Goal: Transaction & Acquisition: Purchase product/service

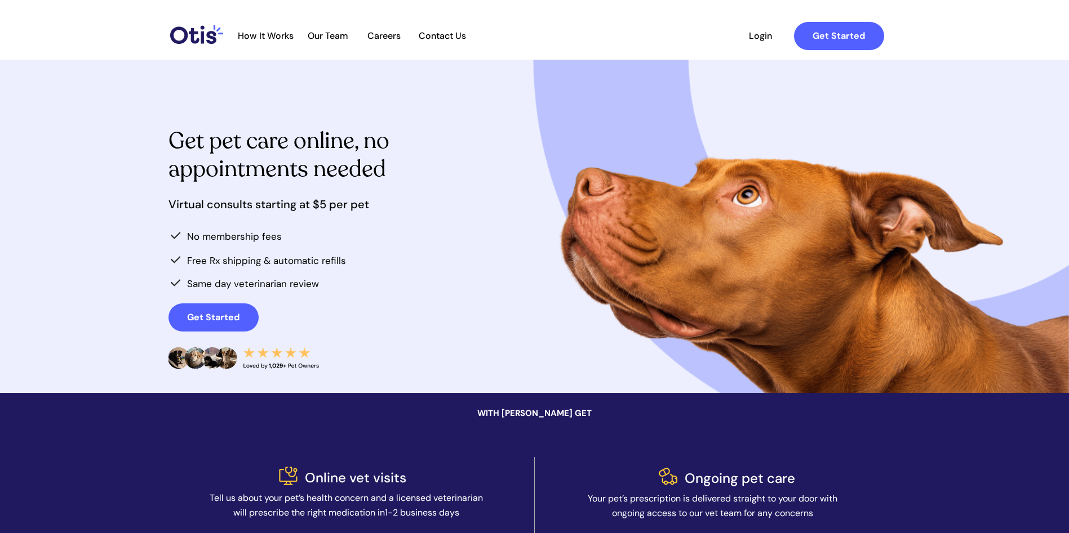
click at [758, 37] on span "Login" at bounding box center [761, 35] width 52 height 11
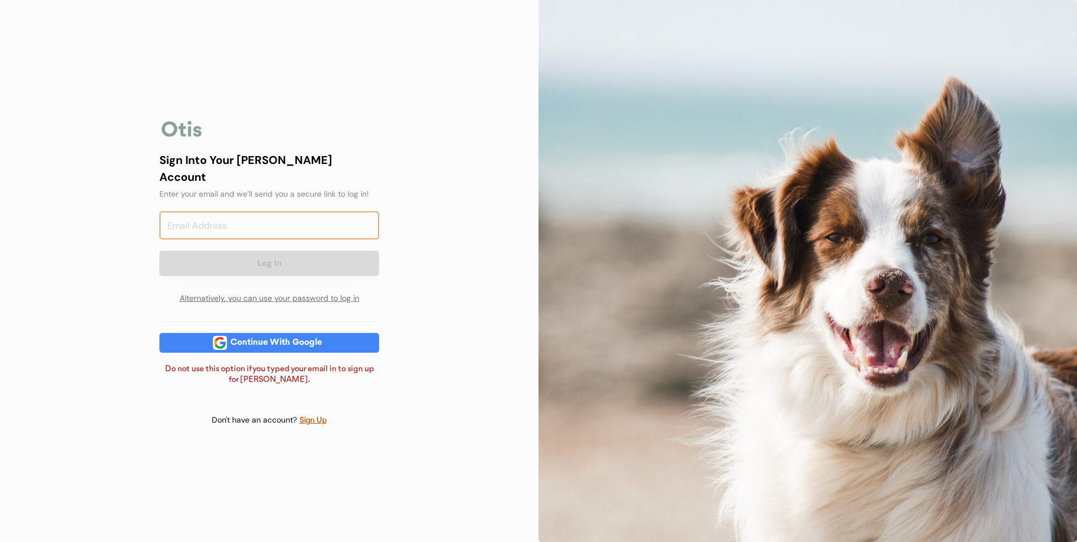
click at [229, 221] on input "email" at bounding box center [269, 225] width 220 height 28
type input "joyc@curtisav.com"
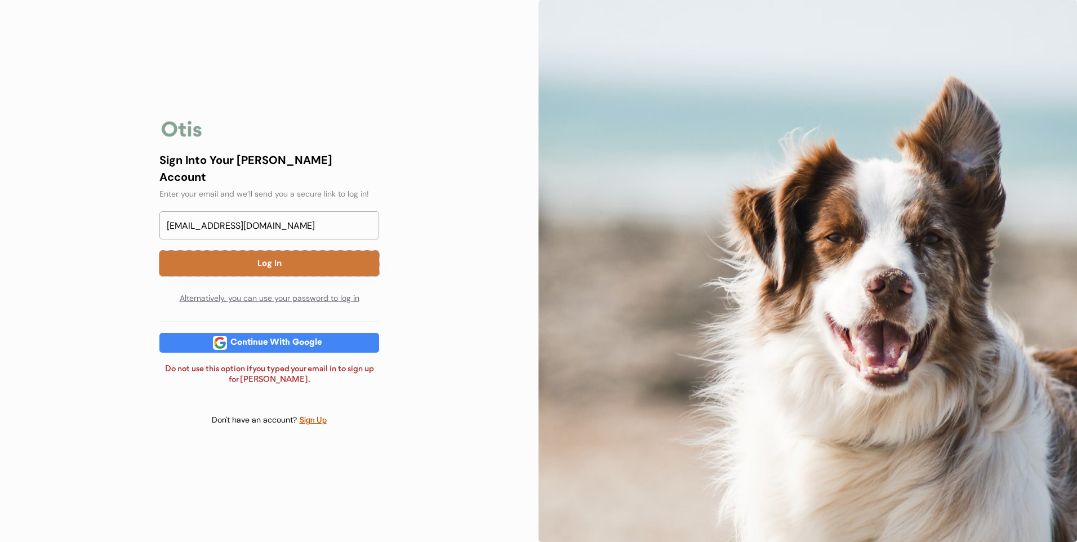
click at [281, 259] on button "Log In" at bounding box center [269, 263] width 220 height 25
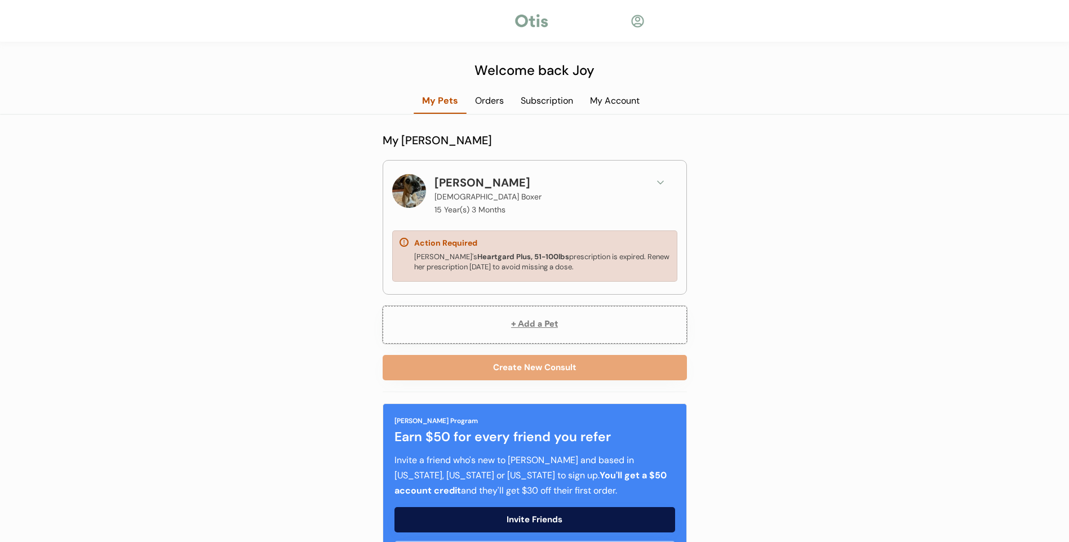
click at [544, 323] on button "+ Add a Pet" at bounding box center [534, 325] width 304 height 38
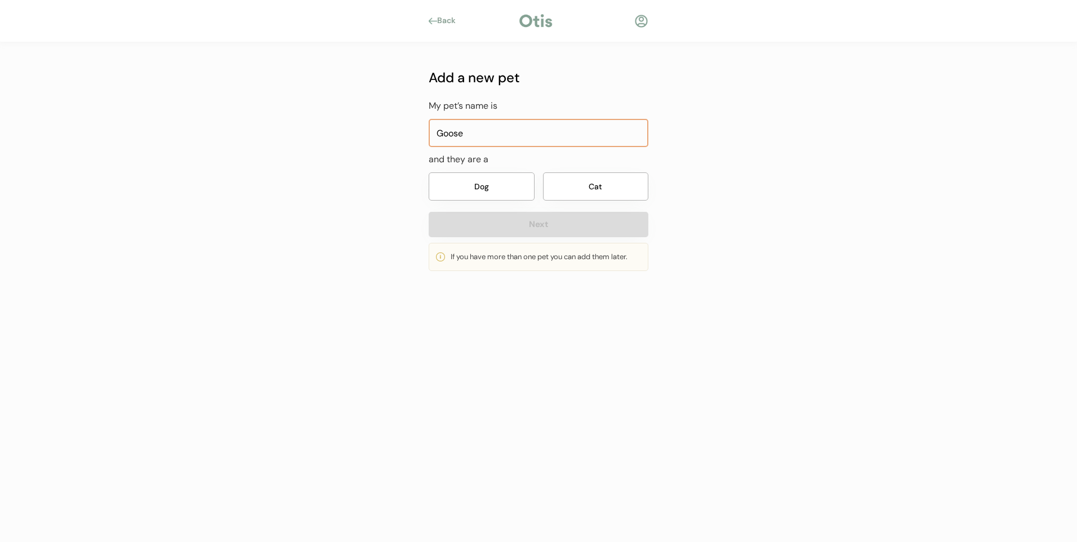
type input "Goose"
click at [499, 186] on button "Dog" at bounding box center [482, 186] width 106 height 28
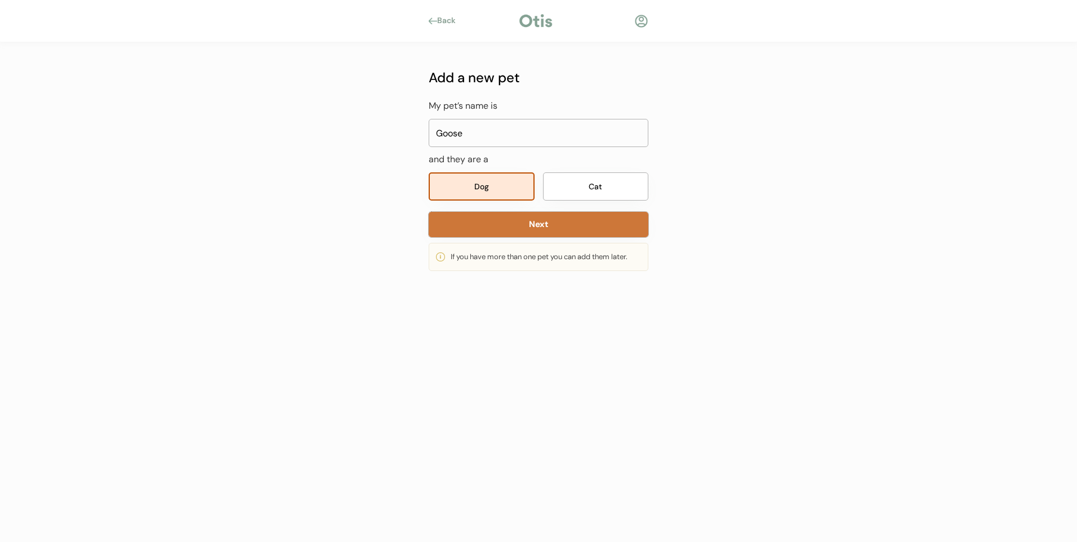
click at [530, 229] on button "Next" at bounding box center [539, 224] width 220 height 25
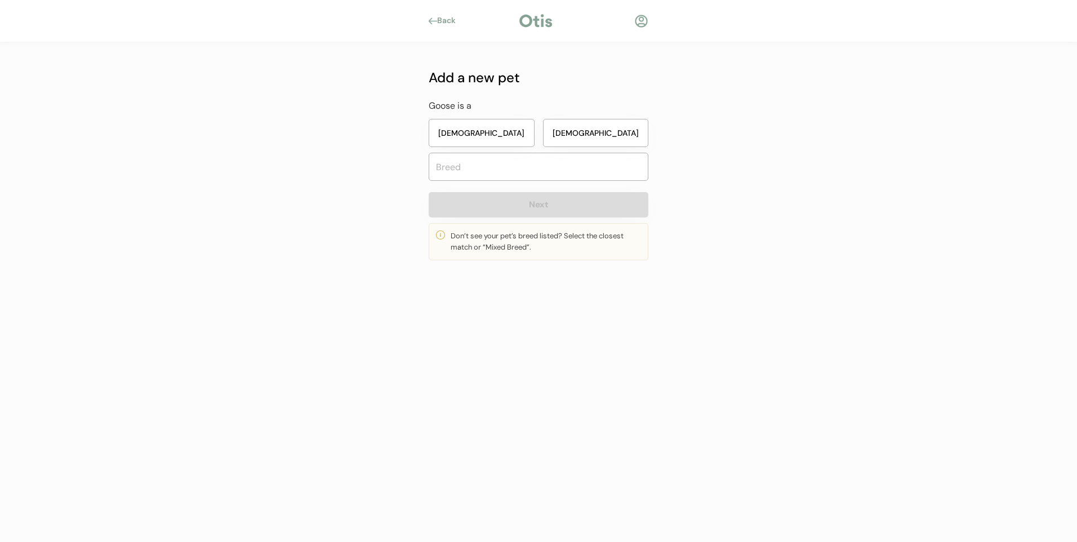
click at [622, 126] on button "Male" at bounding box center [596, 133] width 106 height 28
click at [498, 167] on input "text" at bounding box center [539, 167] width 220 height 28
type input "Eng"
type input "English Coonhound"
type input "Eng"
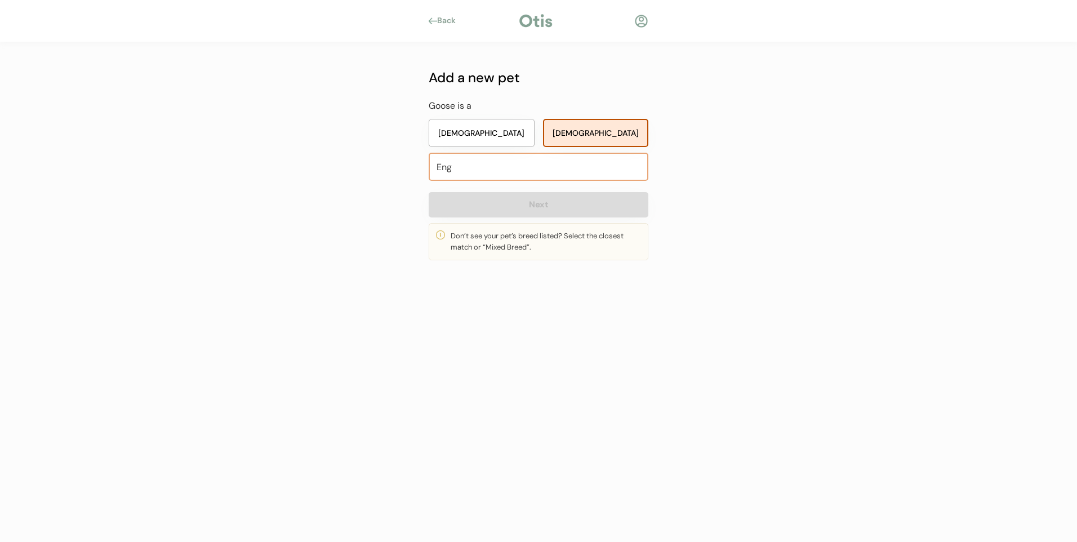
type input "English Coonhound"
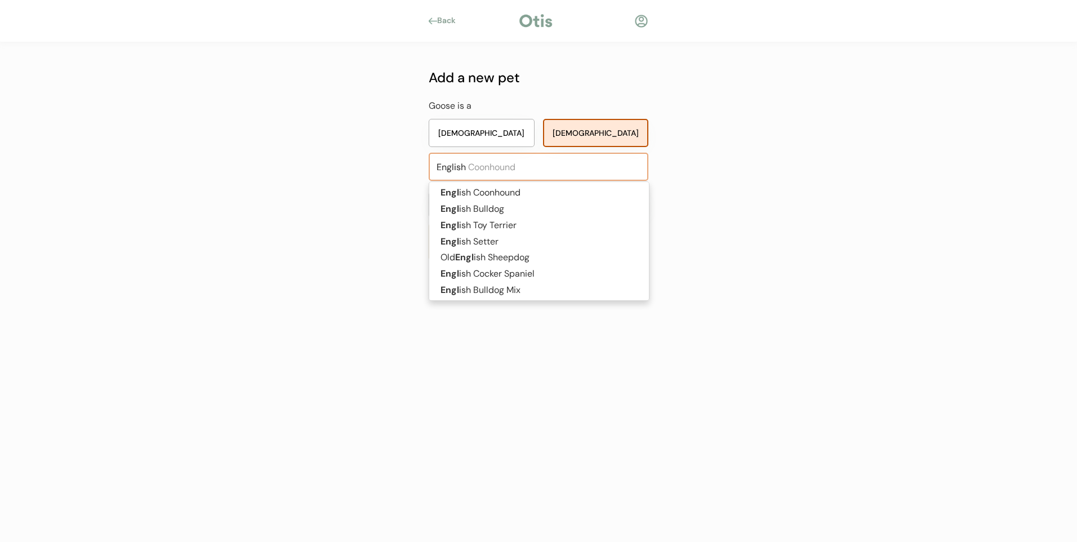
type input "English"
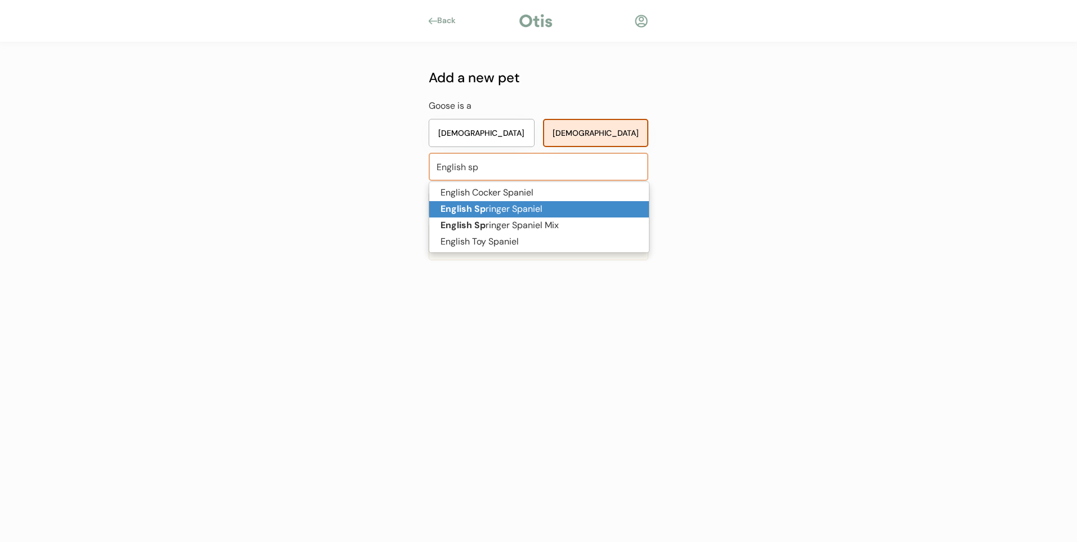
click at [496, 204] on p "English Sp ringer Spaniel" at bounding box center [539, 209] width 220 height 16
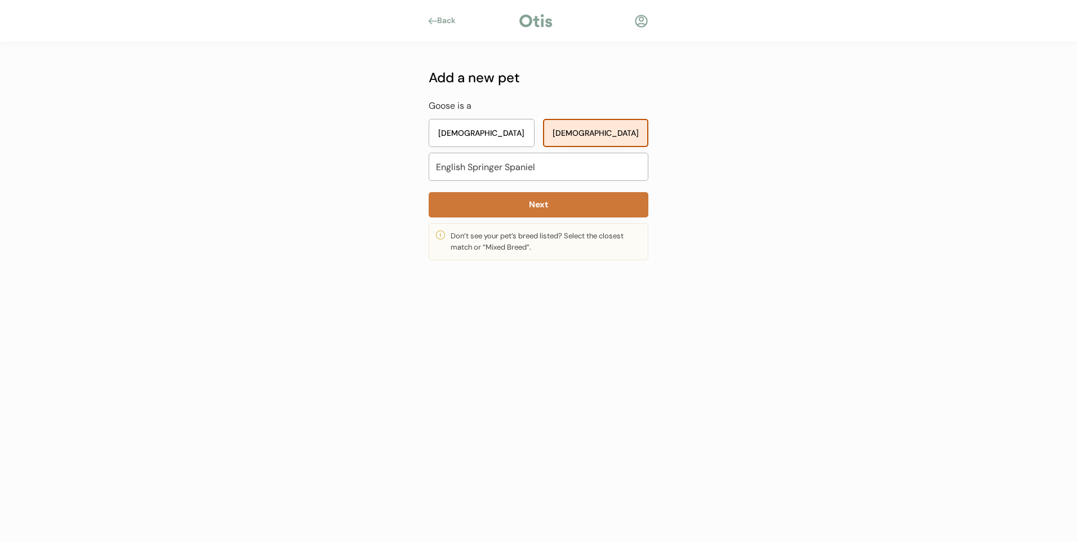
type input "English Springer Spaniel"
click at [506, 204] on button "Next" at bounding box center [539, 204] width 220 height 25
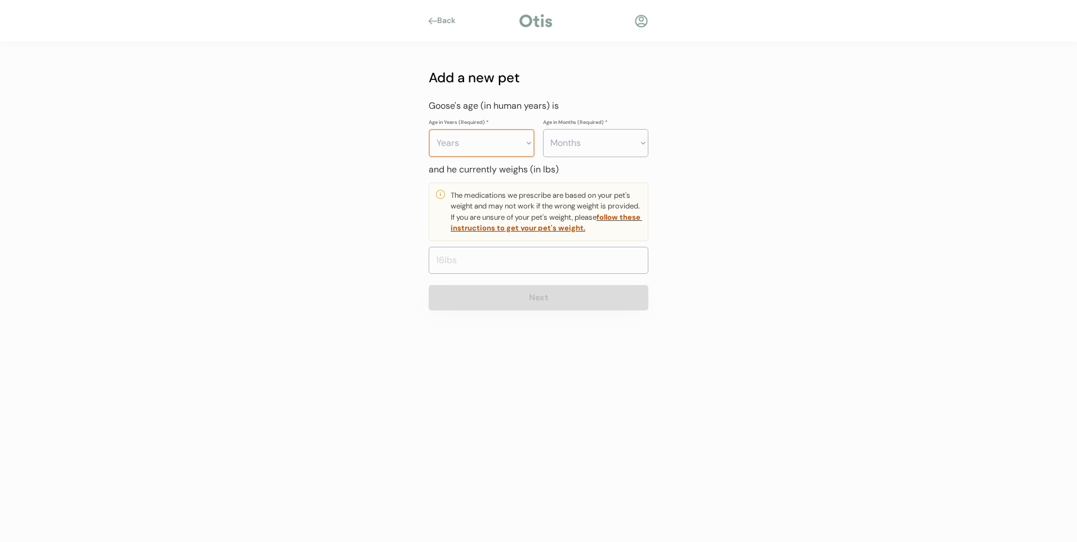
click at [513, 136] on select "Years 0 1 2 3 4 5 6 7 8 9 10 11 12 13 14 15 16 17 18 19 20" at bounding box center [482, 143] width 106 height 28
select select "0"
click at [429, 129] on select "Years 0 1 2 3 4 5 6 7 8 9 10 11 12 13 14 15 16 17 18 19 20" at bounding box center [482, 143] width 106 height 28
click at [635, 145] on select "Months 0 1 2 3 4 5 6 7 8 9 10 11" at bounding box center [596, 143] width 106 height 28
select select "11"
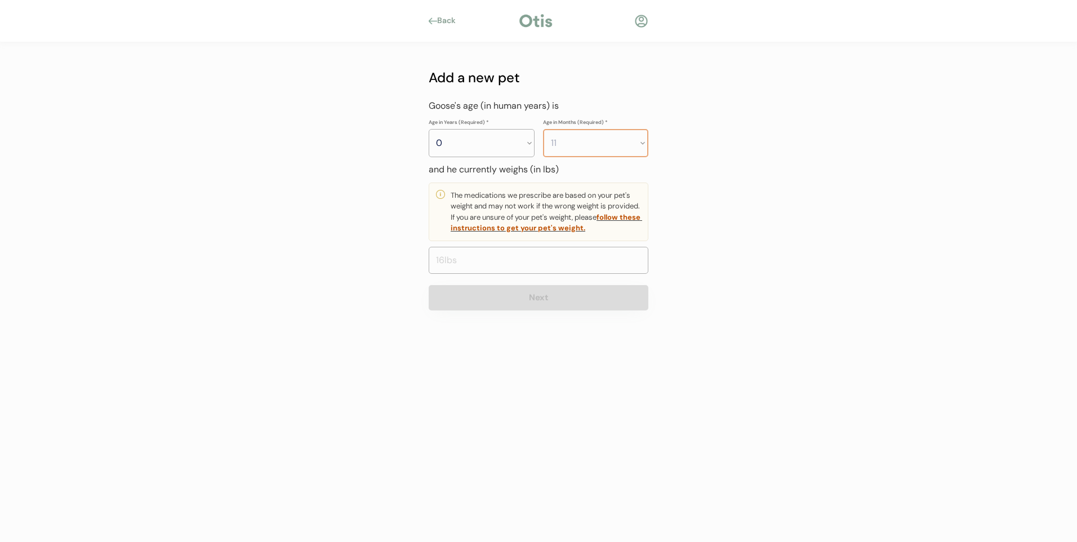
click at [543, 129] on select "Months 0 1 2 3 4 5 6 7 8 9 10 11" at bounding box center [596, 143] width 106 height 28
click at [450, 262] on input "input" at bounding box center [539, 260] width 220 height 27
type input "45.0"
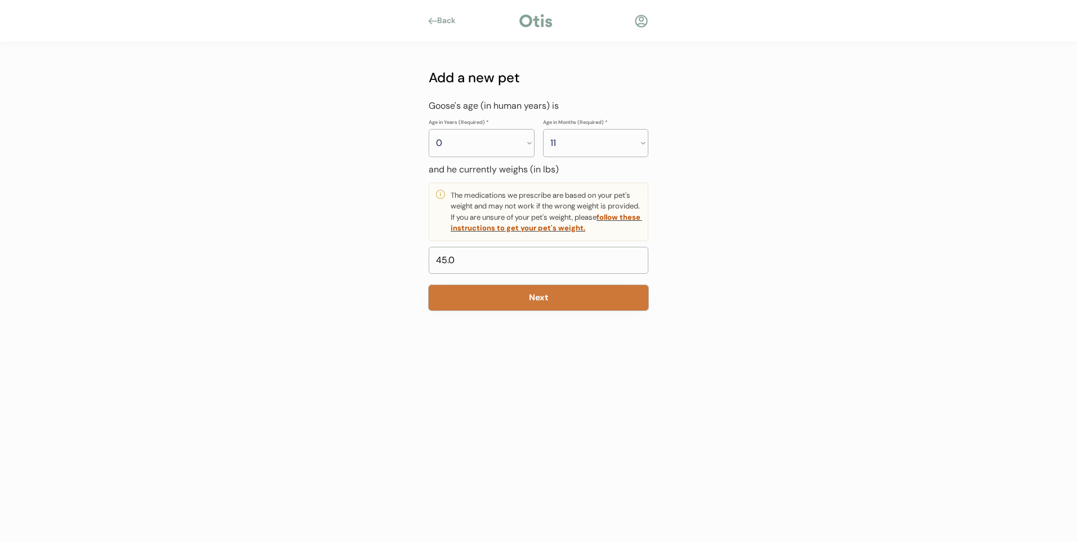
click at [581, 297] on button "Next" at bounding box center [539, 297] width 220 height 25
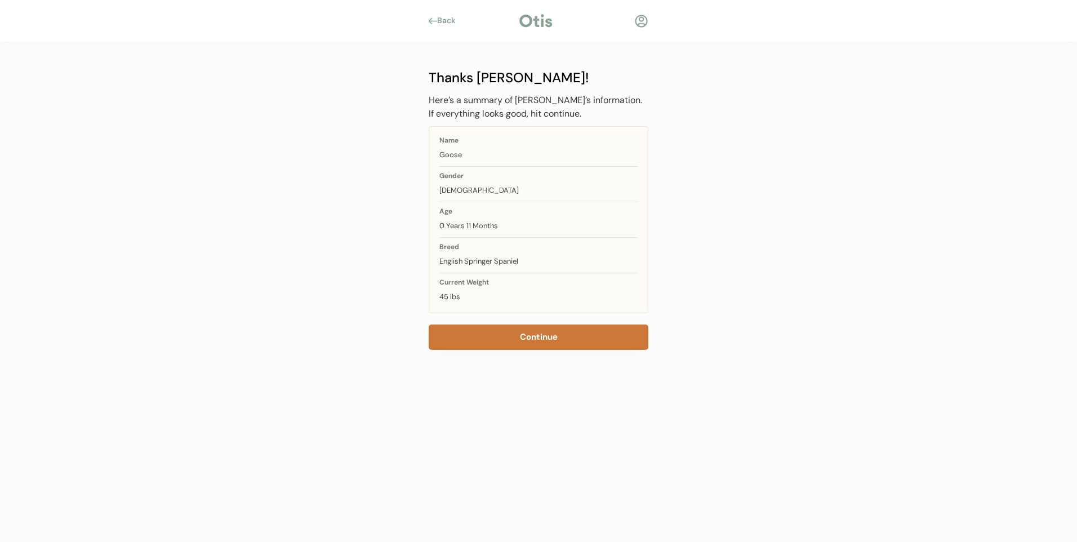
click at [525, 336] on button "Continue" at bounding box center [539, 336] width 220 height 25
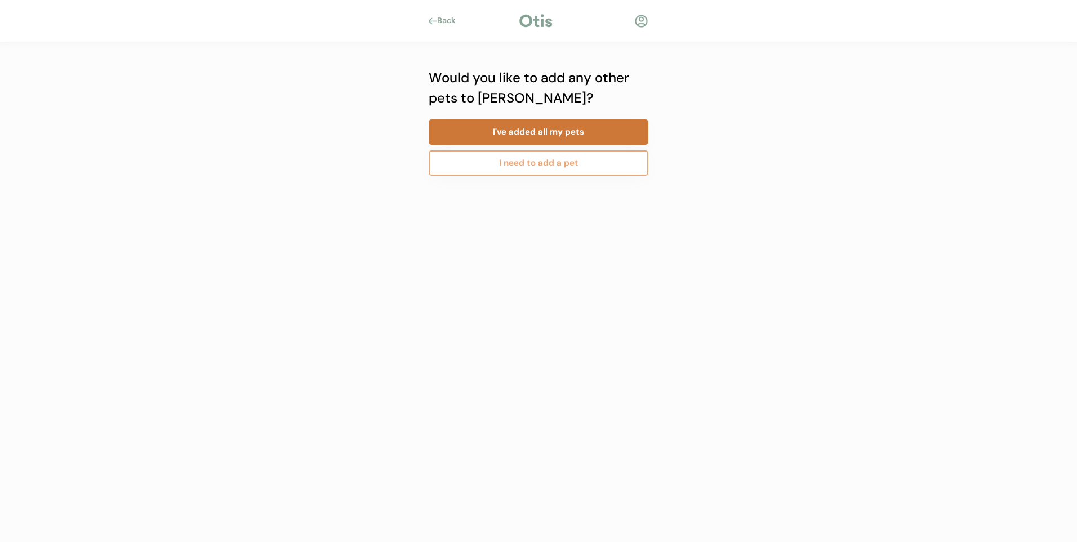
click at [546, 139] on button "I've added all my pets" at bounding box center [539, 131] width 220 height 25
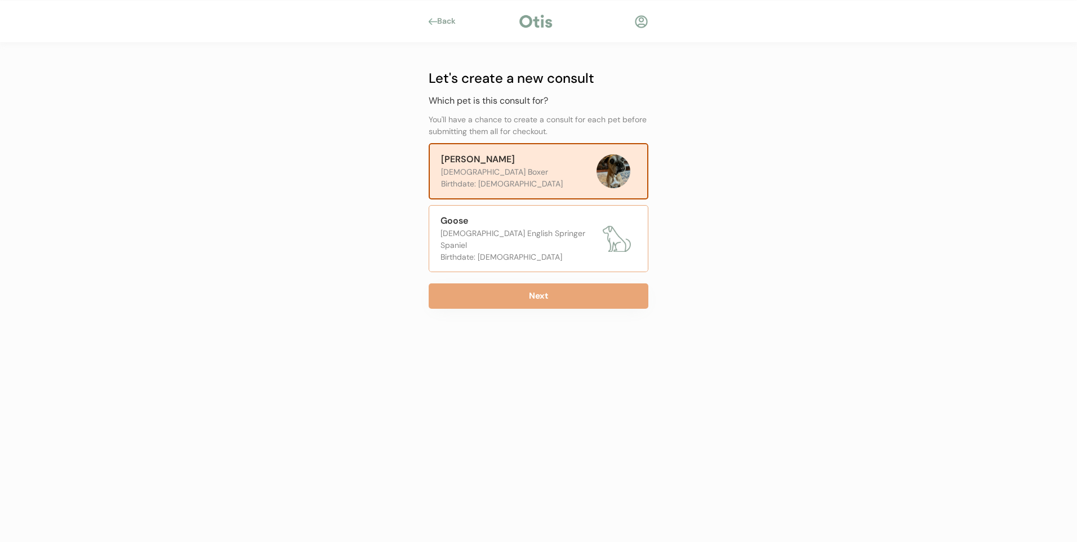
click at [532, 239] on div "[DEMOGRAPHIC_DATA] English Springer Spaniel" at bounding box center [519, 240] width 157 height 24
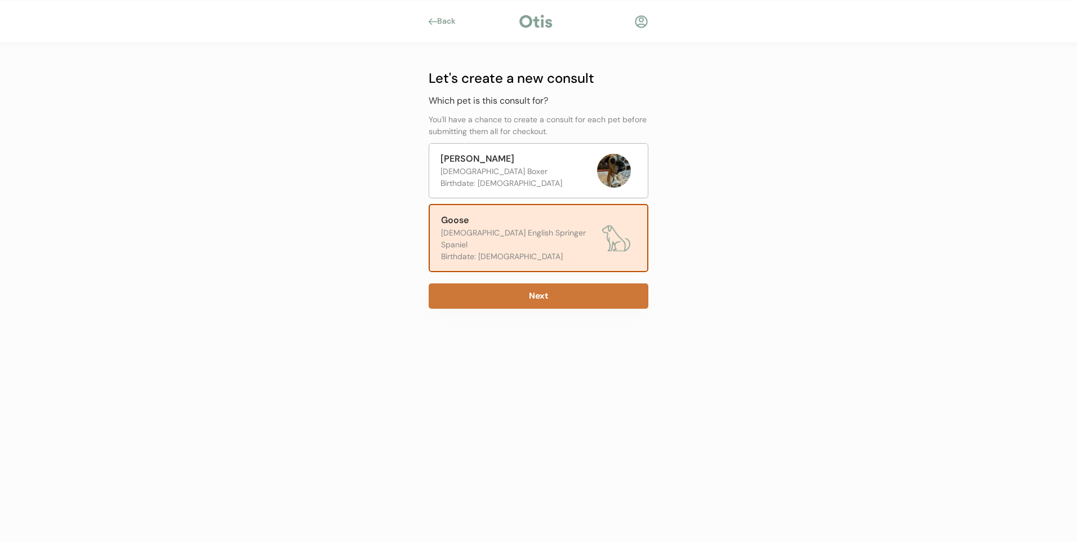
click at [530, 287] on button "Next" at bounding box center [539, 295] width 220 height 25
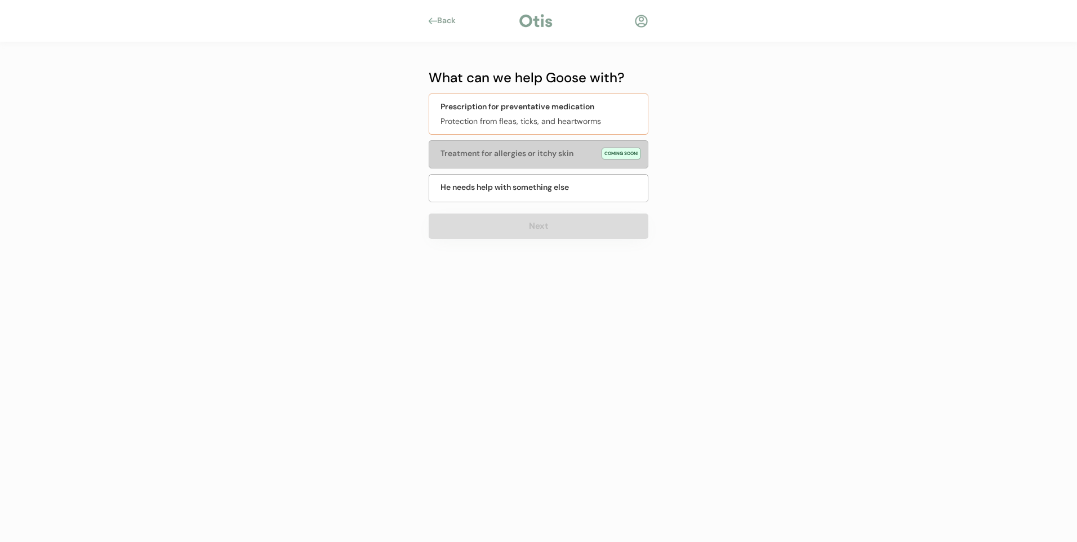
click at [534, 109] on div "Prescription for preventative medication" at bounding box center [518, 107] width 154 height 12
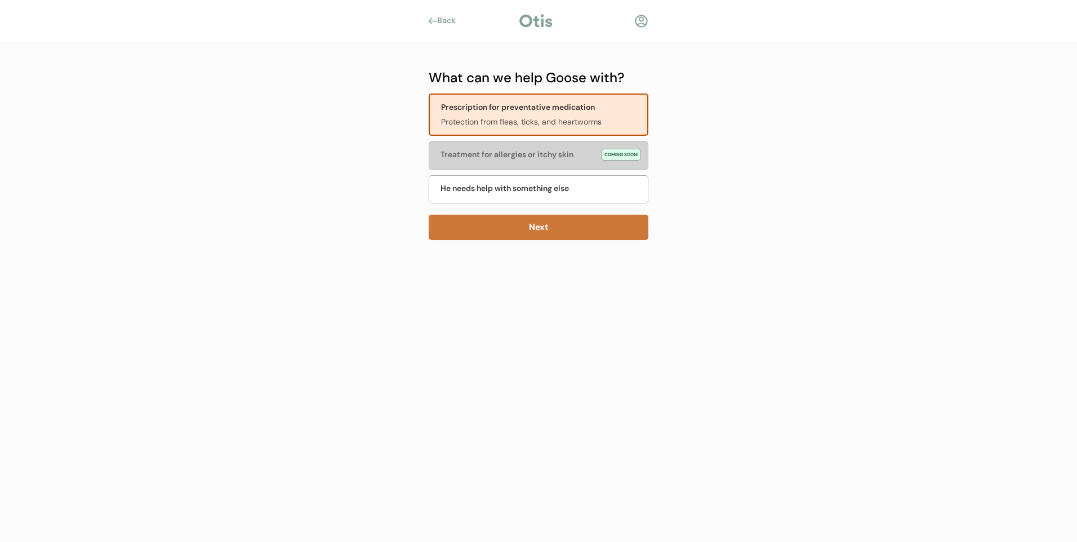
click at [528, 238] on button "Next" at bounding box center [539, 227] width 220 height 25
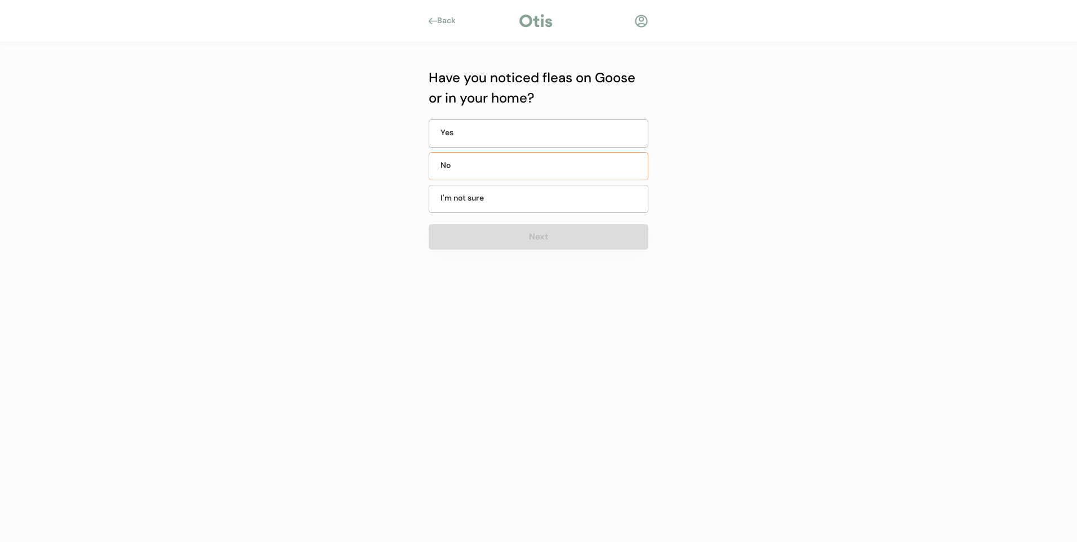
click at [497, 173] on div "No" at bounding box center [539, 166] width 220 height 28
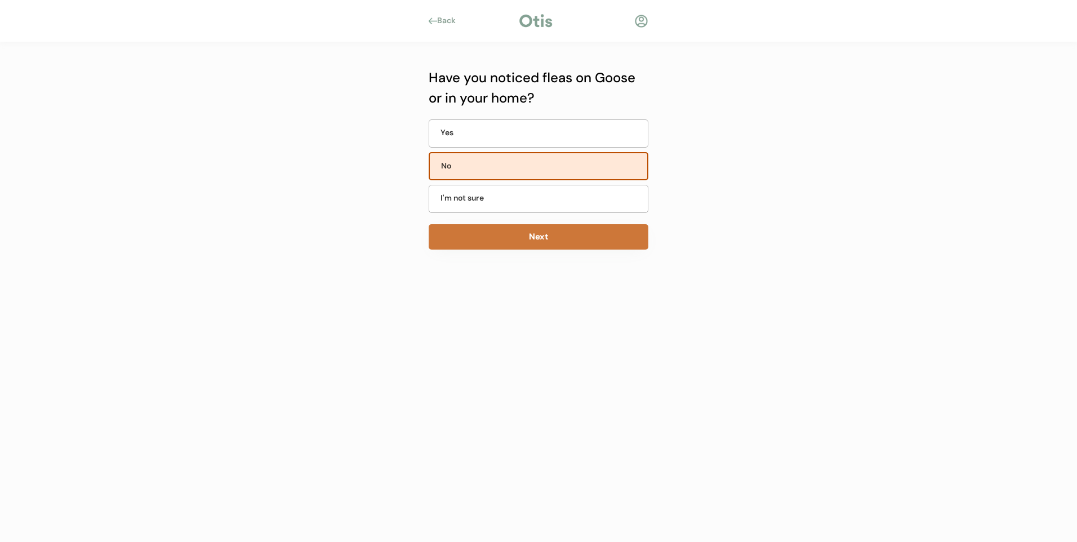
click at [523, 231] on button "Next" at bounding box center [539, 236] width 220 height 25
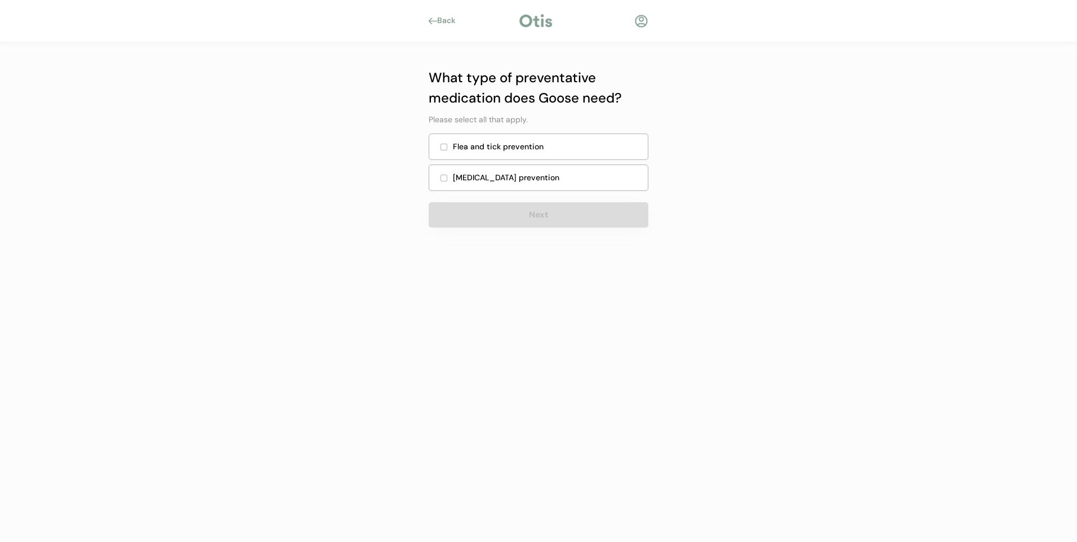
click at [526, 147] on div "Flea and tick prevention" at bounding box center [547, 147] width 188 height 12
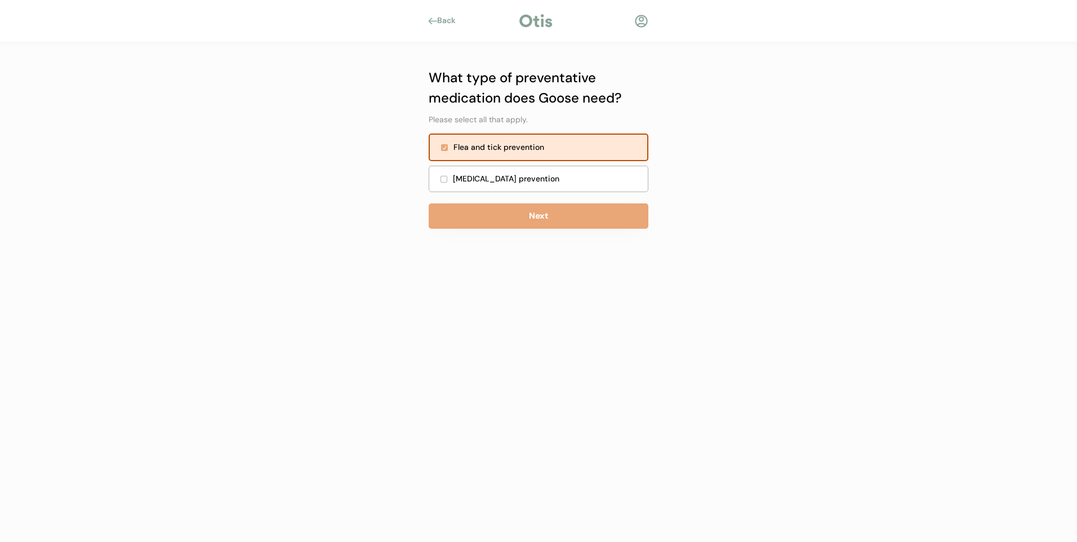
click at [520, 169] on div "Heartworm prevention" at bounding box center [539, 179] width 220 height 26
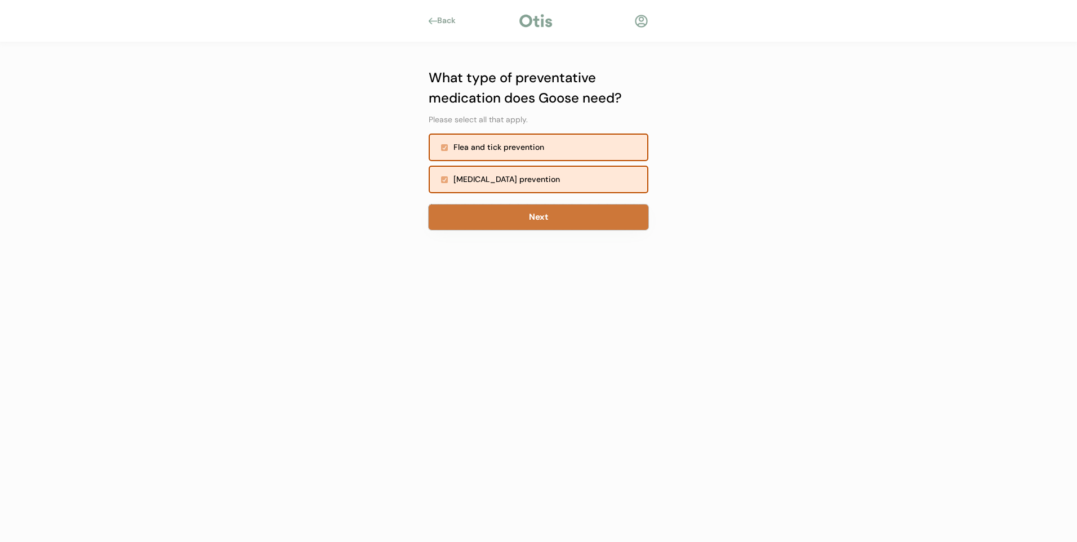
click at [515, 215] on button "Next" at bounding box center [539, 216] width 220 height 25
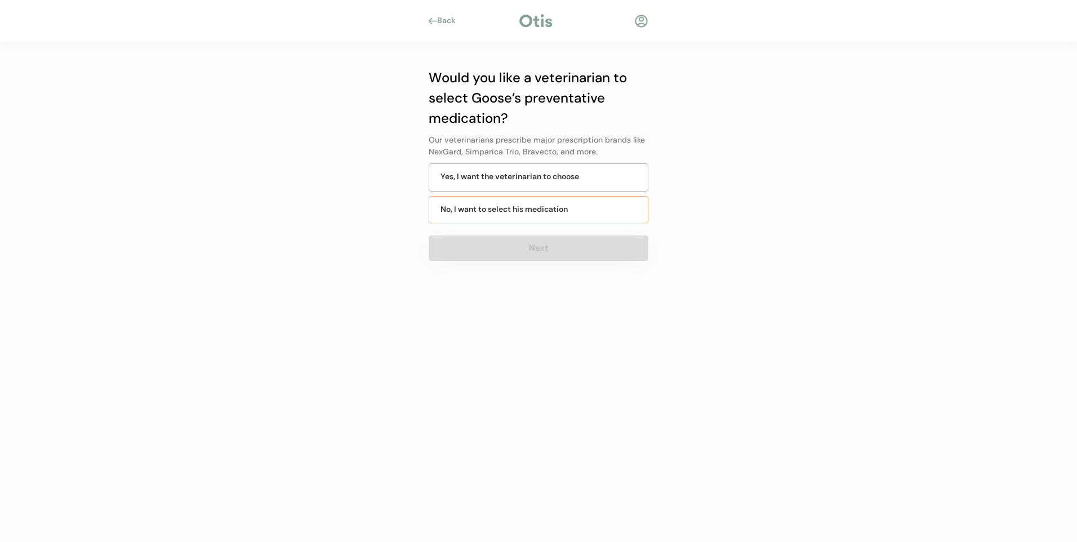
click at [515, 215] on div "No, I want to select his medication" at bounding box center [504, 209] width 127 height 12
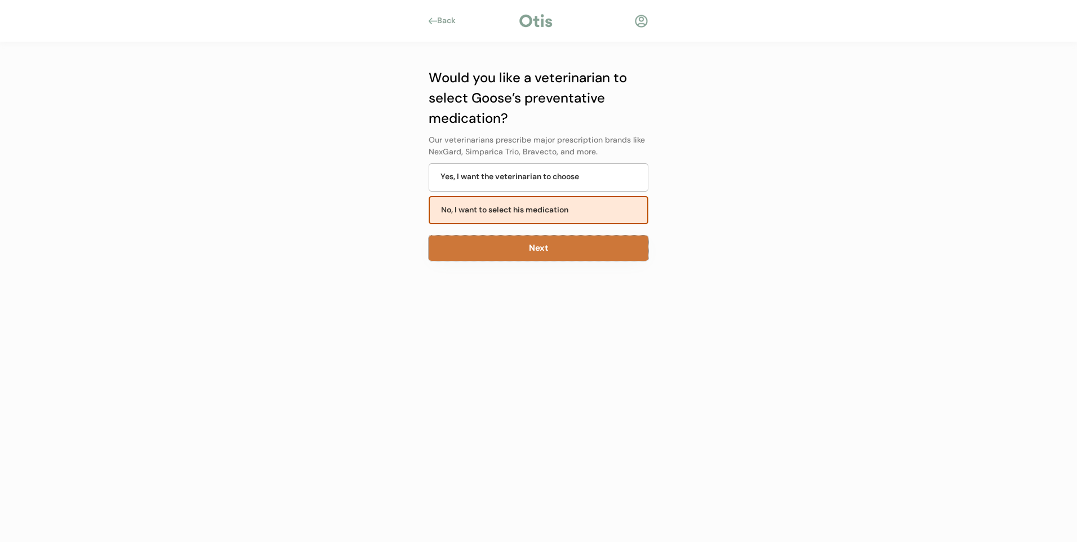
click at [533, 253] on button "Next" at bounding box center [539, 247] width 220 height 25
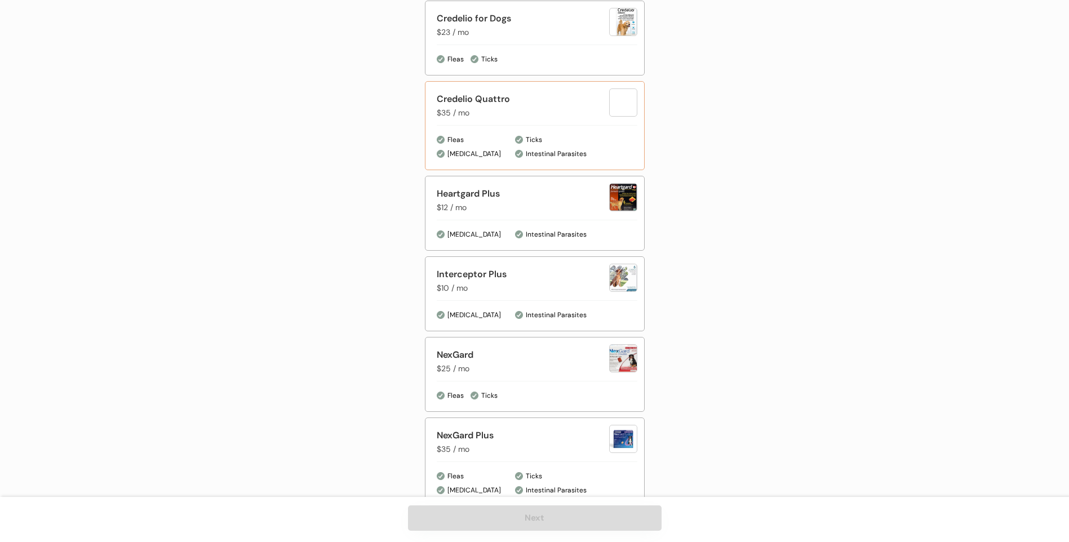
scroll to position [338, 0]
click at [519, 220] on div "Heartgard Plus $12 / mo Heartworm Intestinal Parasites" at bounding box center [535, 212] width 220 height 75
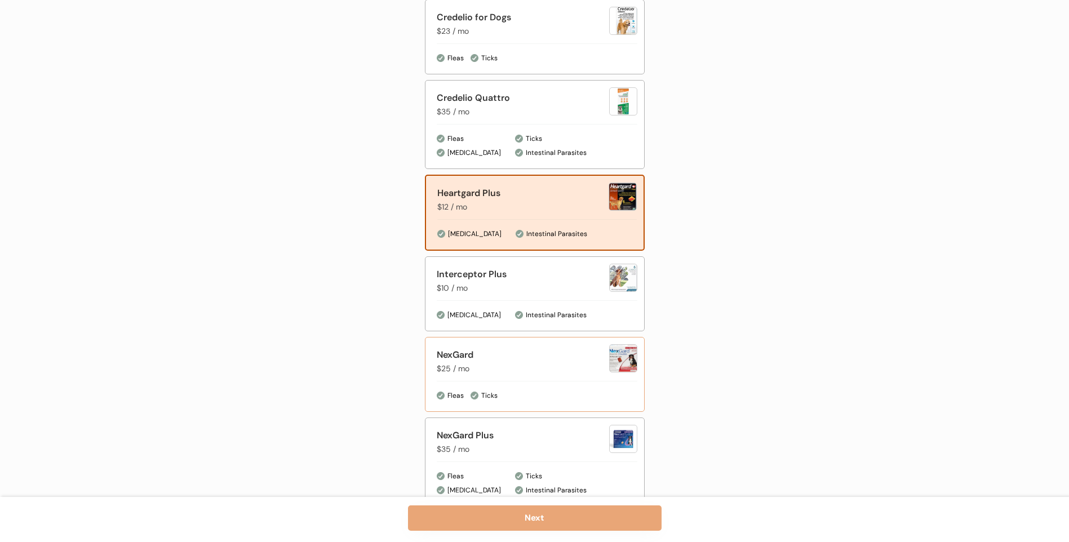
click at [488, 368] on div "NexGard $25 / mo" at bounding box center [523, 361] width 172 height 26
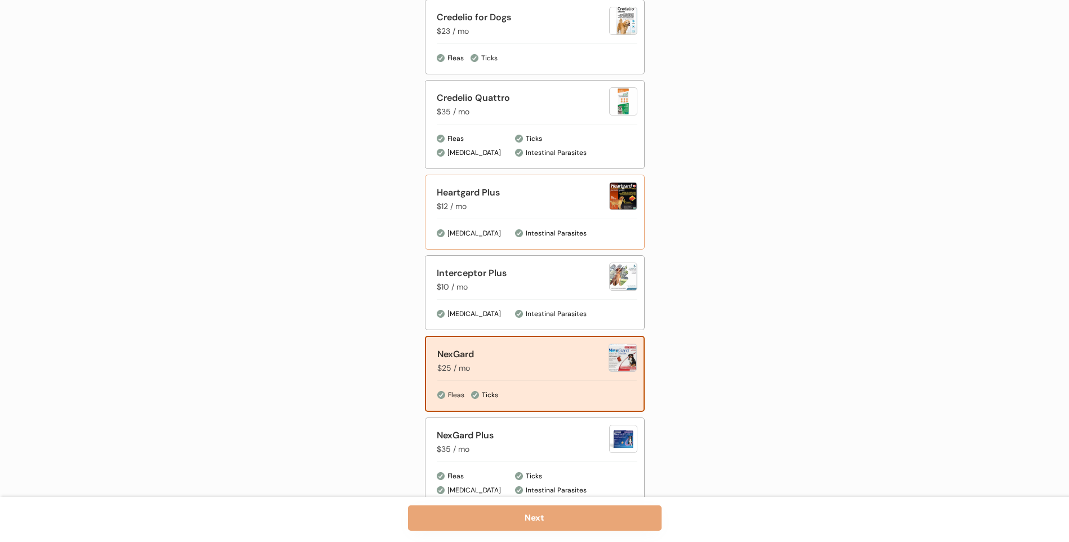
click at [488, 196] on div "Heartgard Plus" at bounding box center [523, 193] width 172 height 14
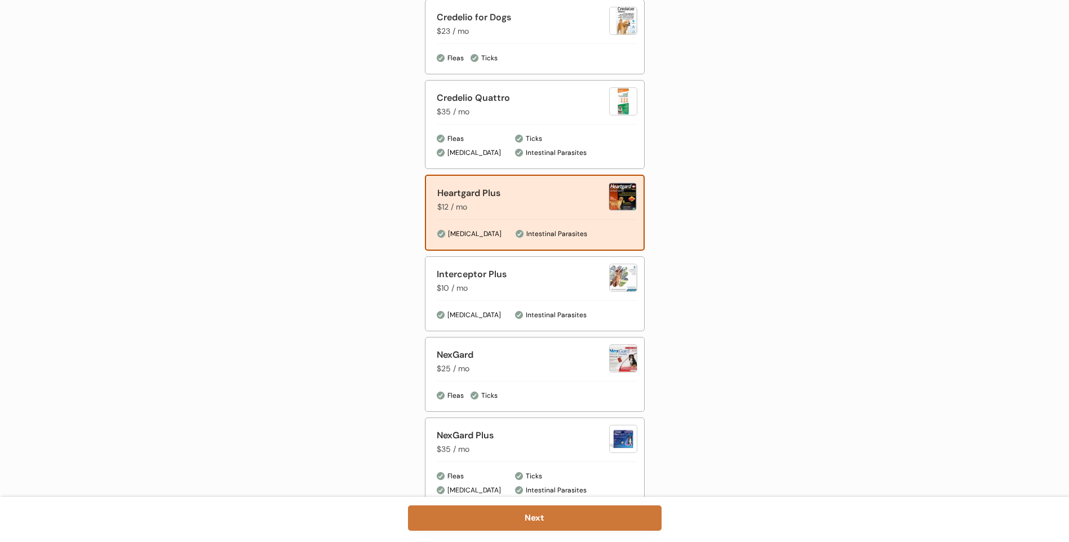
click at [534, 518] on button "Next" at bounding box center [534, 517] width 253 height 25
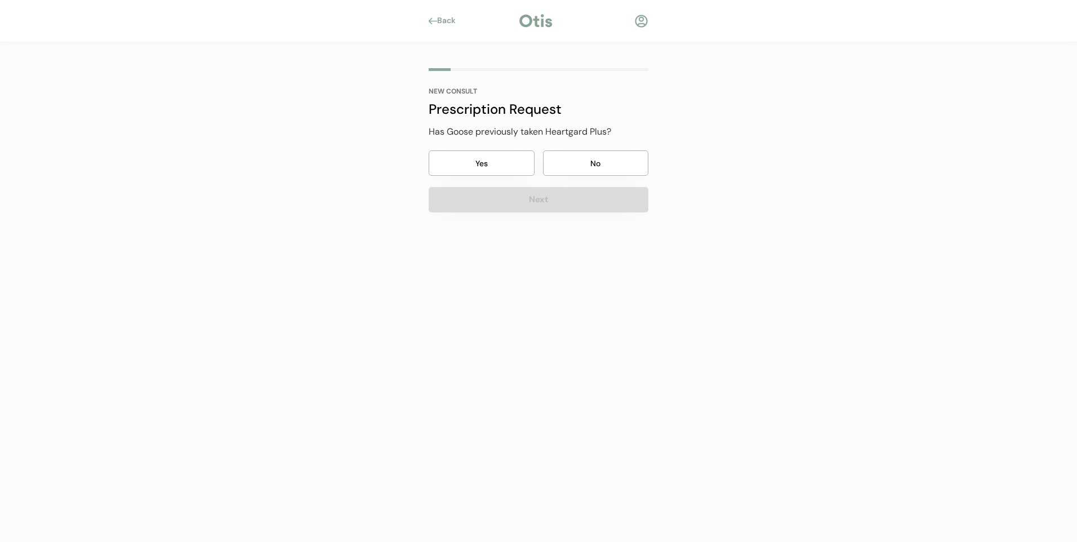
click at [492, 158] on button "Yes" at bounding box center [482, 162] width 106 height 25
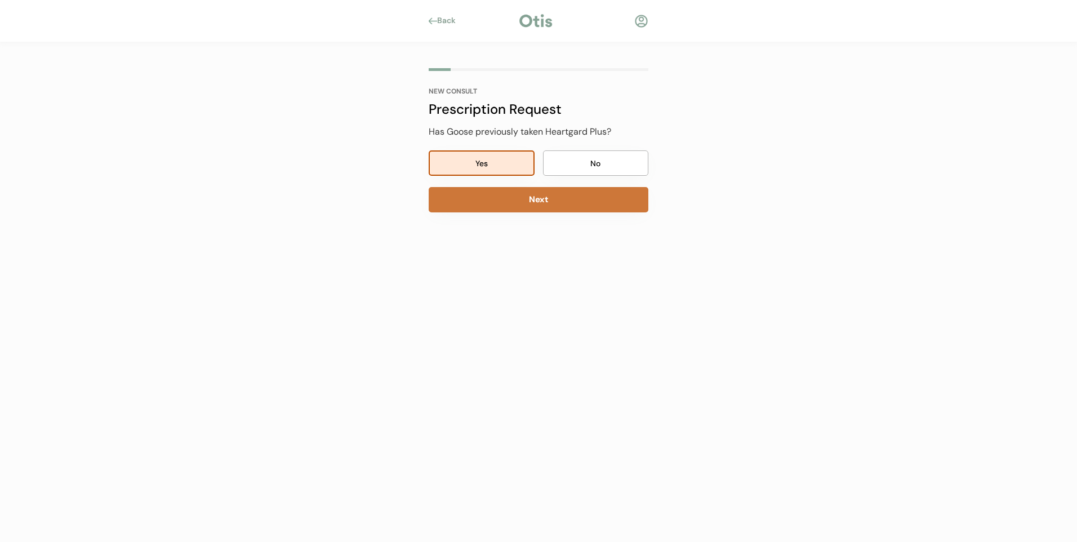
click at [529, 201] on button "Next" at bounding box center [539, 199] width 220 height 25
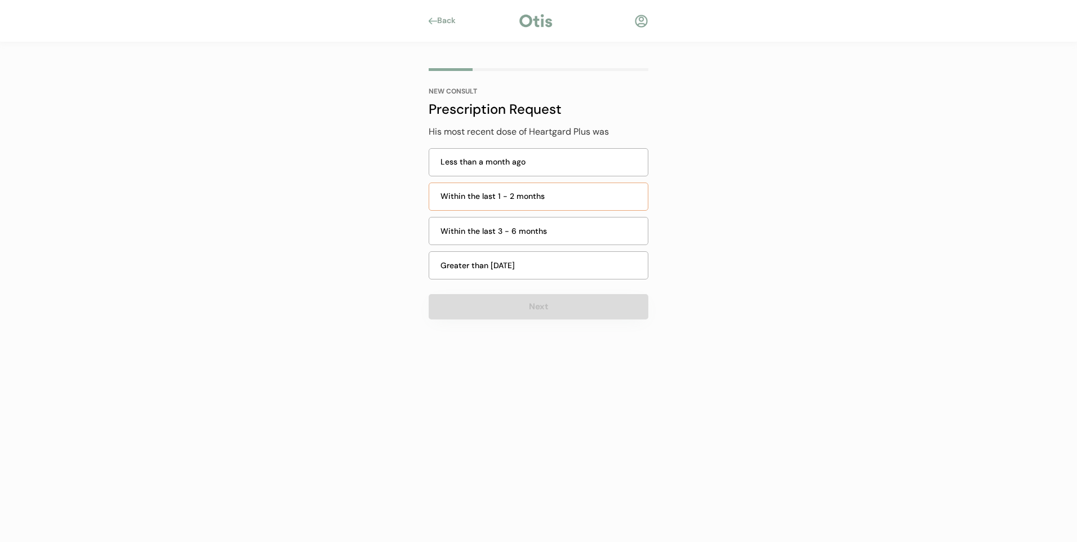
click at [530, 200] on div "Within the last 1 - 2 months" at bounding box center [541, 196] width 201 height 12
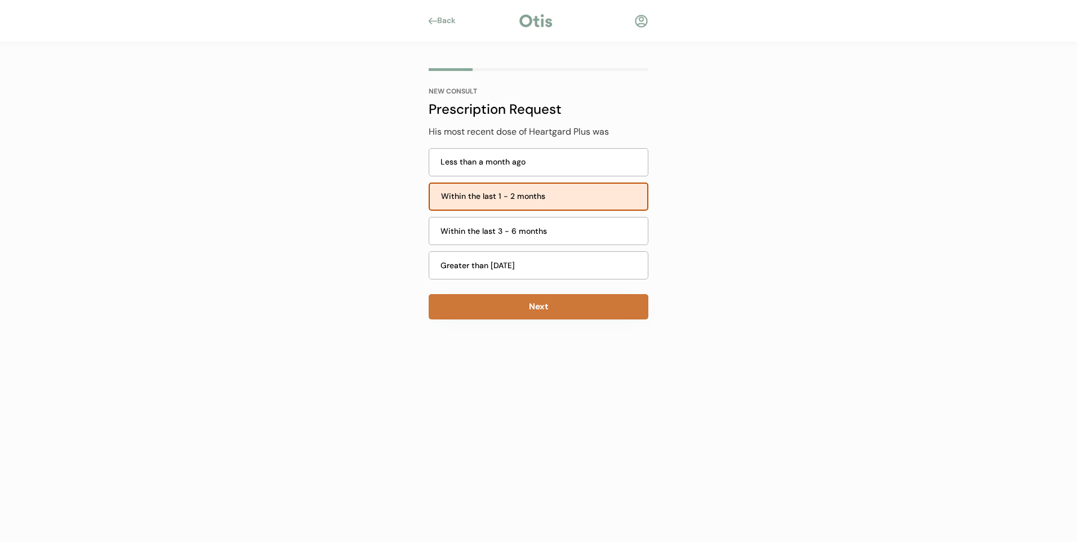
click at [528, 303] on button "Next" at bounding box center [539, 306] width 220 height 25
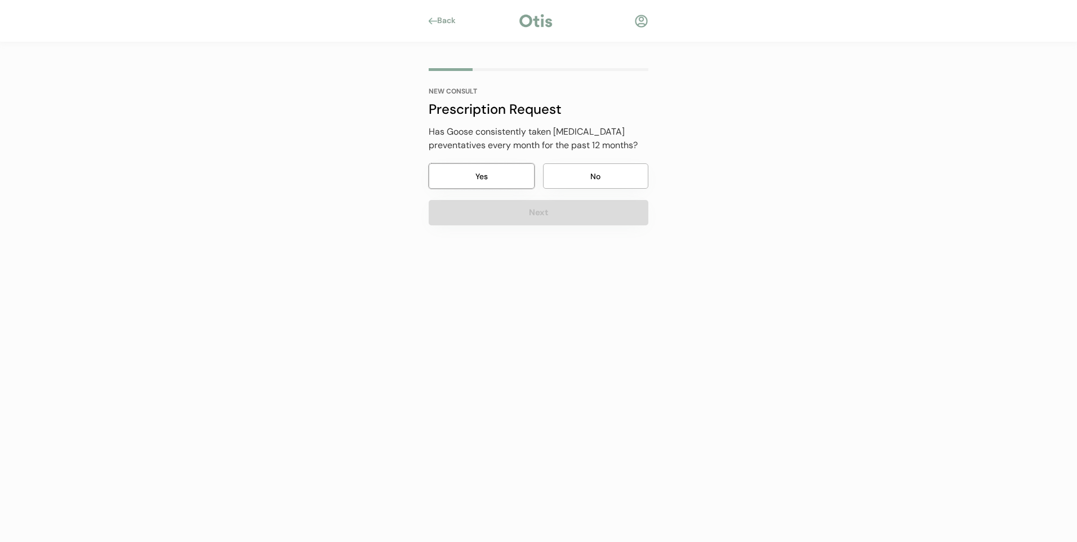
click at [490, 167] on button "Yes" at bounding box center [482, 175] width 106 height 25
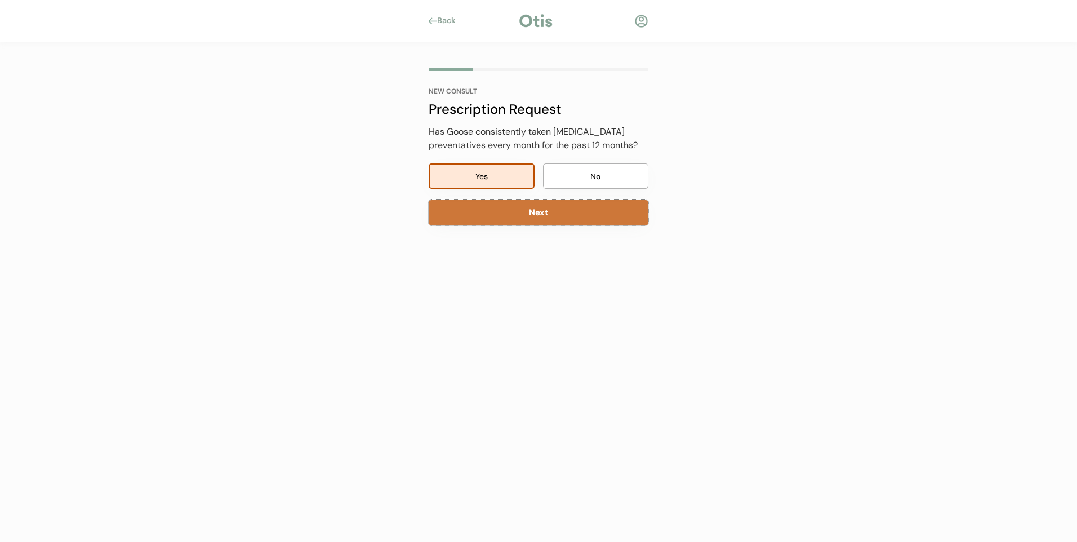
click at [523, 210] on button "Next" at bounding box center [539, 212] width 220 height 25
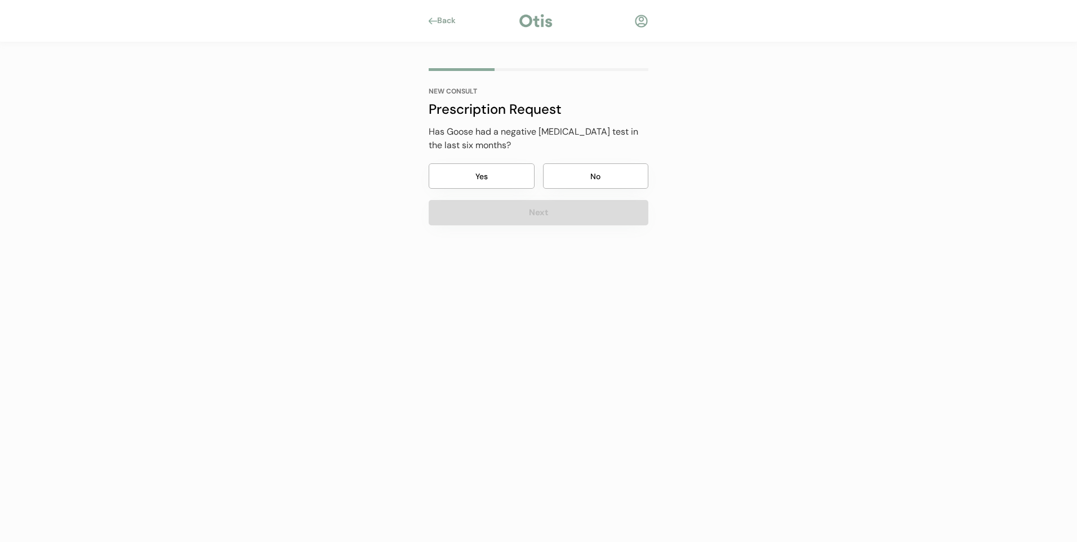
click at [618, 177] on button "No" at bounding box center [596, 175] width 106 height 25
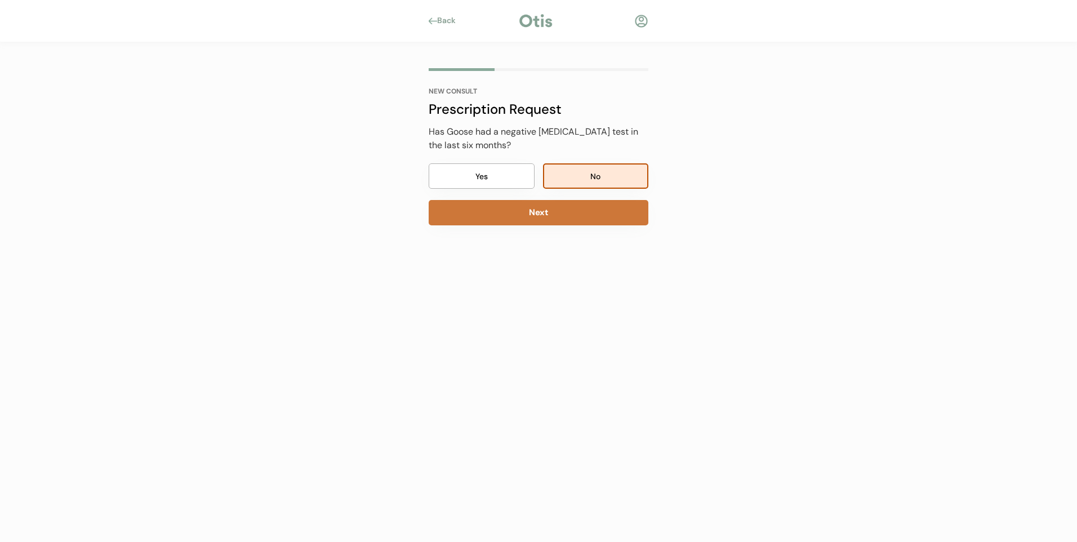
click at [554, 213] on button "Next" at bounding box center [539, 212] width 220 height 25
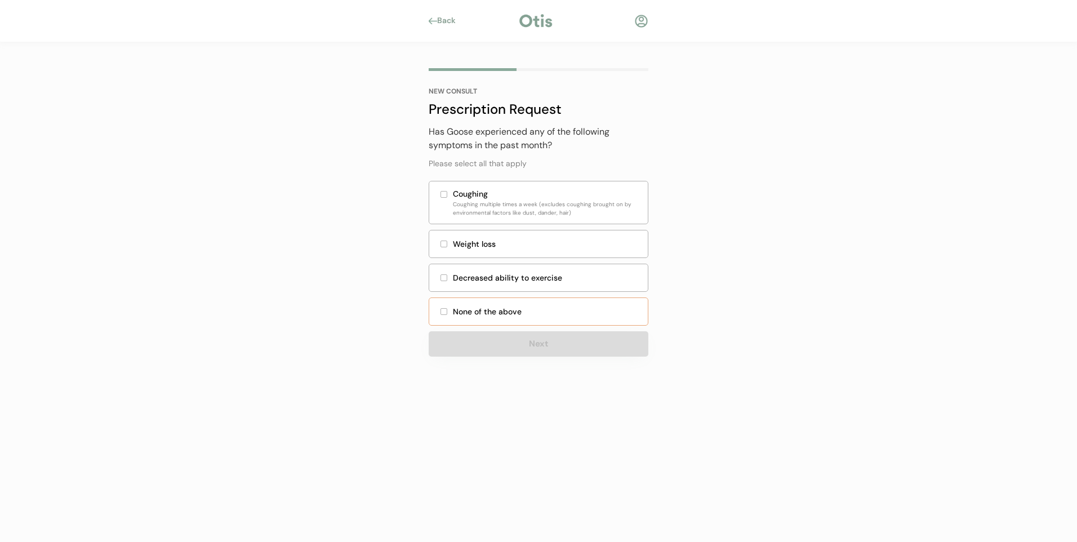
click at [495, 311] on div "None of the above" at bounding box center [547, 312] width 188 height 12
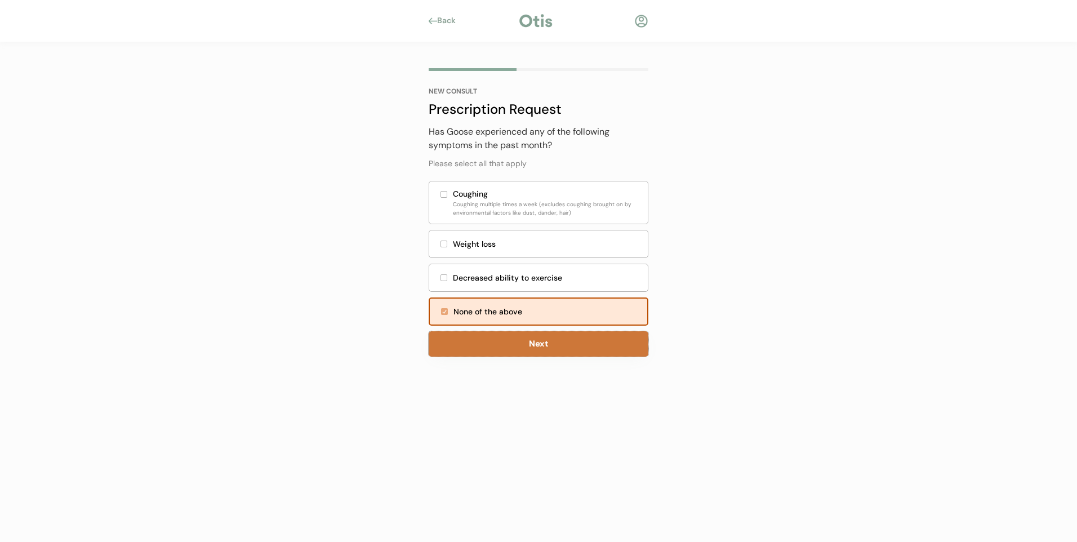
click at [551, 346] on button "Next" at bounding box center [539, 343] width 220 height 25
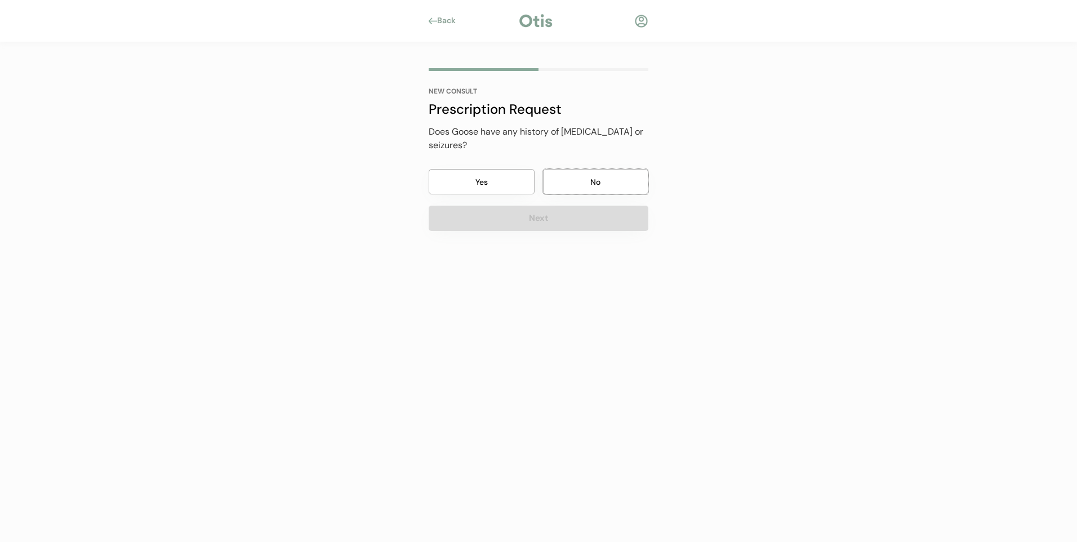
click at [595, 184] on button "No" at bounding box center [596, 181] width 106 height 25
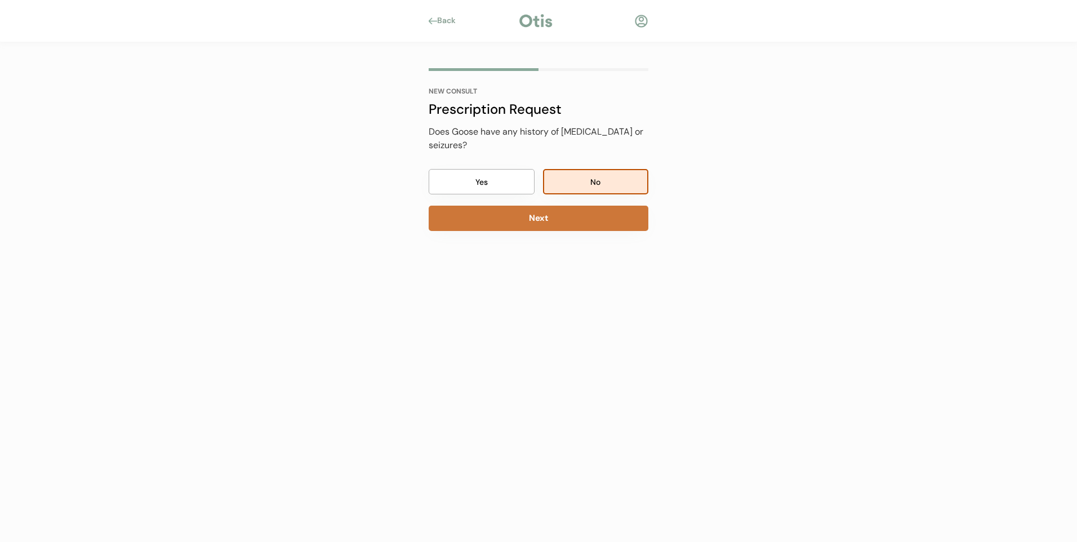
click at [559, 216] on button "Next" at bounding box center [539, 218] width 220 height 25
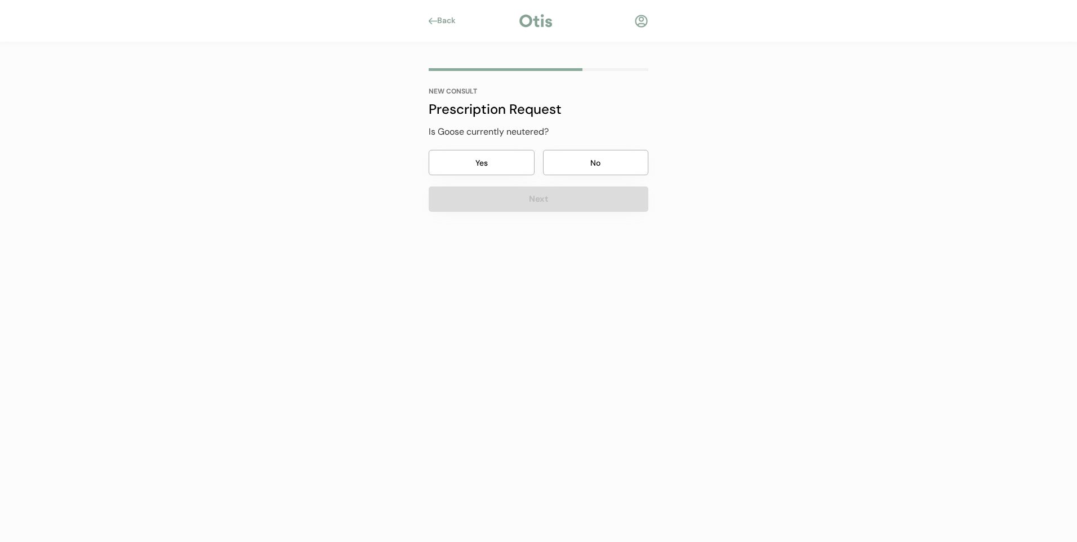
click at [491, 157] on button "Yes" at bounding box center [482, 162] width 106 height 25
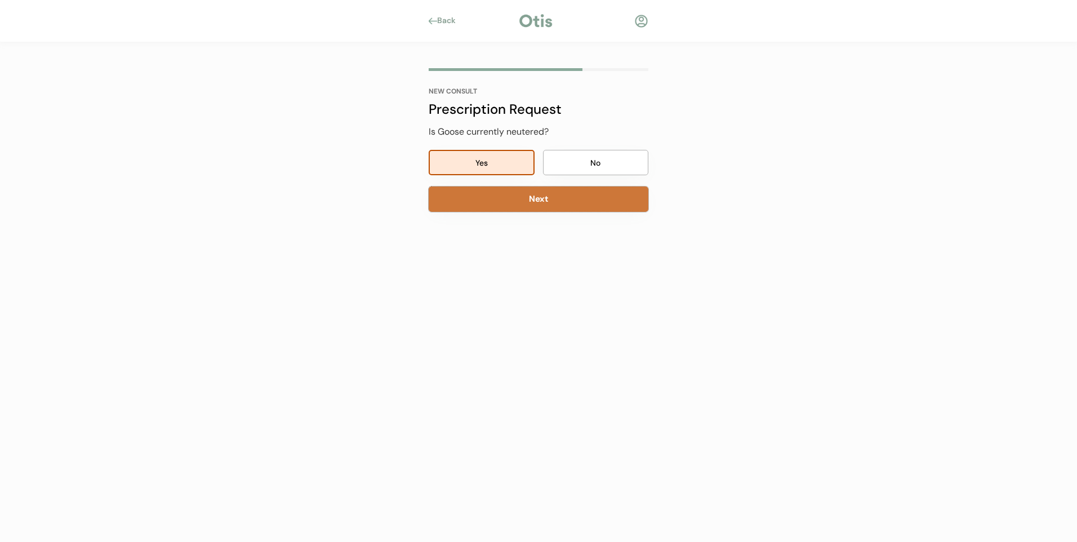
click at [539, 198] on button "Next" at bounding box center [539, 198] width 220 height 25
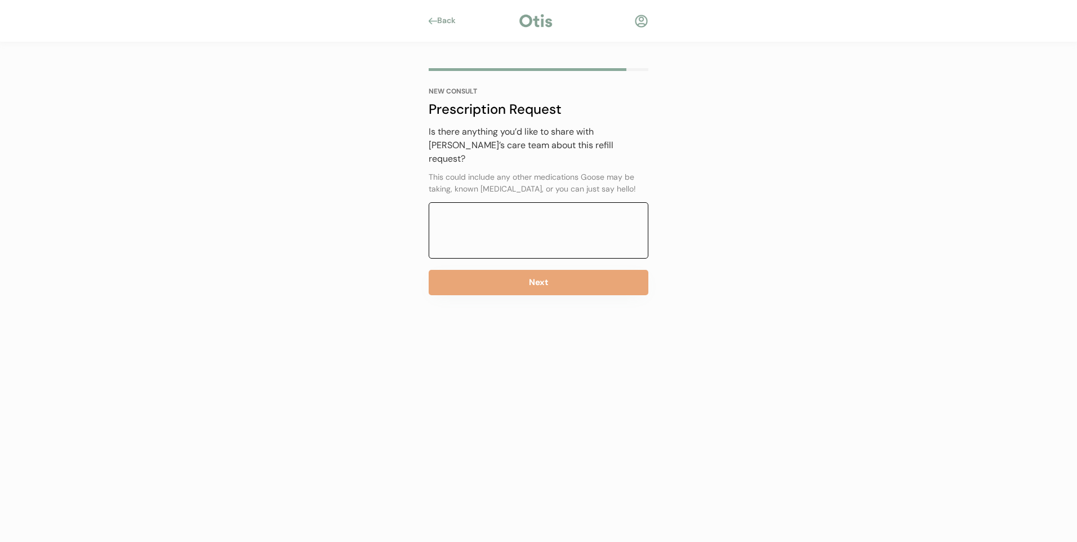
click at [539, 202] on textarea at bounding box center [539, 230] width 220 height 56
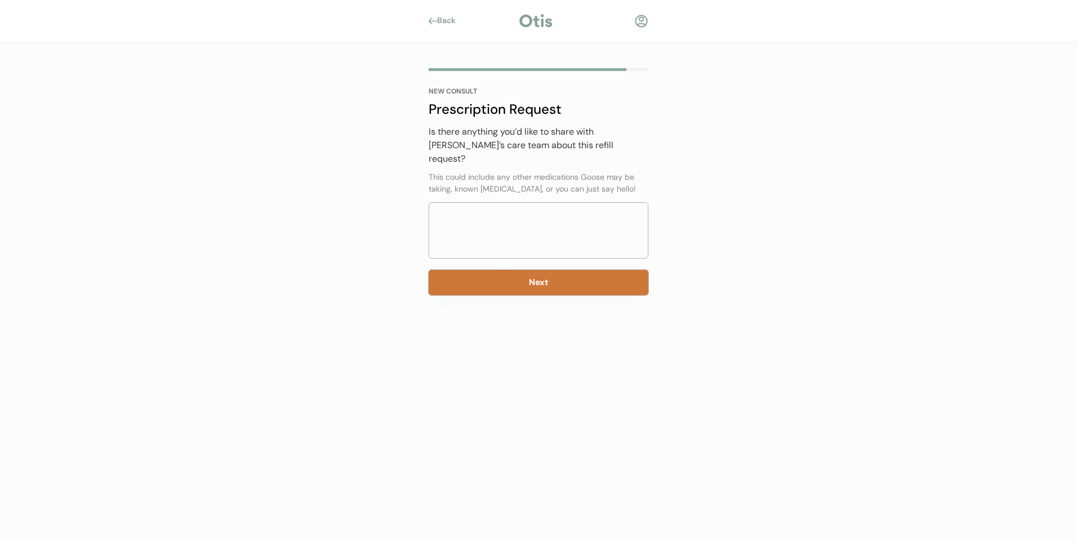
click at [528, 272] on button "Next" at bounding box center [539, 282] width 220 height 25
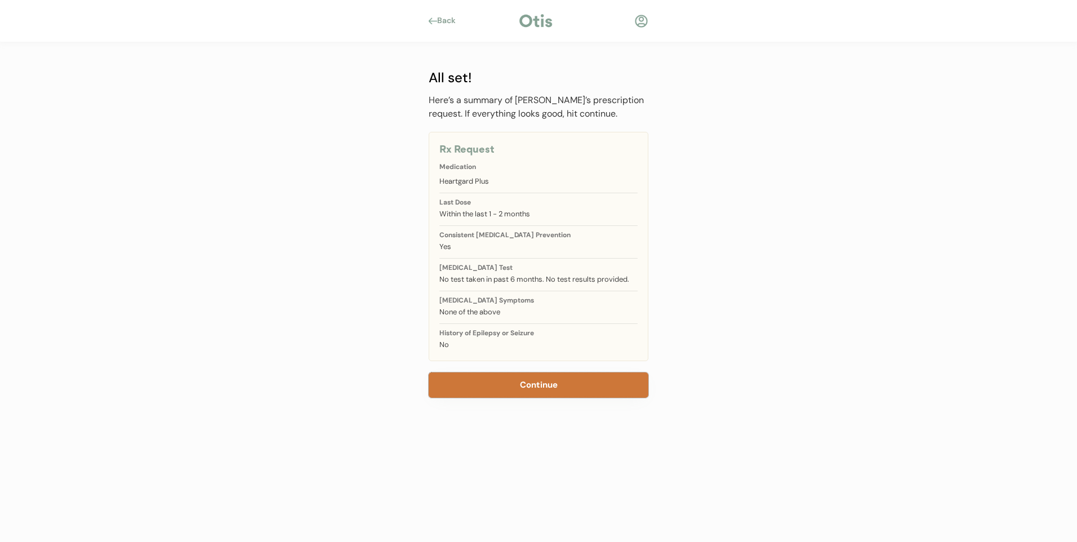
click at [551, 389] on button "Continue" at bounding box center [539, 384] width 220 height 25
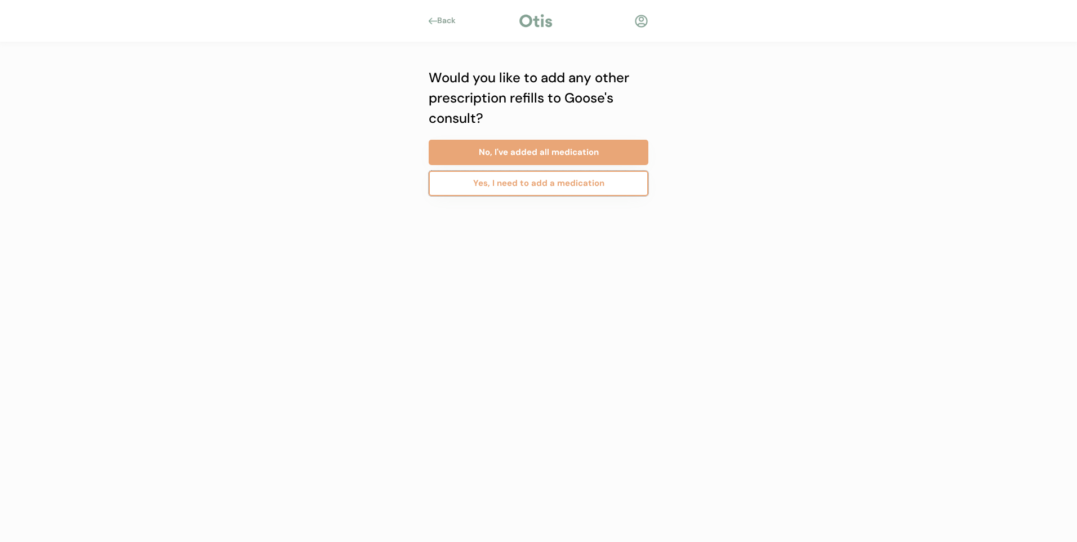
click at [567, 185] on button "Yes, I need to add a medication" at bounding box center [539, 183] width 220 height 25
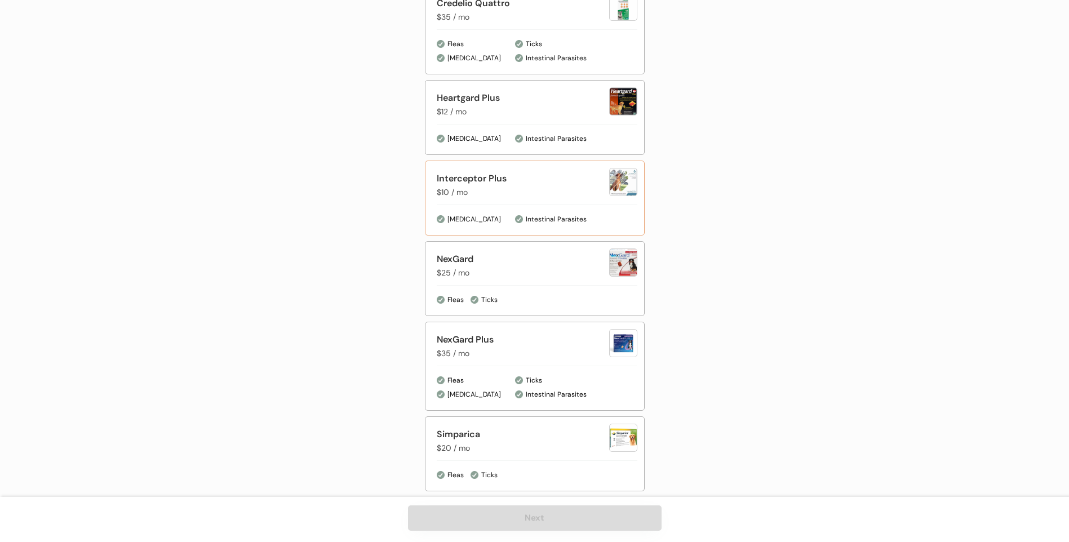
scroll to position [629, 0]
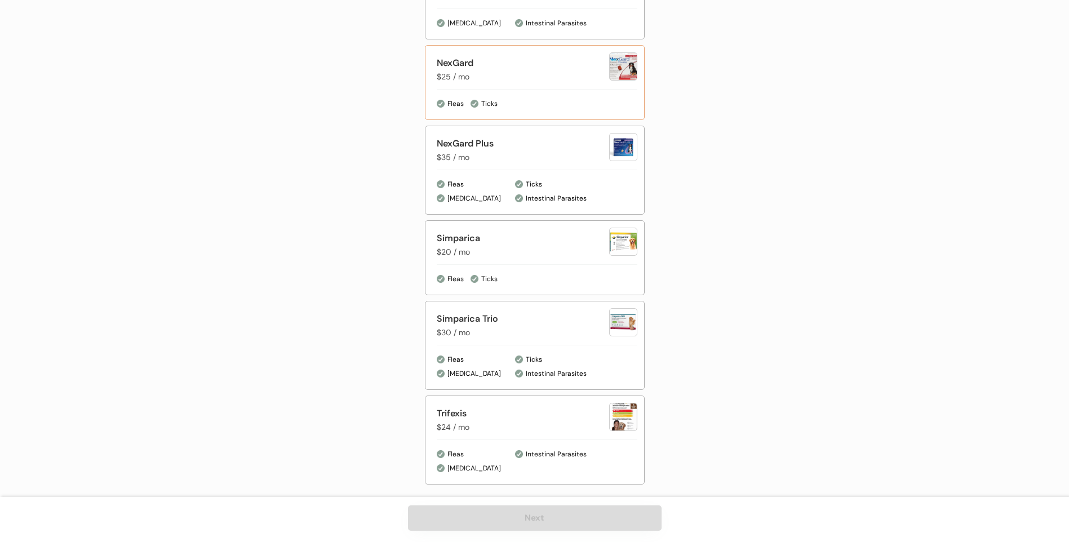
click at [519, 86] on div "NexGard $25 / mo Fleas Ticks" at bounding box center [535, 82] width 220 height 75
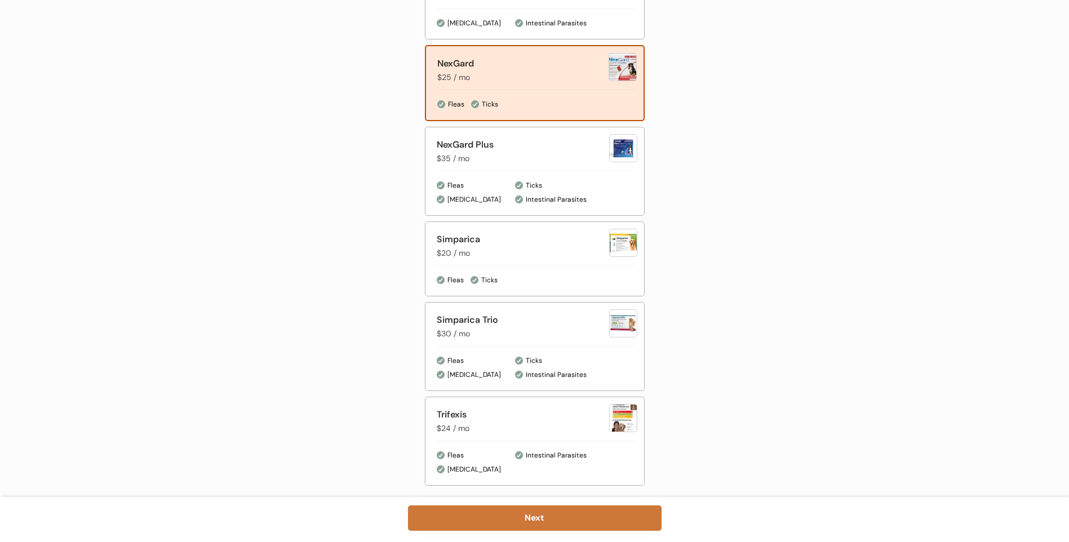
click at [540, 523] on button "Next" at bounding box center [534, 517] width 253 height 25
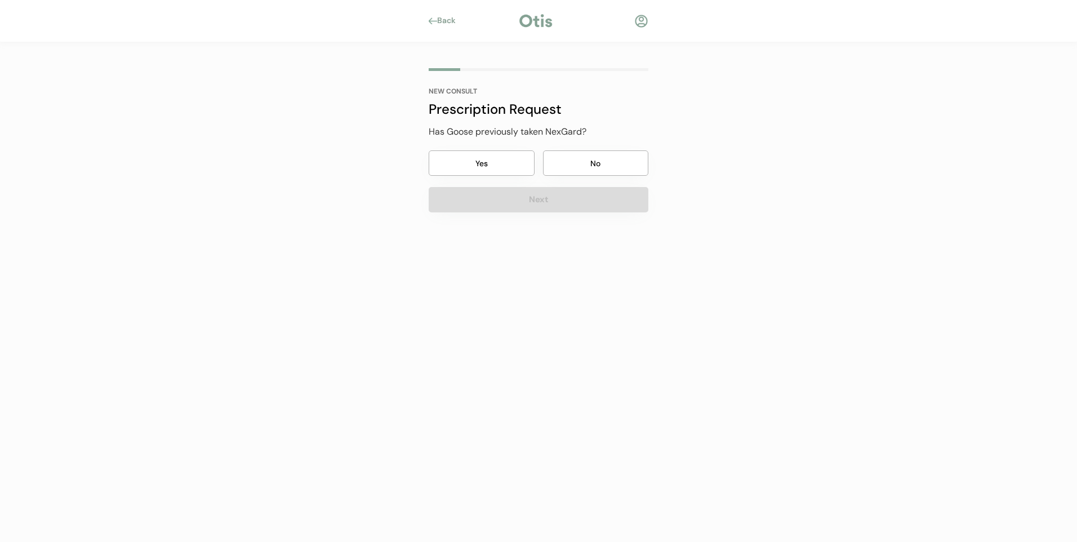
click at [466, 160] on button "Yes" at bounding box center [482, 162] width 106 height 25
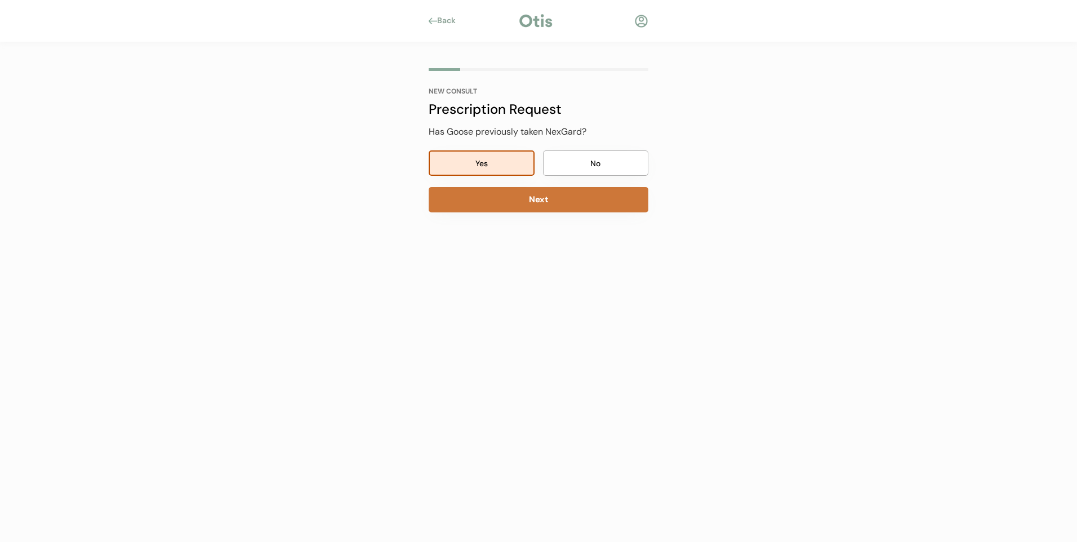
click at [536, 194] on button "Next" at bounding box center [539, 199] width 220 height 25
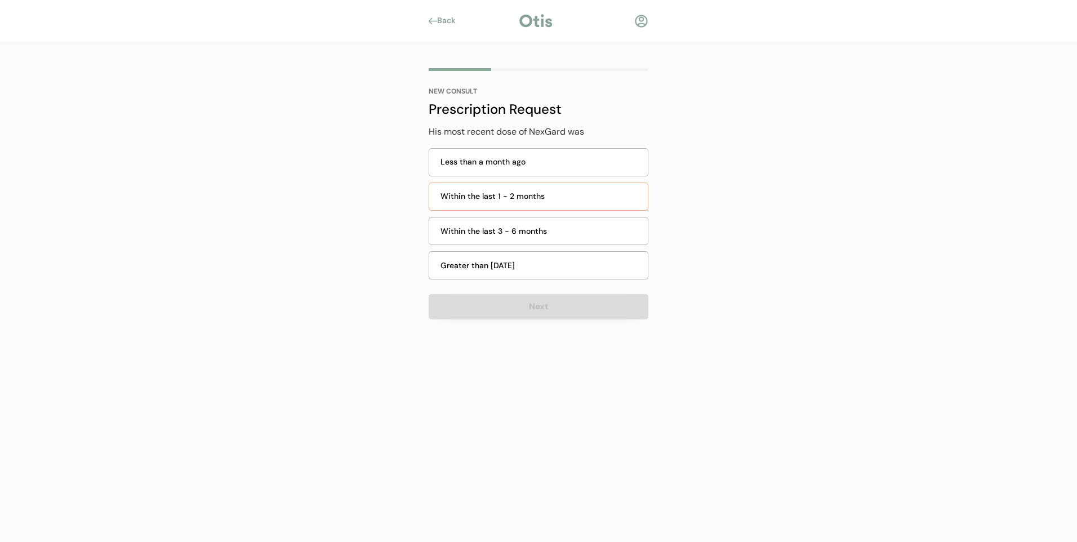
click at [536, 194] on div "Within the last 1 - 2 months" at bounding box center [541, 196] width 201 height 12
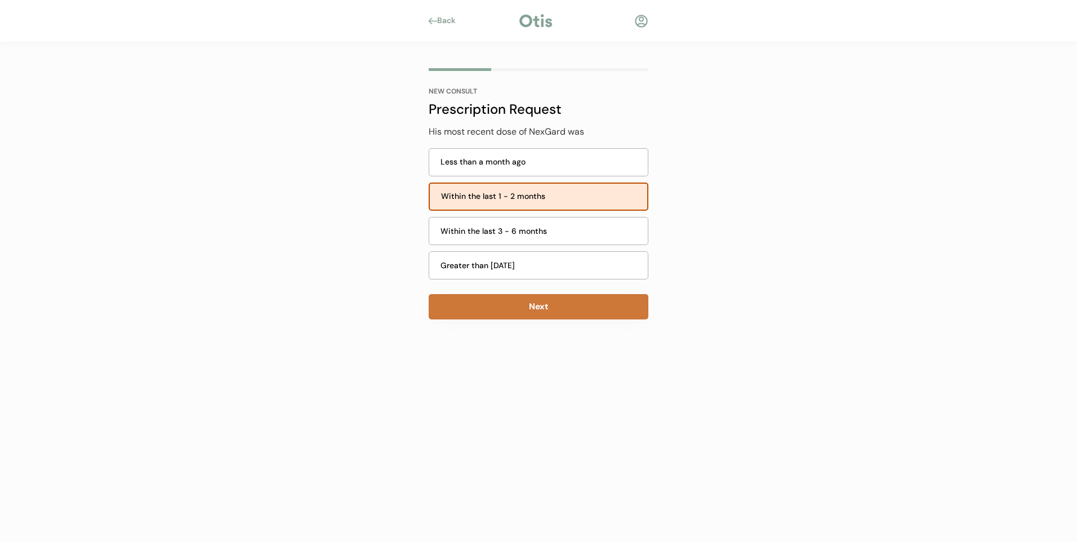
click at [554, 306] on button "Next" at bounding box center [539, 306] width 220 height 25
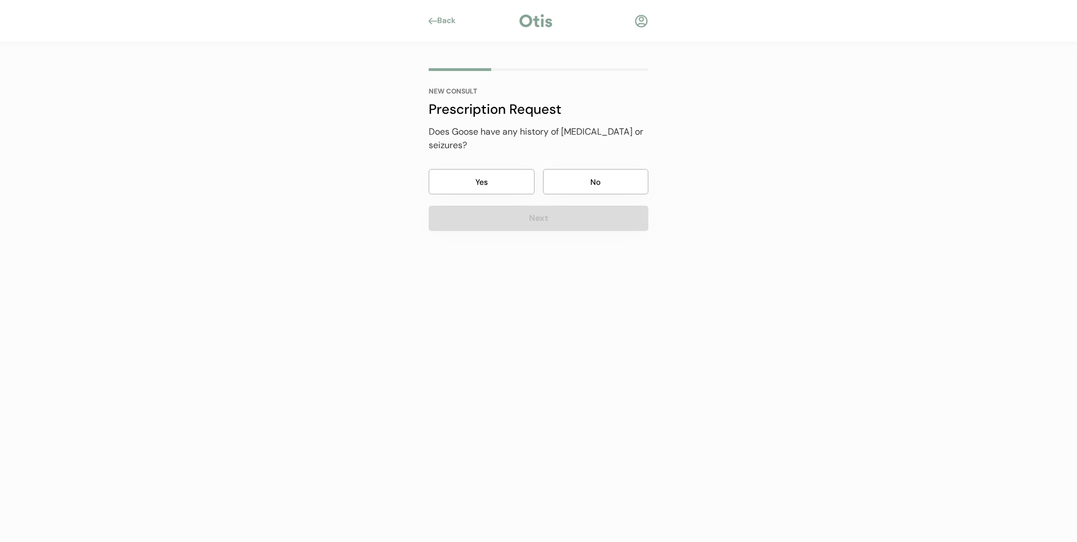
click at [602, 184] on button "No" at bounding box center [596, 181] width 106 height 25
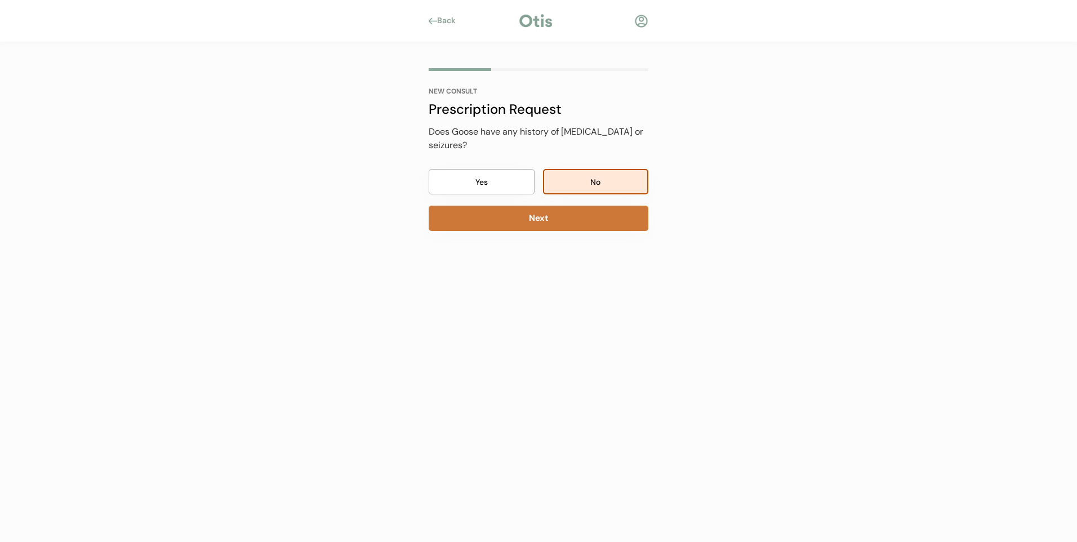
click at [545, 212] on button "Next" at bounding box center [539, 218] width 220 height 25
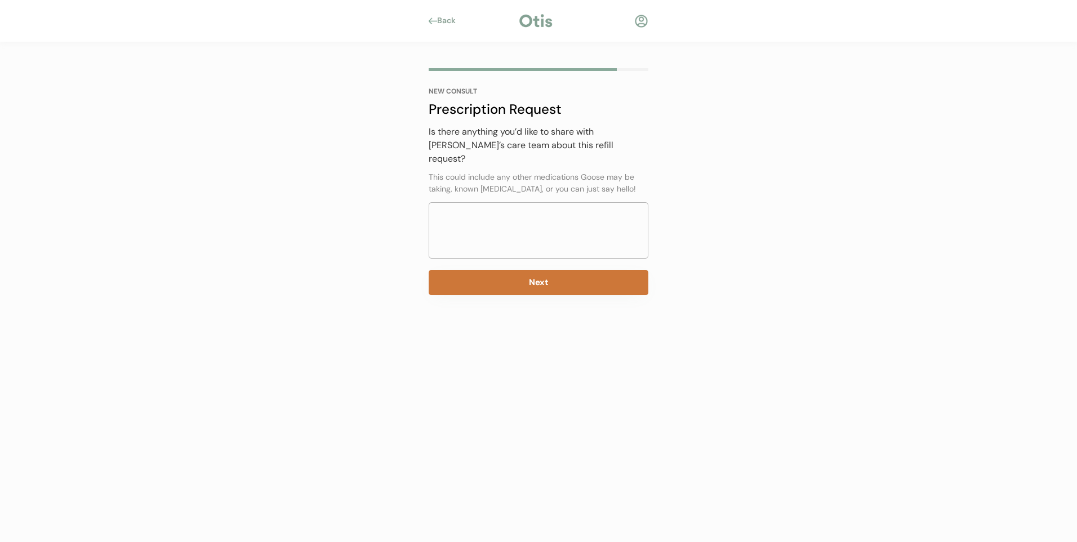
click at [534, 270] on button "Next" at bounding box center [539, 282] width 220 height 25
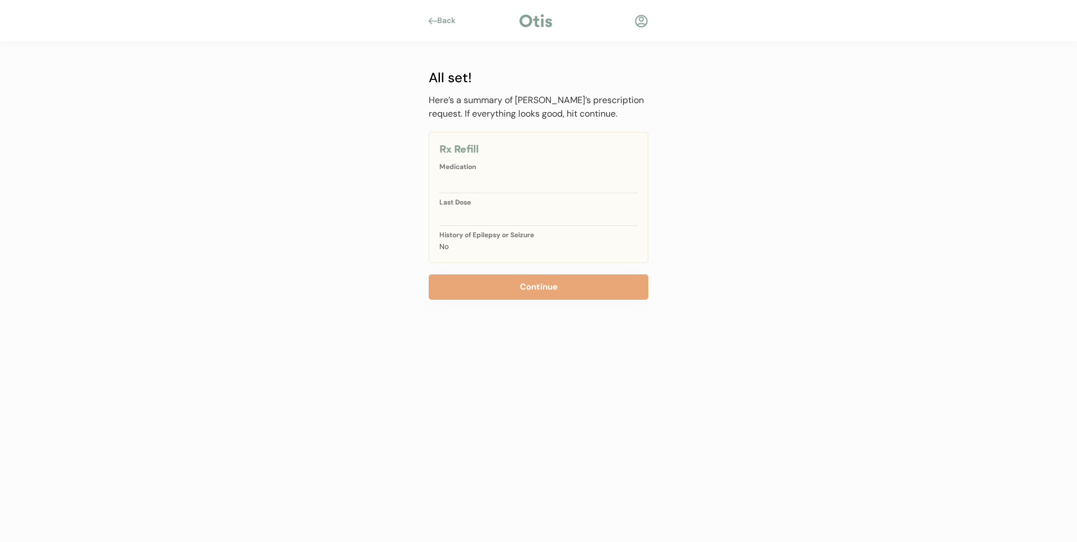
click at [455, 203] on div "Last Dose" at bounding box center [538, 202] width 198 height 7
click at [457, 215] on div at bounding box center [538, 213] width 198 height 11
click at [542, 286] on button "Continue" at bounding box center [539, 286] width 220 height 25
click at [541, 287] on button "Continue" at bounding box center [539, 286] width 220 height 25
click at [538, 288] on button "Continue" at bounding box center [539, 286] width 220 height 25
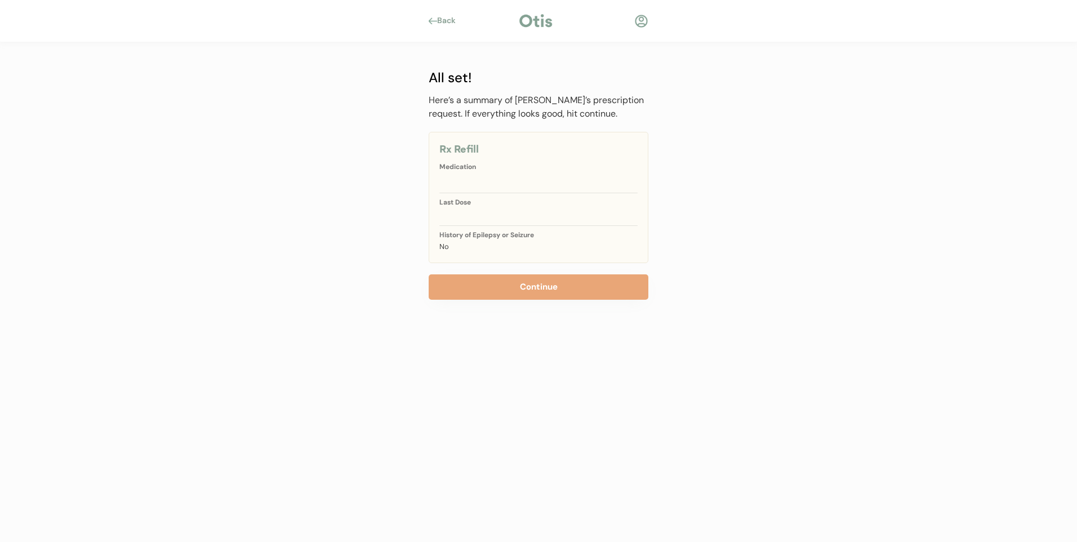
click at [539, 206] on div "Last Dose" at bounding box center [538, 209] width 198 height 21
click at [535, 297] on div "NEW CONSULT All set! Has Goose previously taken NexGard? Yes No Next Select a m…" at bounding box center [538, 199] width 253 height 314
click at [538, 295] on button "Continue" at bounding box center [539, 286] width 220 height 25
click at [550, 289] on button "Continue" at bounding box center [539, 286] width 220 height 25
click at [544, 161] on div "Rx Refill Medication Last Dose History of [MEDICAL_DATA] or Seizure No" at bounding box center [539, 197] width 220 height 131
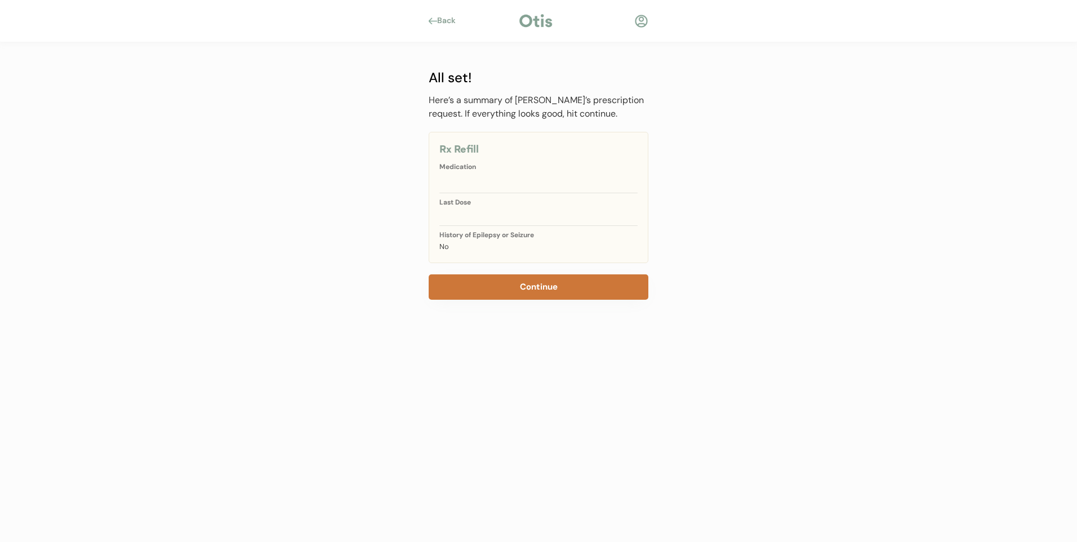
click at [533, 297] on button "Continue" at bounding box center [539, 286] width 220 height 25
click at [536, 287] on button "Continue" at bounding box center [539, 286] width 220 height 25
click at [451, 20] on div "Back" at bounding box center [449, 20] width 25 height 11
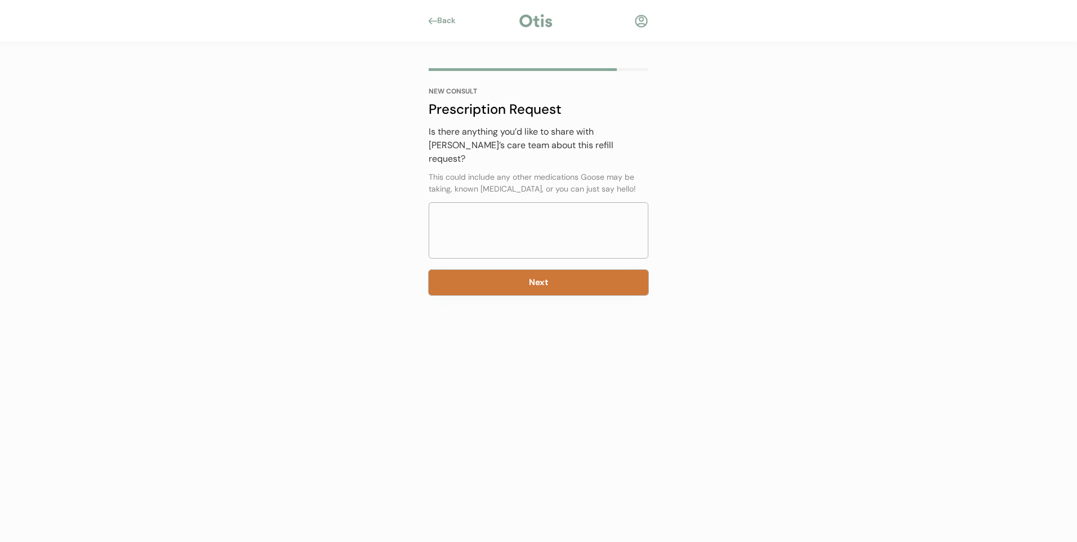
click at [532, 270] on button "Next" at bounding box center [539, 282] width 220 height 25
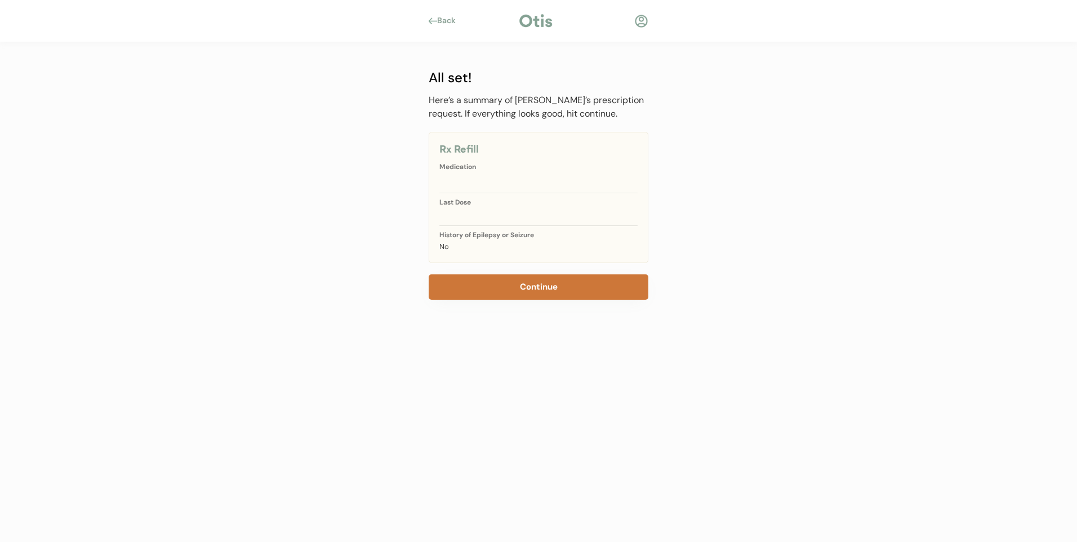
click at [539, 291] on button "Continue" at bounding box center [539, 286] width 220 height 25
click at [576, 219] on div at bounding box center [538, 213] width 198 height 11
click at [565, 246] on div "No" at bounding box center [538, 246] width 198 height 11
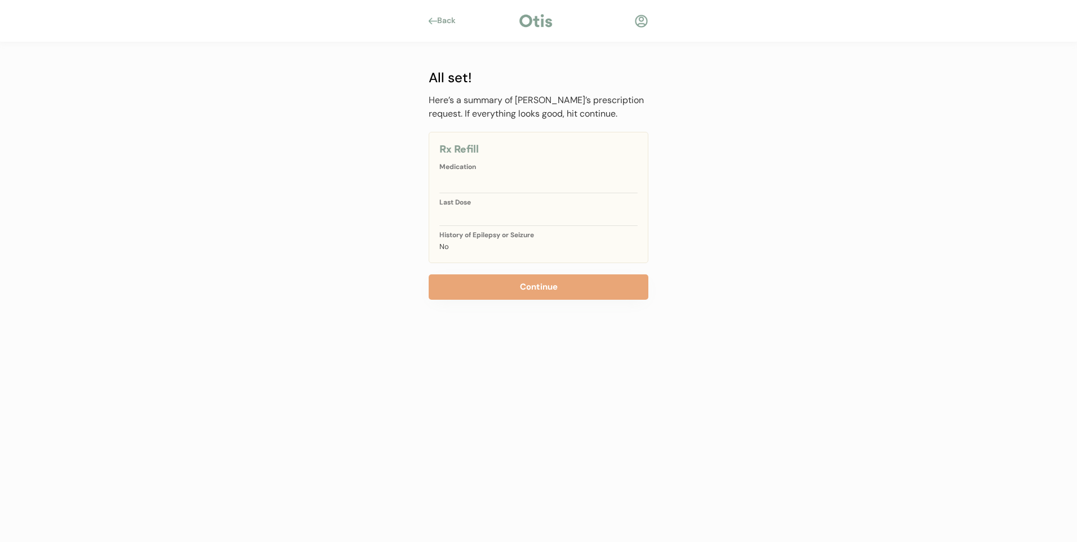
click at [541, 173] on div "Rx Refill Medication Last Dose History of [MEDICAL_DATA] or Seizure No" at bounding box center [539, 197] width 220 height 131
click at [537, 276] on button "Continue" at bounding box center [539, 286] width 220 height 25
click at [540, 283] on button "Continue" at bounding box center [539, 286] width 220 height 25
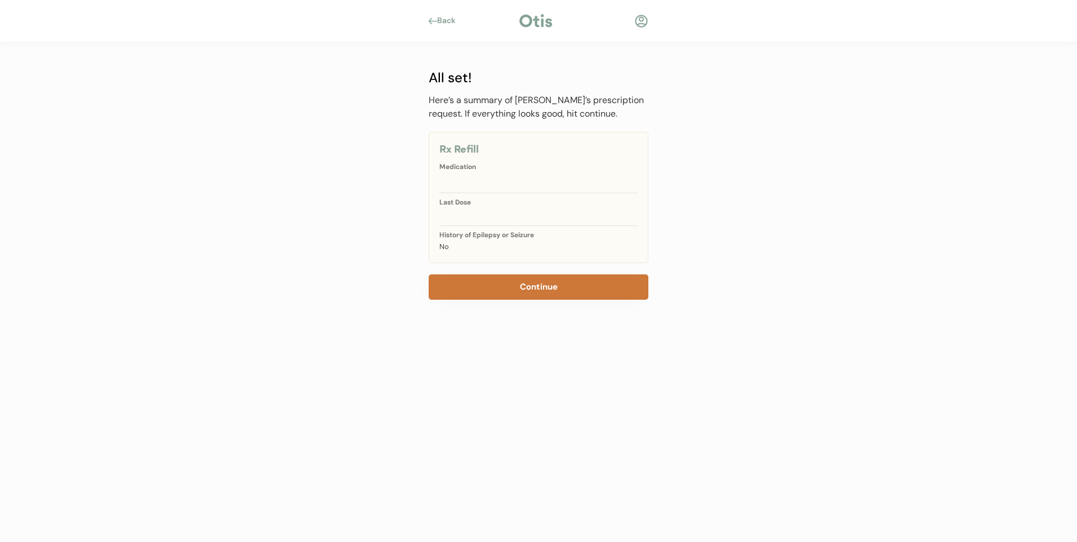
click at [540, 283] on button "Continue" at bounding box center [539, 286] width 220 height 25
click at [463, 188] on div "Rx Refill Medication Last Dose History of [MEDICAL_DATA] or Seizure No" at bounding box center [539, 197] width 220 height 131
click at [491, 284] on button "Continue" at bounding box center [539, 286] width 220 height 25
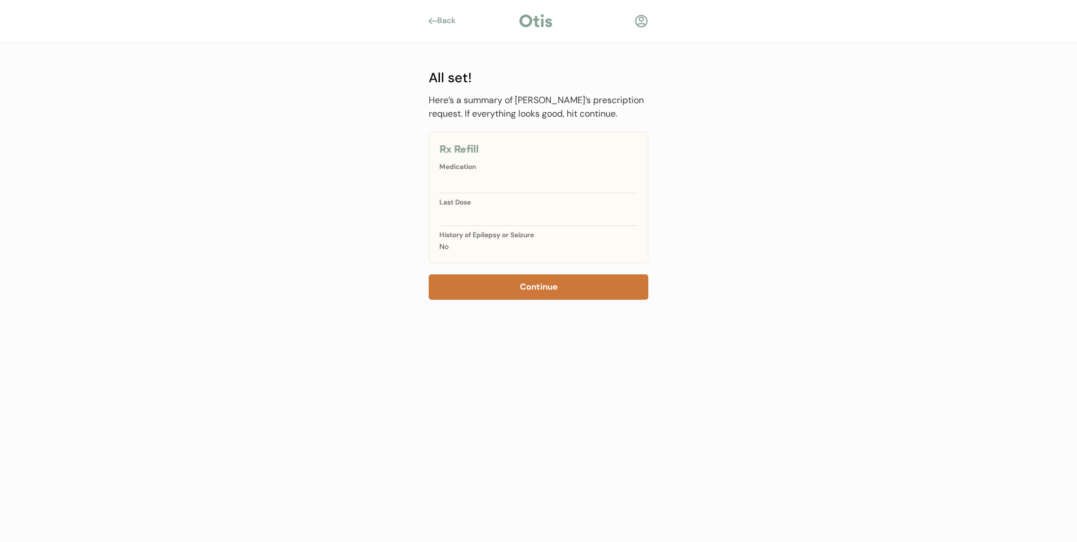
click at [530, 284] on button "Continue" at bounding box center [539, 286] width 220 height 25
drag, startPoint x: 530, startPoint y: 284, endPoint x: 482, endPoint y: 113, distance: 177.7
click at [530, 284] on button "Continue" at bounding box center [539, 286] width 220 height 25
click at [450, 21] on div "Back" at bounding box center [449, 20] width 25 height 11
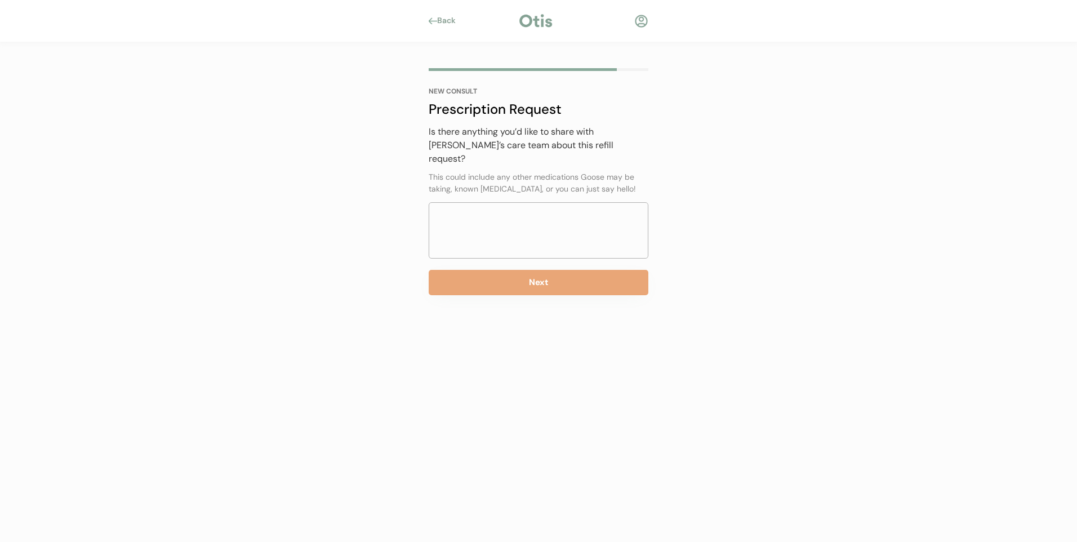
click at [453, 21] on div "Back" at bounding box center [449, 20] width 25 height 11
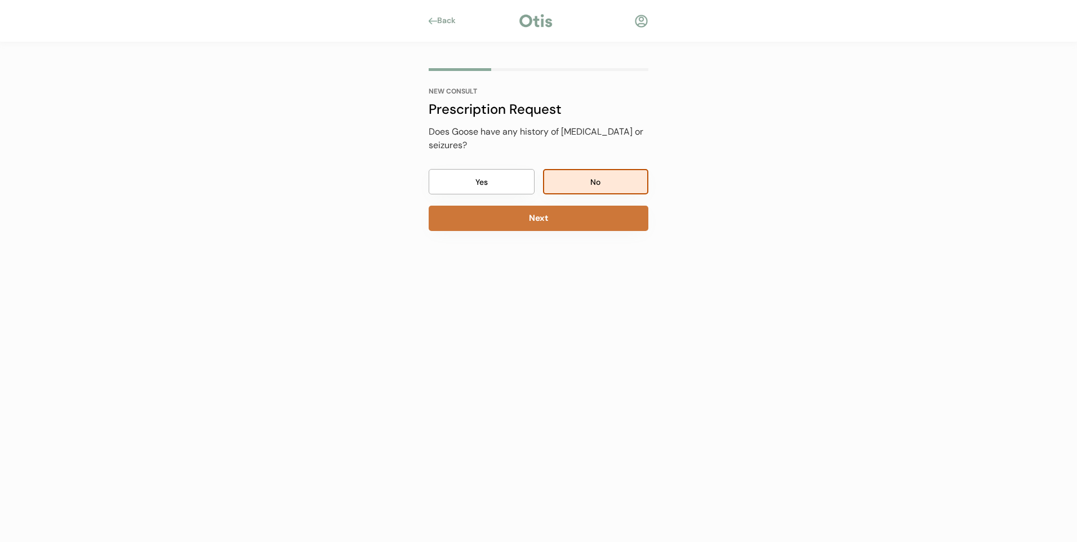
click at [549, 217] on button "Next" at bounding box center [539, 218] width 220 height 25
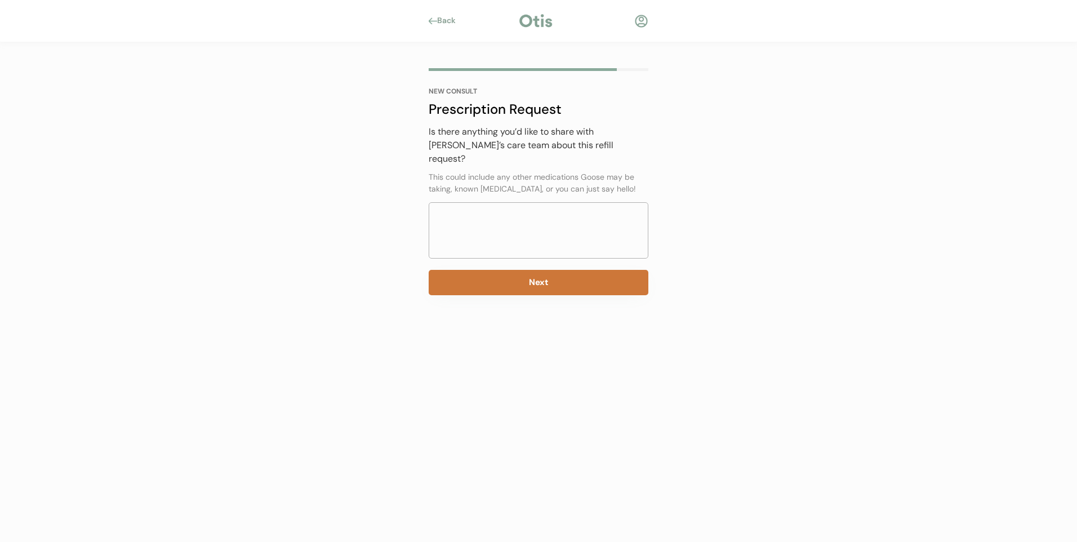
click at [548, 277] on button "Next" at bounding box center [539, 282] width 220 height 25
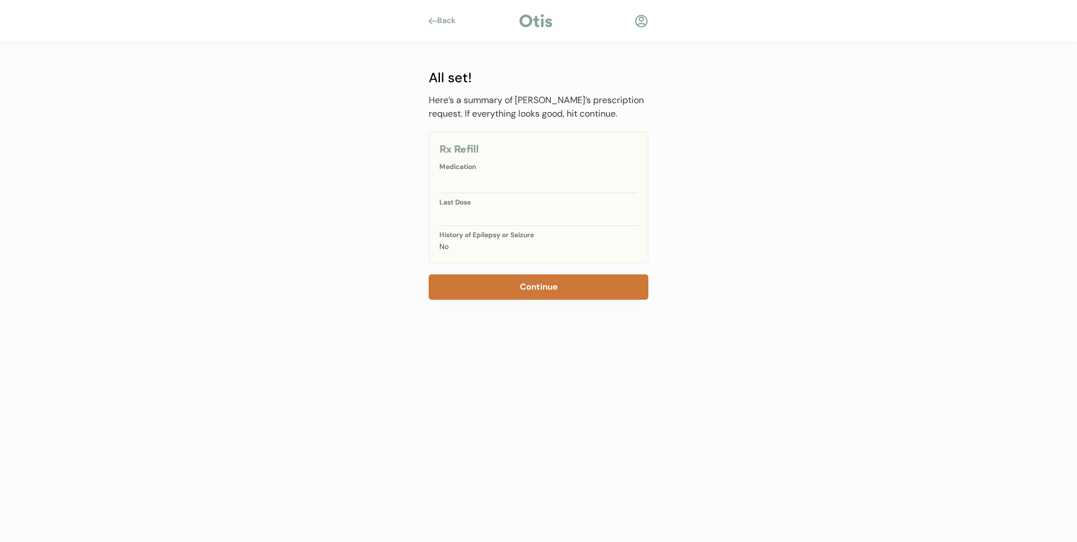
click at [546, 286] on button "Continue" at bounding box center [539, 286] width 220 height 25
click at [559, 181] on div at bounding box center [538, 181] width 198 height 11
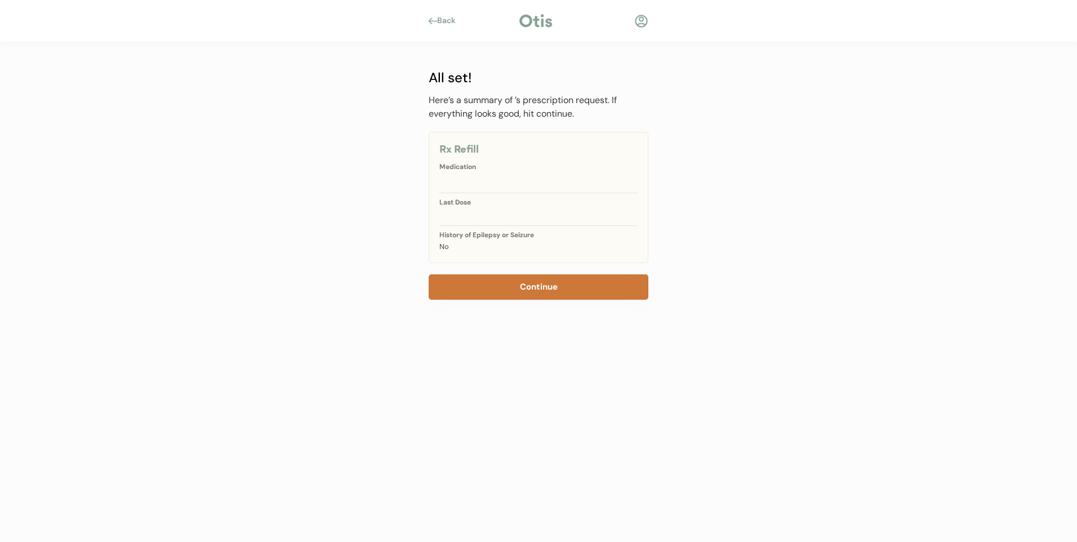
click at [532, 287] on button "Continue" at bounding box center [539, 286] width 220 height 25
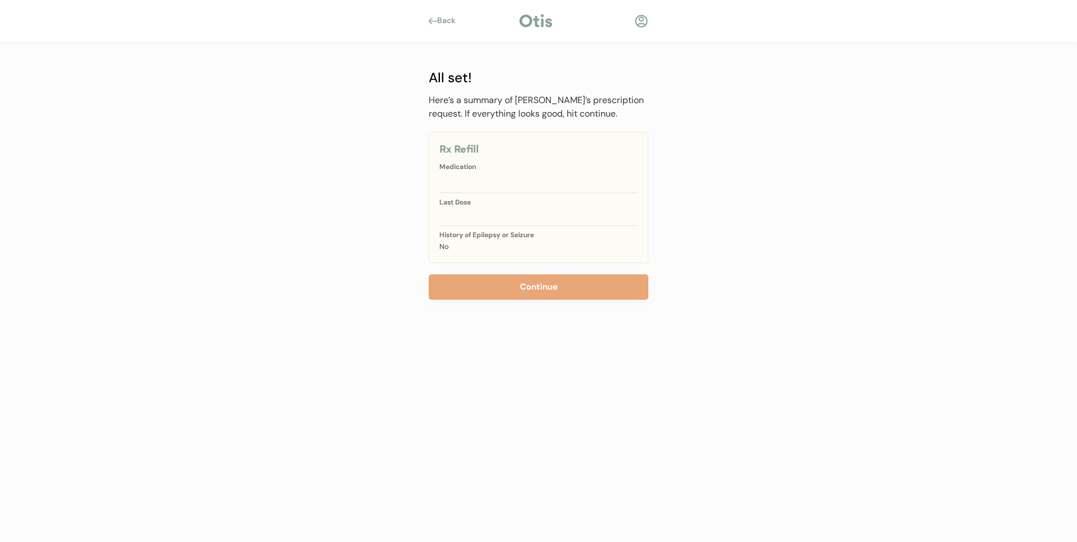
click at [449, 19] on div "Back" at bounding box center [449, 20] width 25 height 11
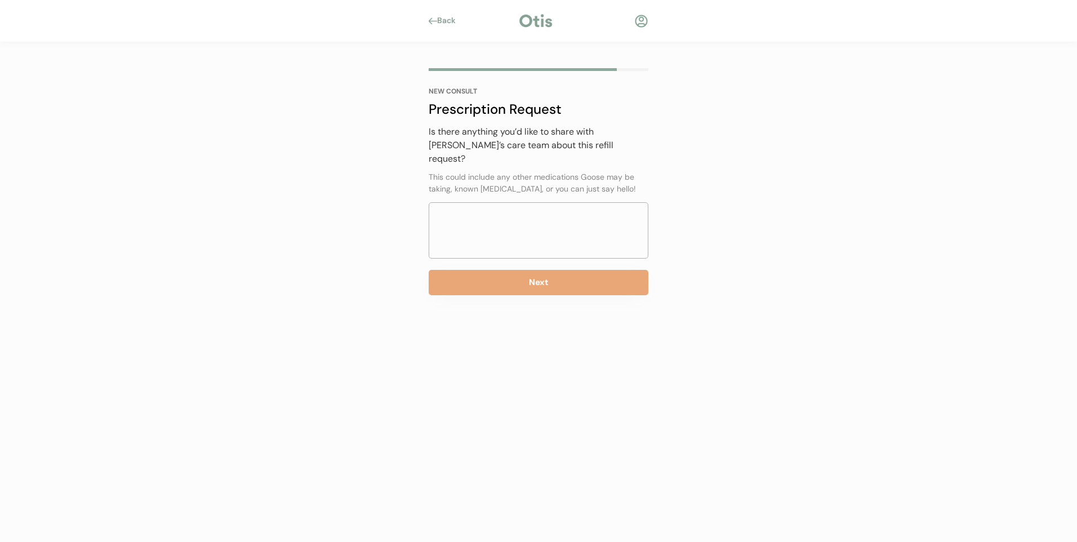
click at [449, 19] on div "Back" at bounding box center [449, 20] width 25 height 11
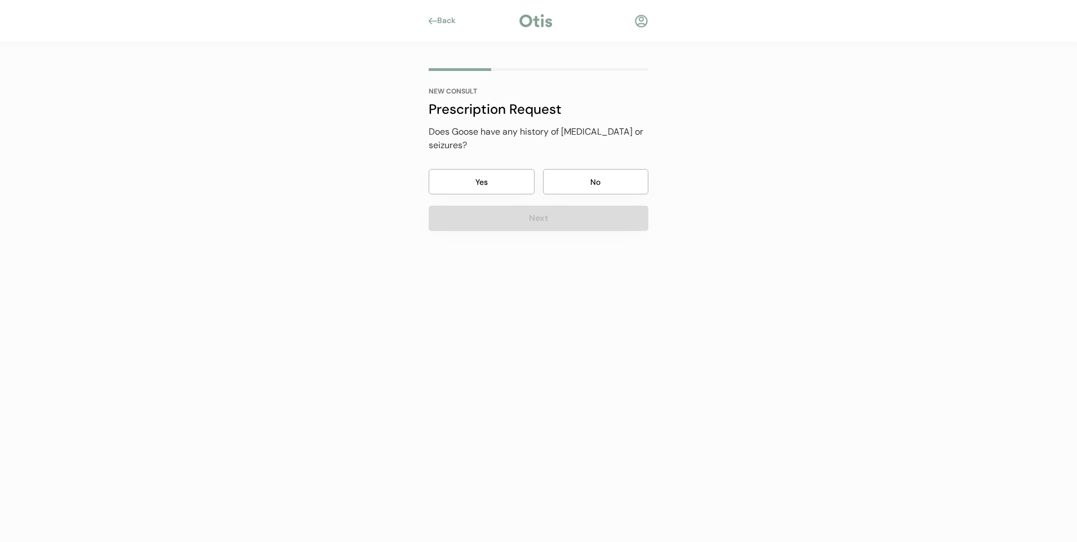
click at [449, 19] on div "Back" at bounding box center [449, 20] width 25 height 11
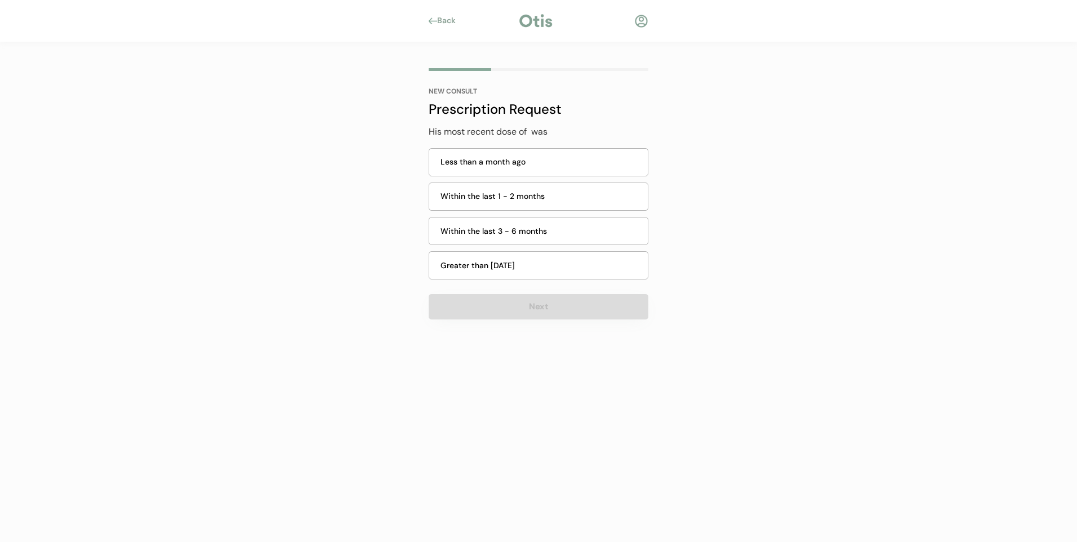
click at [449, 19] on div "Back" at bounding box center [449, 20] width 25 height 11
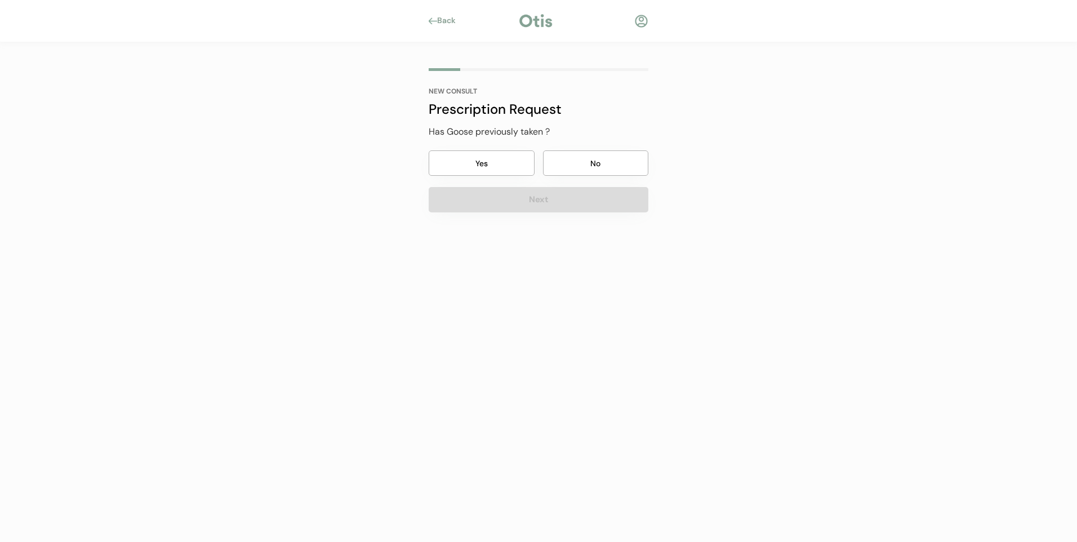
click at [449, 19] on div "Back" at bounding box center [449, 20] width 25 height 11
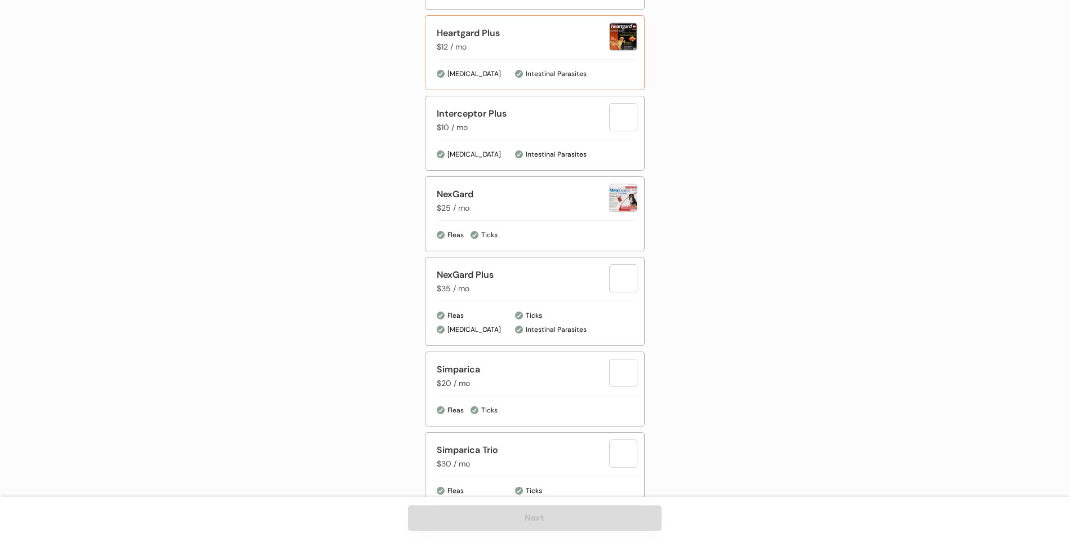
scroll to position [507, 0]
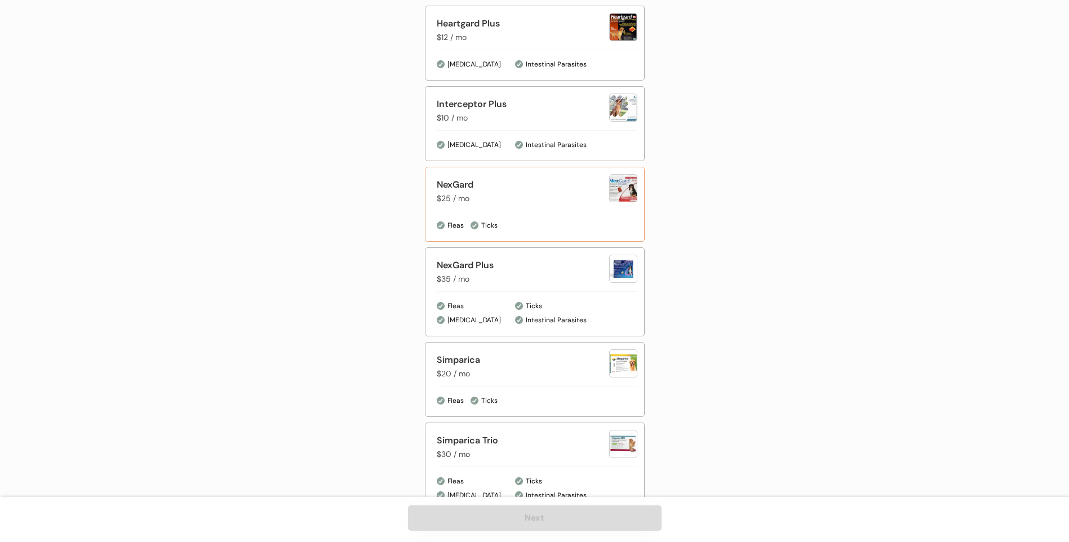
click at [541, 211] on div at bounding box center [537, 211] width 201 height 1
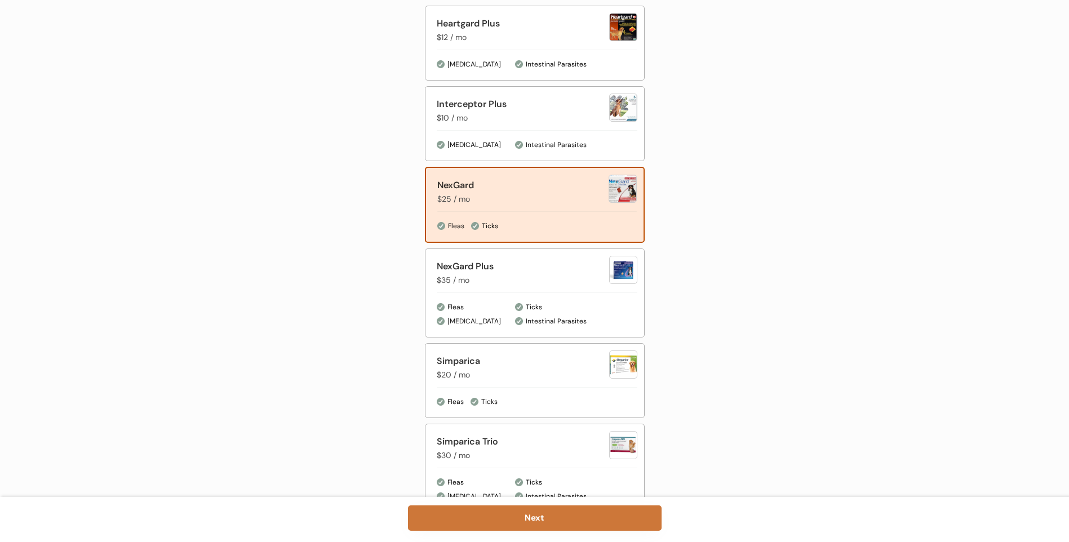
click at [555, 520] on button "Next" at bounding box center [534, 517] width 253 height 25
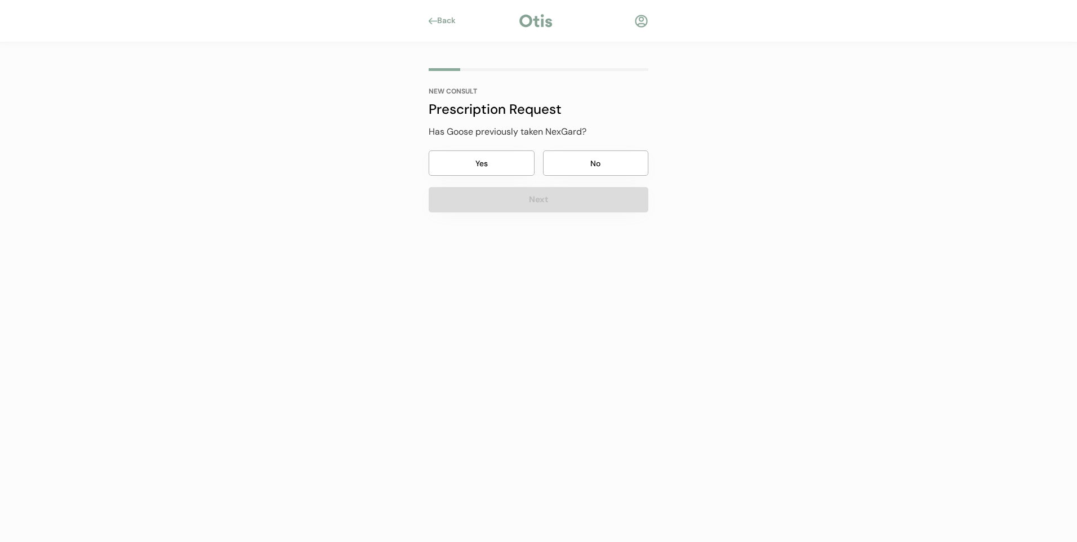
click at [469, 161] on button "Yes" at bounding box center [482, 162] width 106 height 25
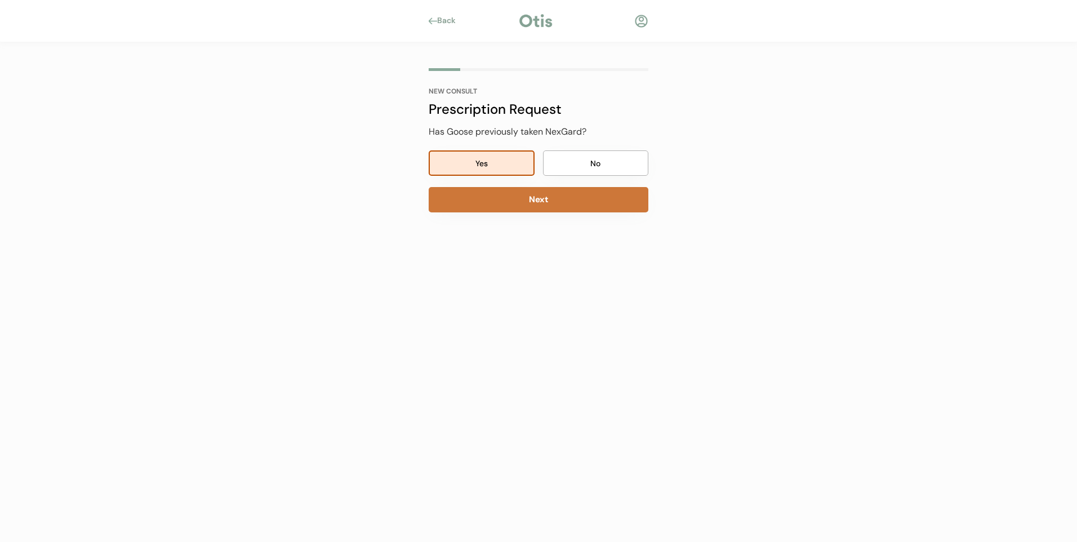
click at [511, 198] on button "Next" at bounding box center [539, 199] width 220 height 25
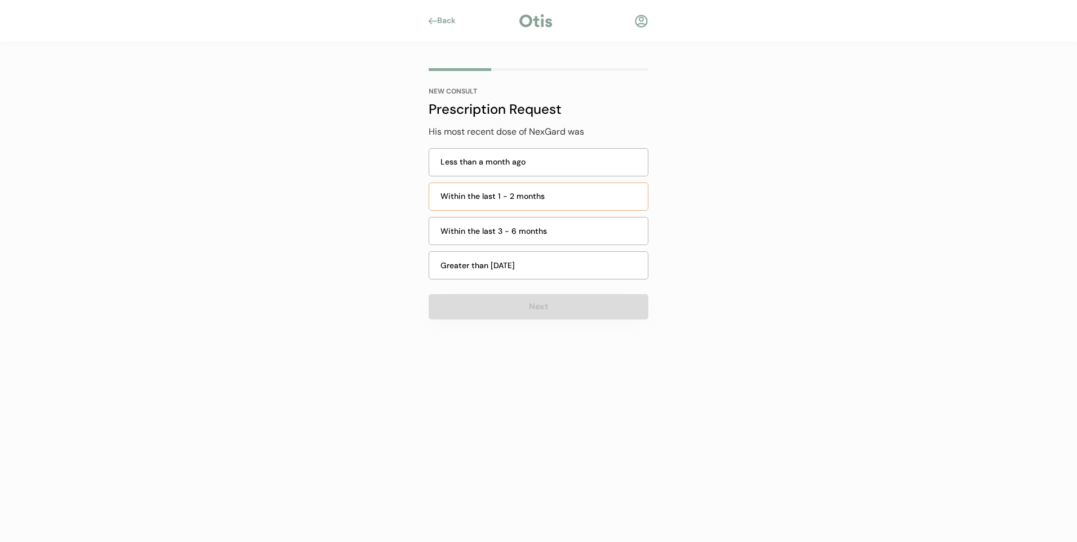
click at [511, 198] on div "Within the last 1 - 2 months" at bounding box center [541, 196] width 201 height 12
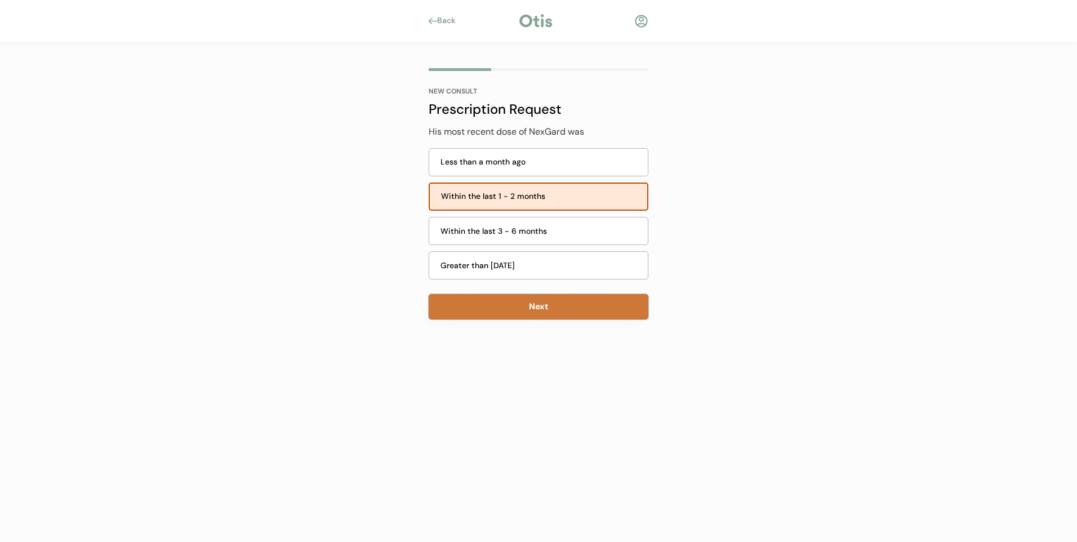
click at [523, 310] on button "Next" at bounding box center [539, 306] width 220 height 25
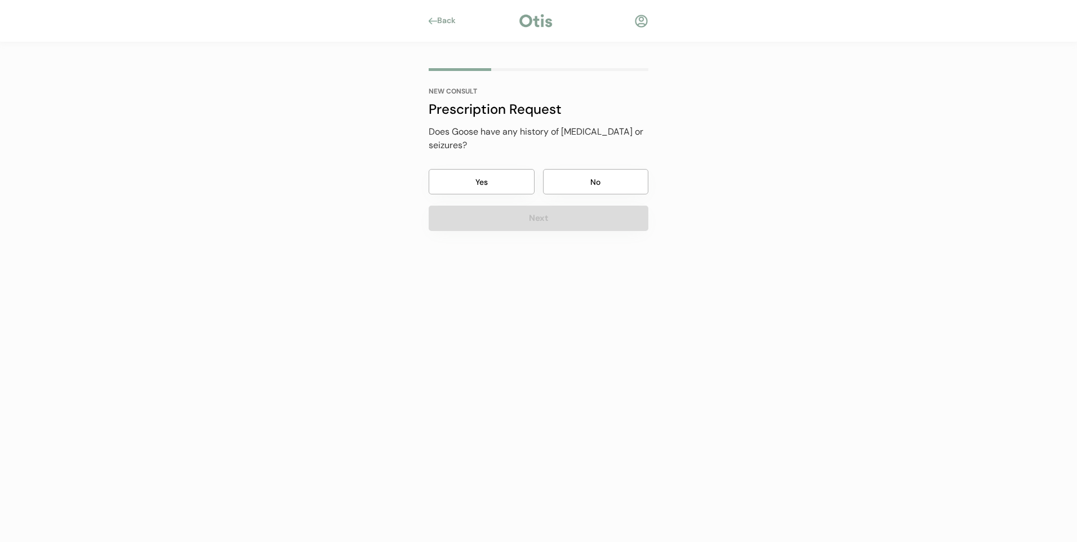
click at [580, 179] on button "No" at bounding box center [596, 181] width 106 height 25
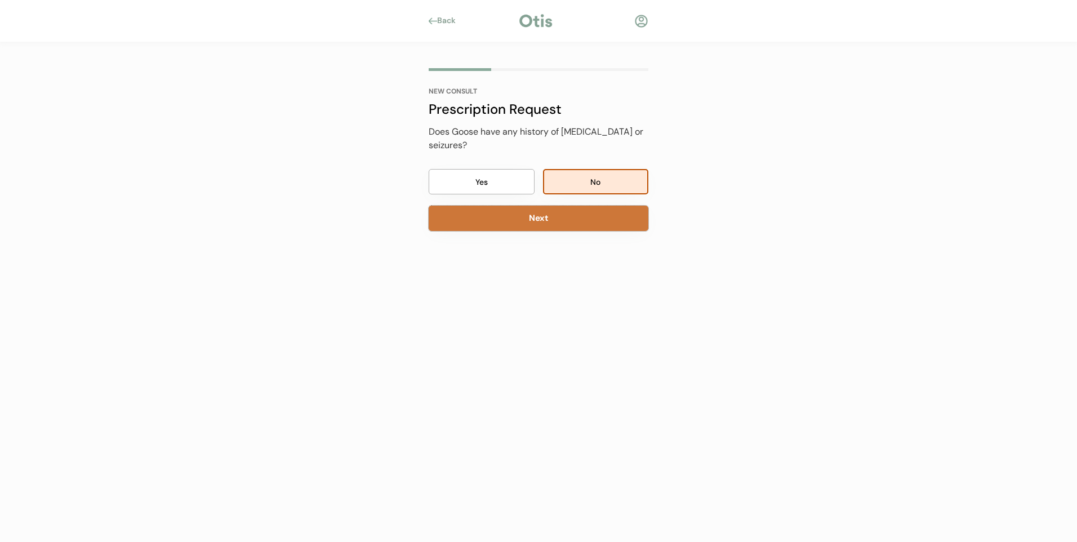
click at [553, 220] on button "Next" at bounding box center [539, 218] width 220 height 25
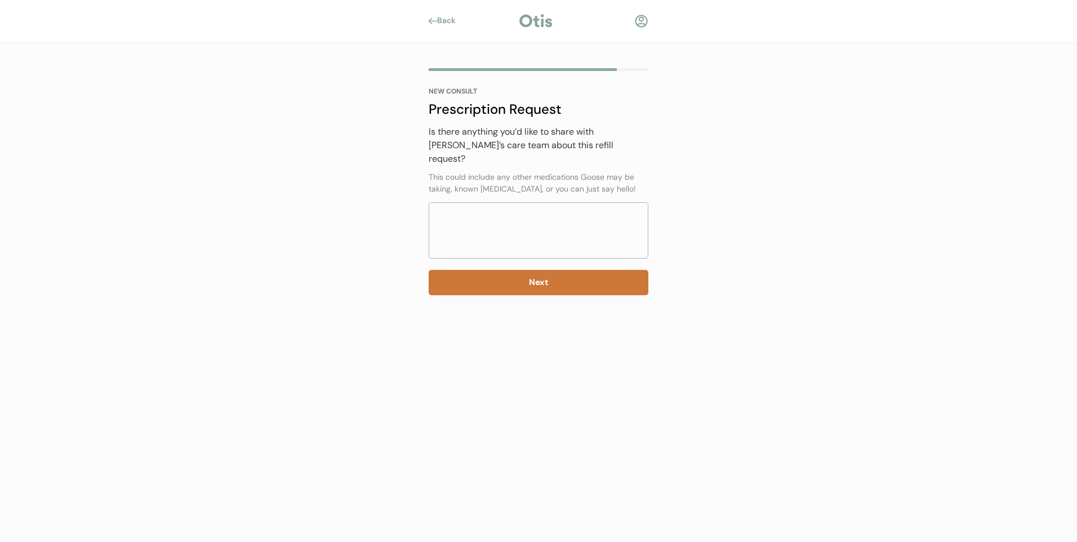
click at [538, 272] on button "Next" at bounding box center [539, 282] width 220 height 25
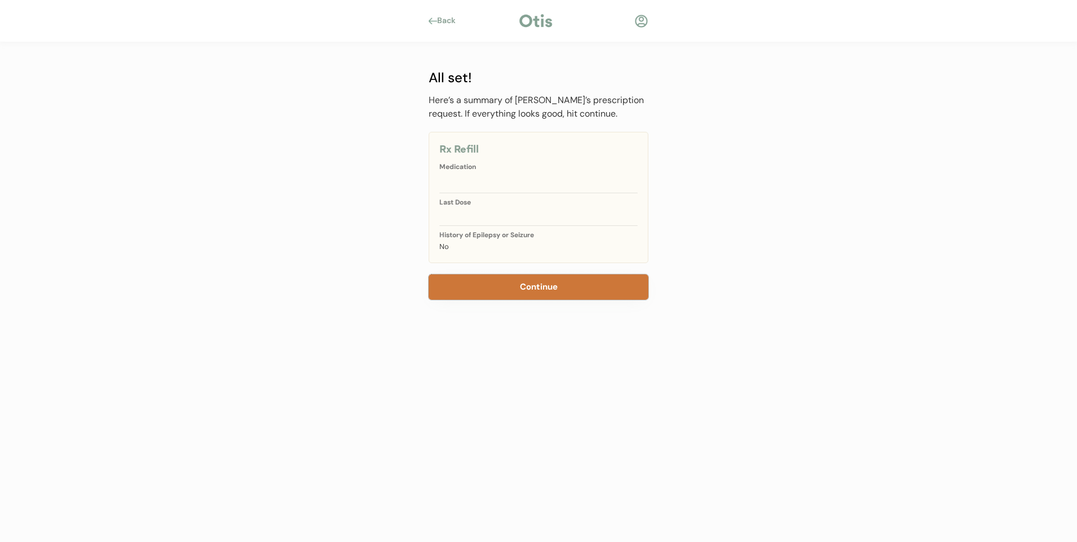
click at [538, 290] on button "Continue" at bounding box center [539, 286] width 220 height 25
click at [501, 166] on div "Medication" at bounding box center [538, 166] width 198 height 7
click at [504, 180] on div at bounding box center [538, 181] width 198 height 11
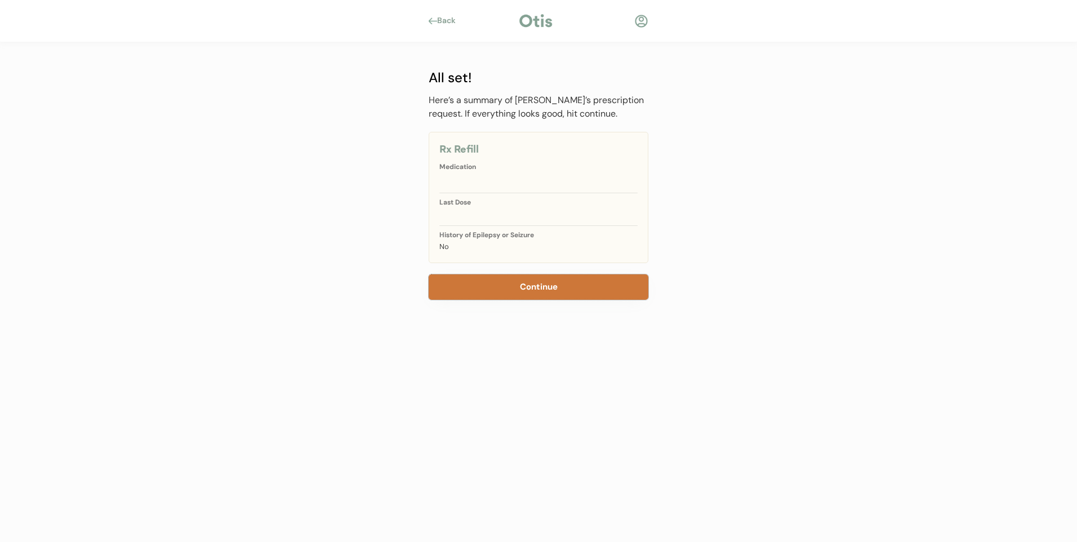
click at [540, 284] on button "Continue" at bounding box center [539, 286] width 220 height 25
click at [479, 188] on div "Rx Refill Medication Last Dose History of Epilepsy or Seizure No" at bounding box center [539, 197] width 220 height 131
click at [638, 19] on div at bounding box center [641, 21] width 14 height 14
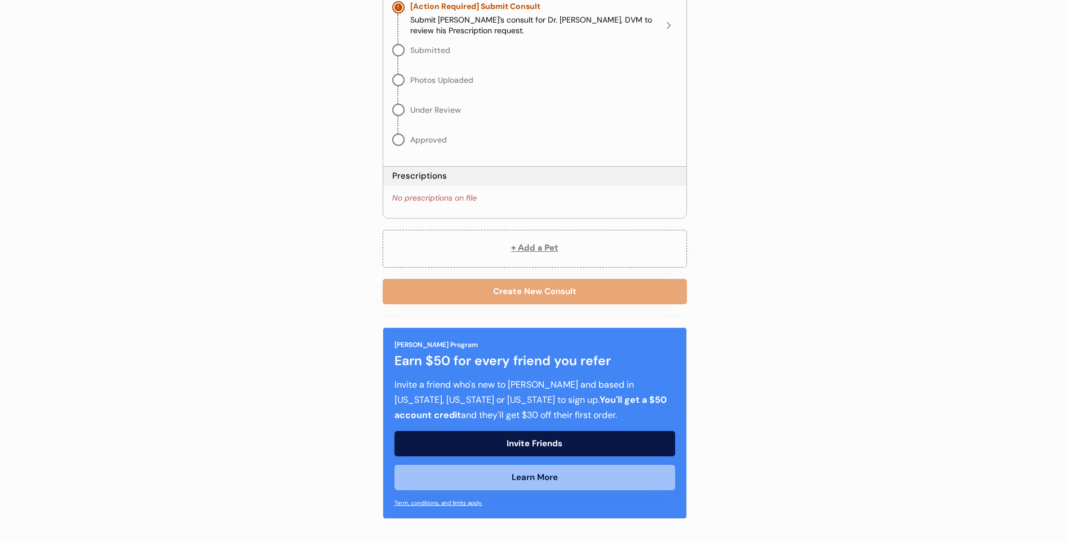
scroll to position [152, 0]
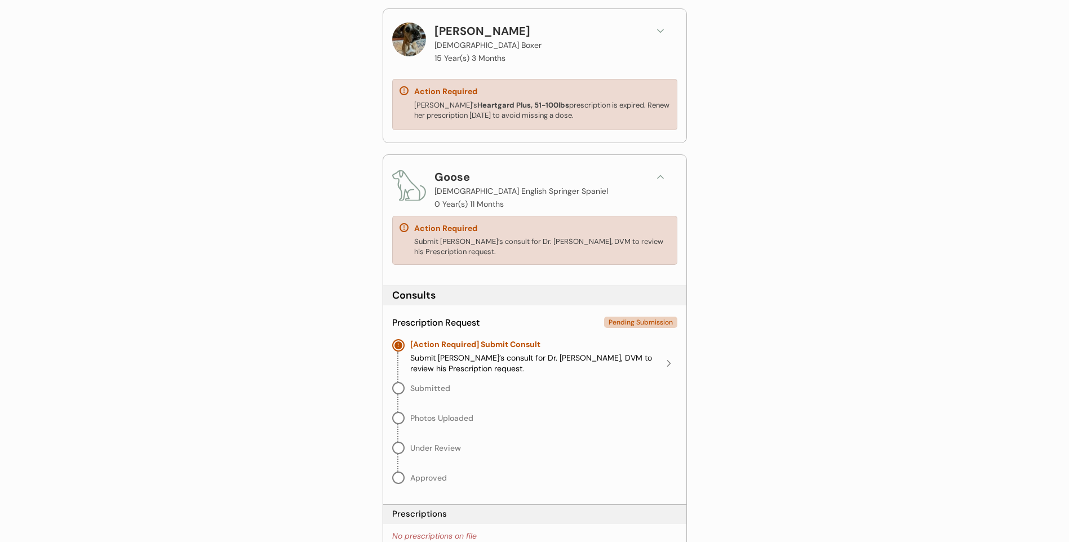
click at [652, 172] on button at bounding box center [660, 176] width 17 height 17
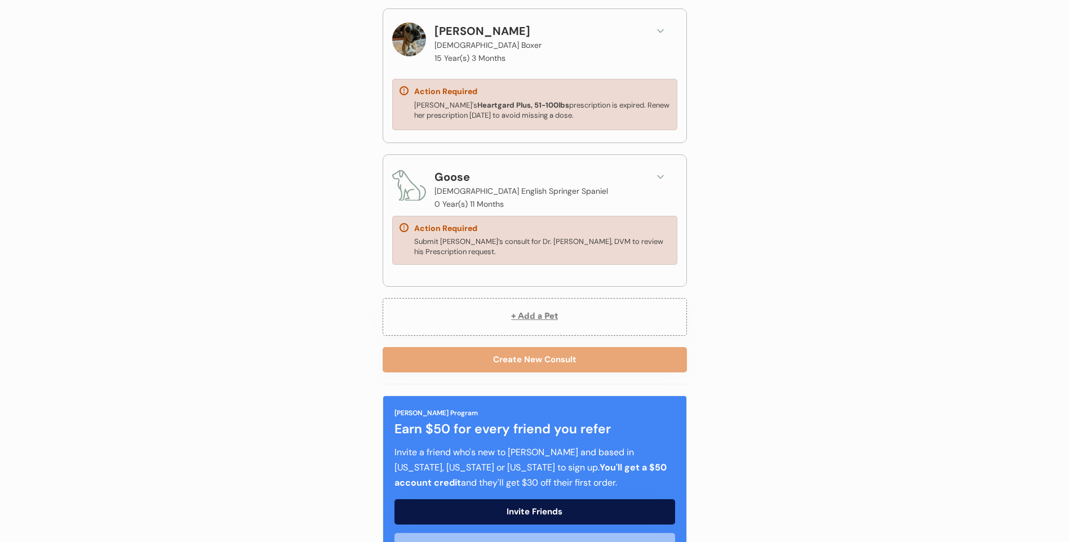
click at [631, 220] on div "Action Required Submit Goose’s consult for Dr. [PERSON_NAME], DVM to review his…" at bounding box center [534, 240] width 285 height 49
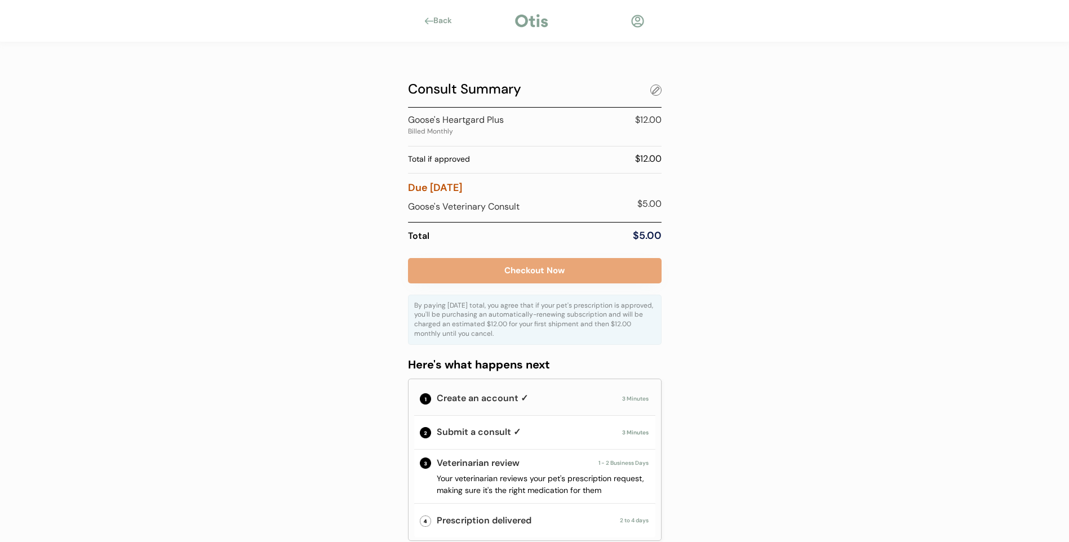
click at [652, 89] on div at bounding box center [655, 89] width 11 height 11
click at [437, 16] on div "Back" at bounding box center [445, 20] width 25 height 11
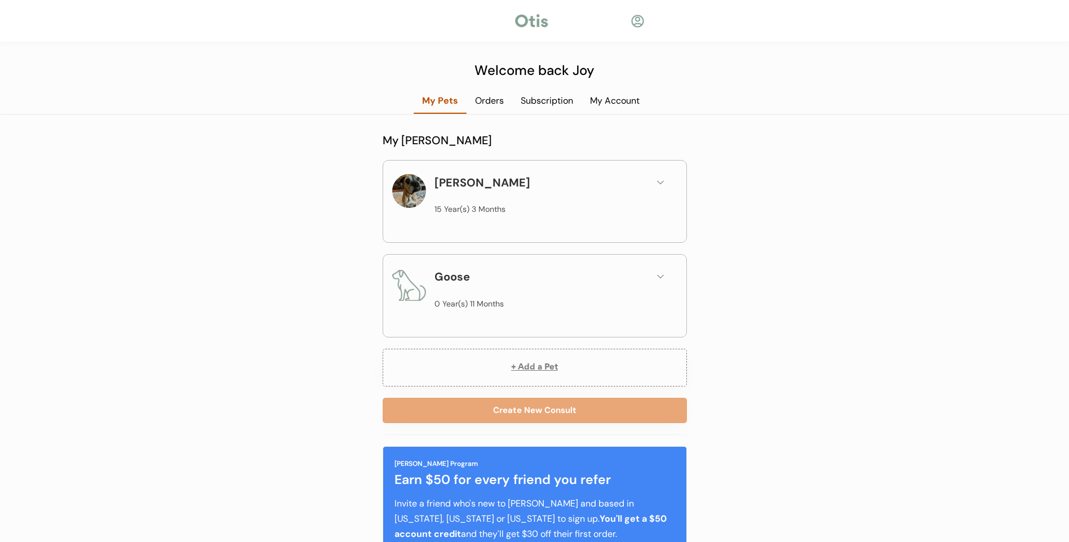
scroll to position [119, 0]
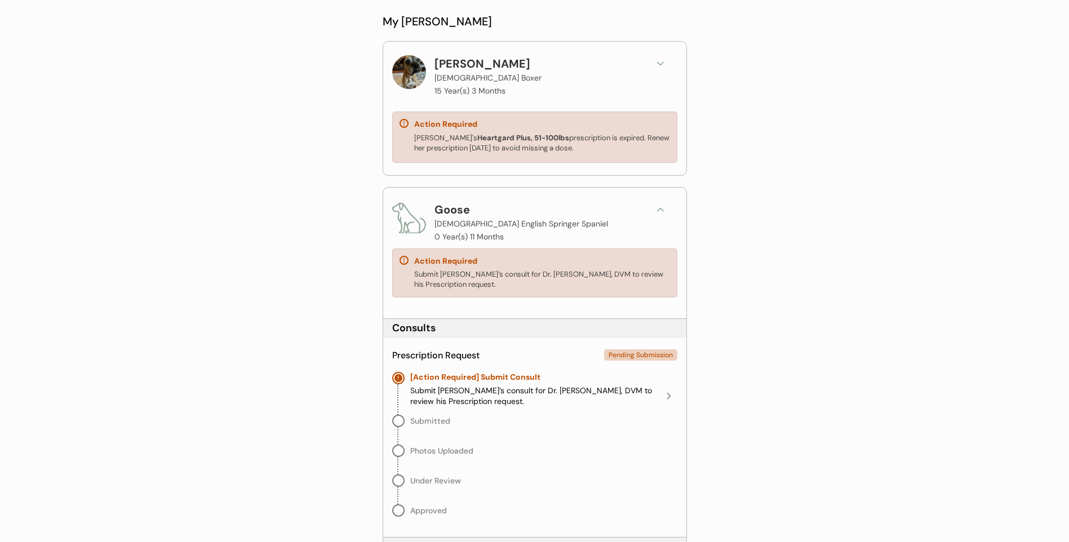
click at [540, 202] on div "Goose [DEMOGRAPHIC_DATA] English Springer Spaniel 0 Year(s) 11 Months" at bounding box center [538, 222] width 209 height 43
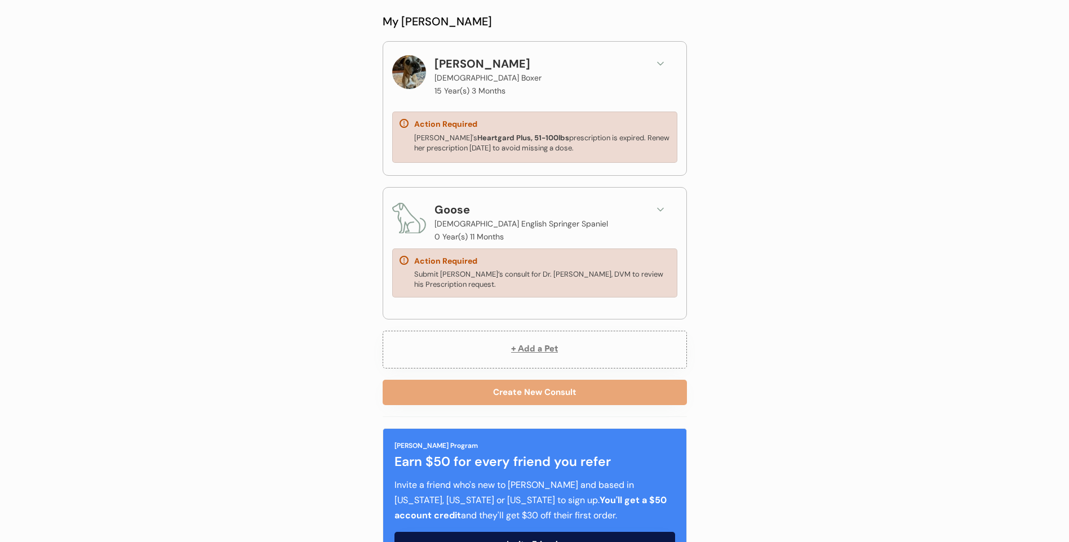
click at [586, 226] on div "Goose [DEMOGRAPHIC_DATA] English Springer Spaniel 0 Year(s) 11 Months" at bounding box center [538, 222] width 209 height 43
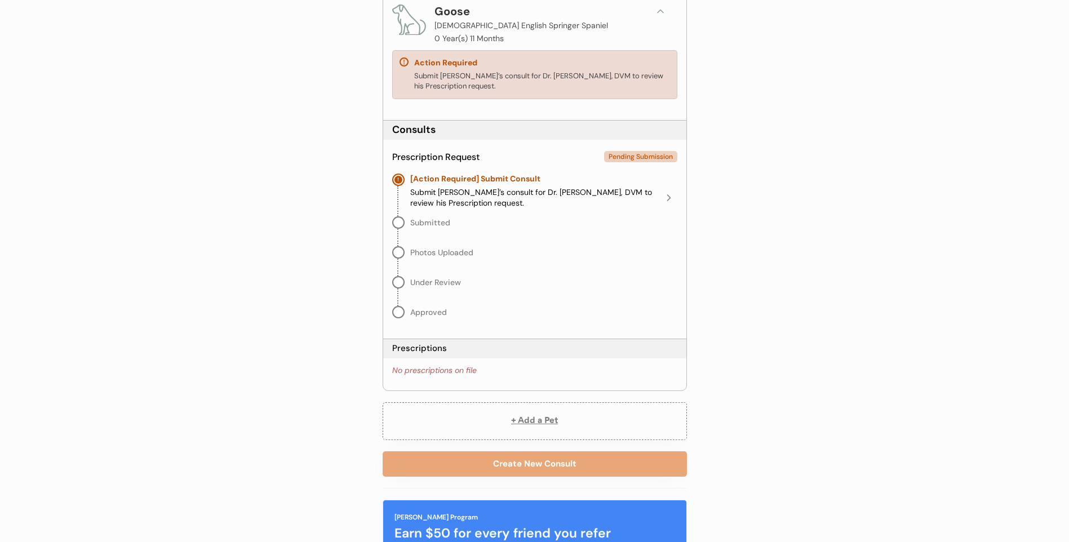
scroll to position [457, 0]
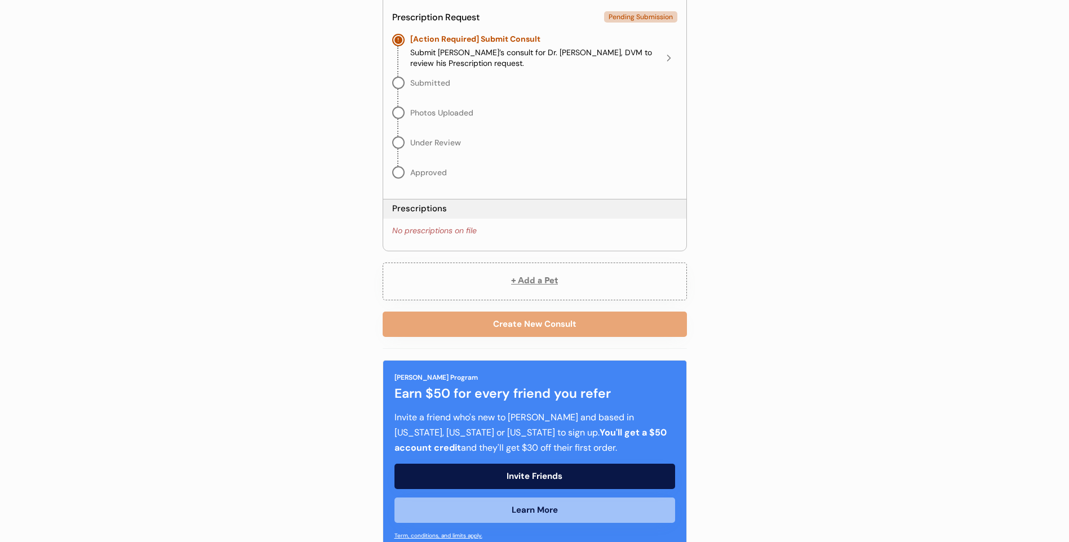
click at [444, 234] on div "No prescriptions on file" at bounding box center [434, 230] width 84 height 11
drag, startPoint x: 444, startPoint y: 234, endPoint x: 465, endPoint y: 233, distance: 20.3
click at [465, 233] on div "No prescriptions on file" at bounding box center [434, 230] width 84 height 11
drag, startPoint x: 483, startPoint y: 225, endPoint x: 282, endPoint y: 229, distance: 200.6
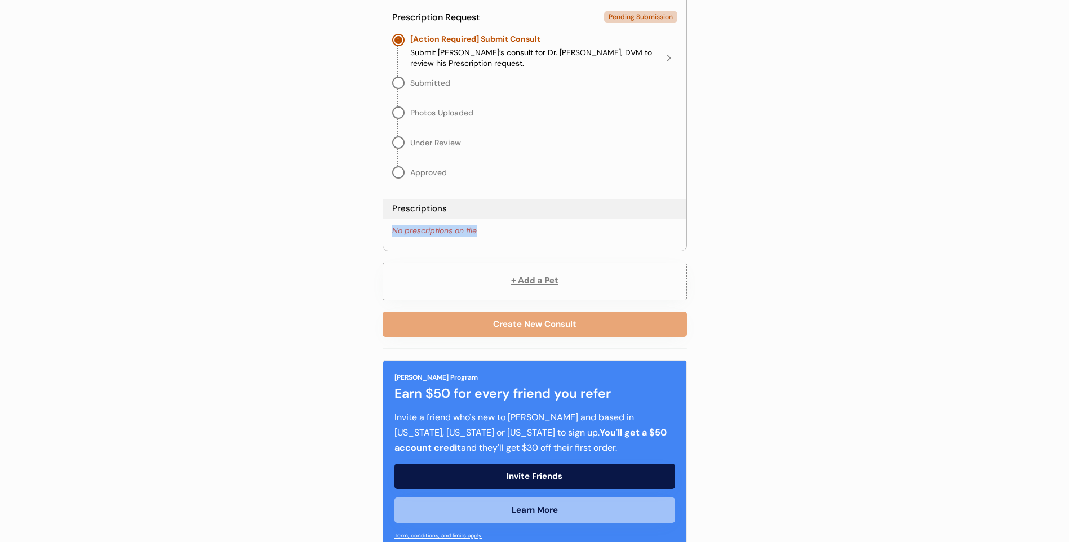
click at [282, 229] on div "Welcome back Joy My Pets Orders Subscription My Account My Otis Household Sadie…" at bounding box center [534, 58] width 1069 height 1031
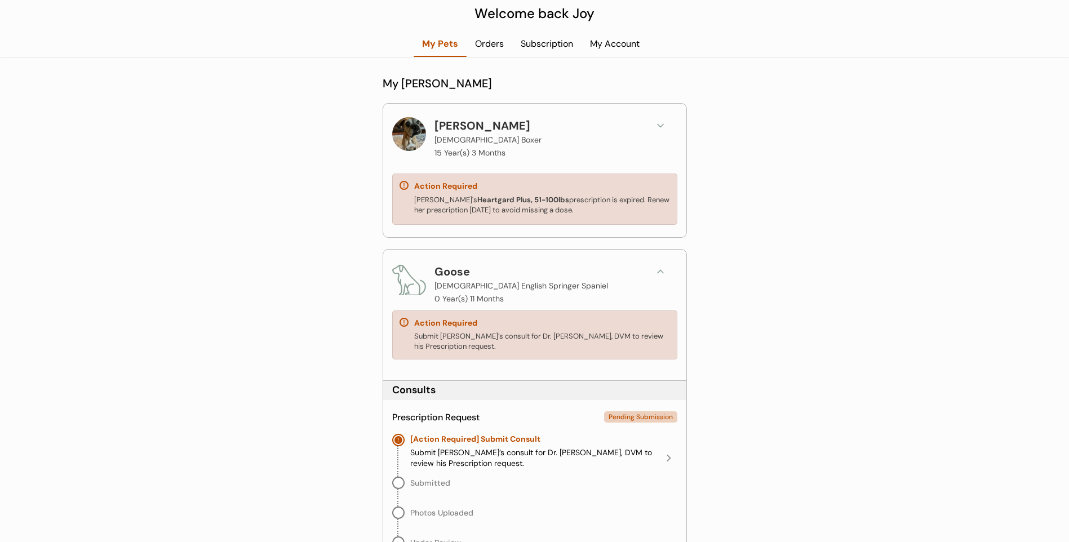
scroll to position [0, 0]
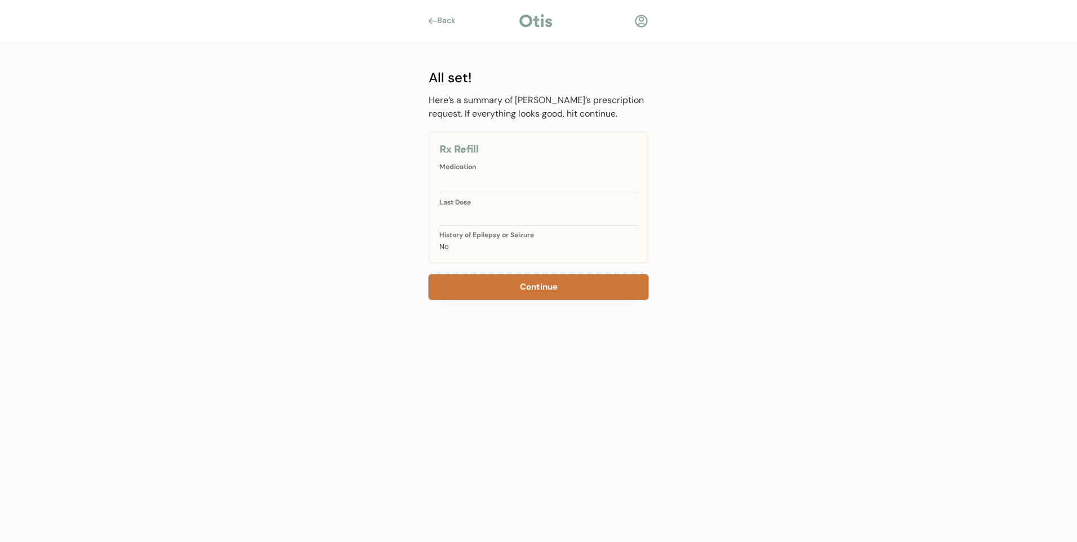
click at [496, 287] on button "Continue" at bounding box center [539, 286] width 220 height 25
click at [435, 16] on div "Back" at bounding box center [446, 20] width 34 height 11
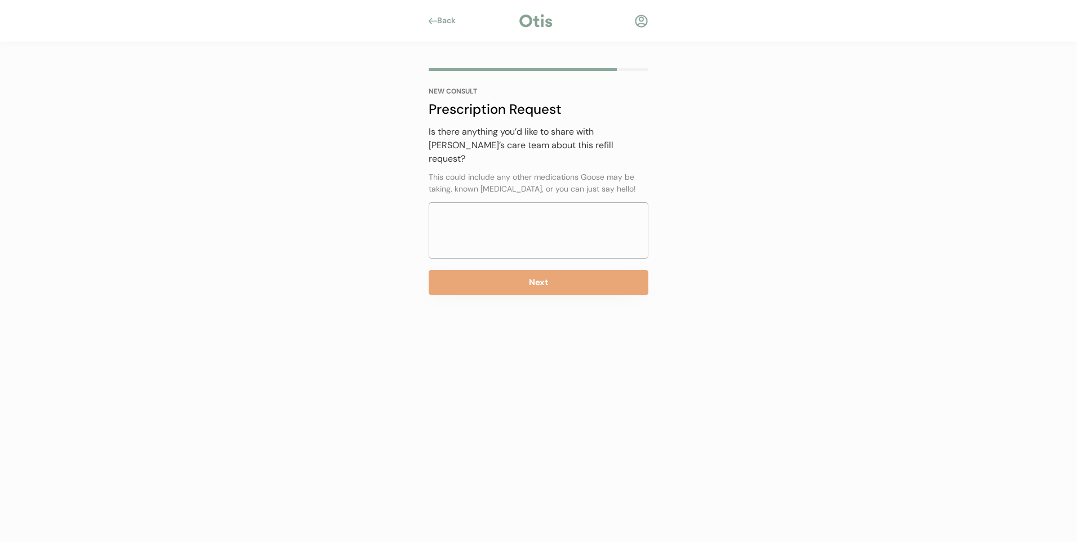
click at [435, 16] on div "Back" at bounding box center [446, 20] width 34 height 11
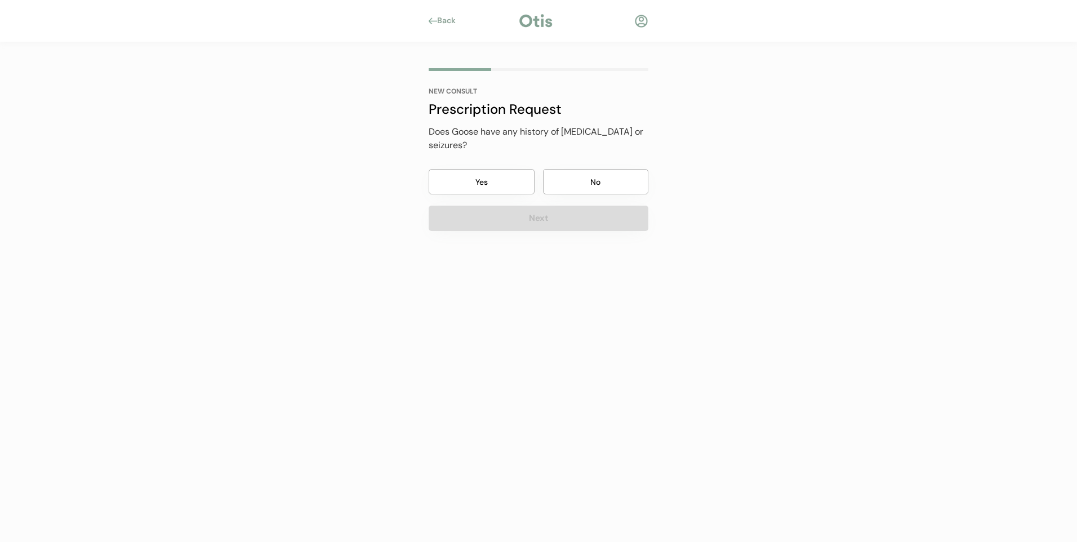
click at [435, 16] on div "Back" at bounding box center [446, 20] width 34 height 11
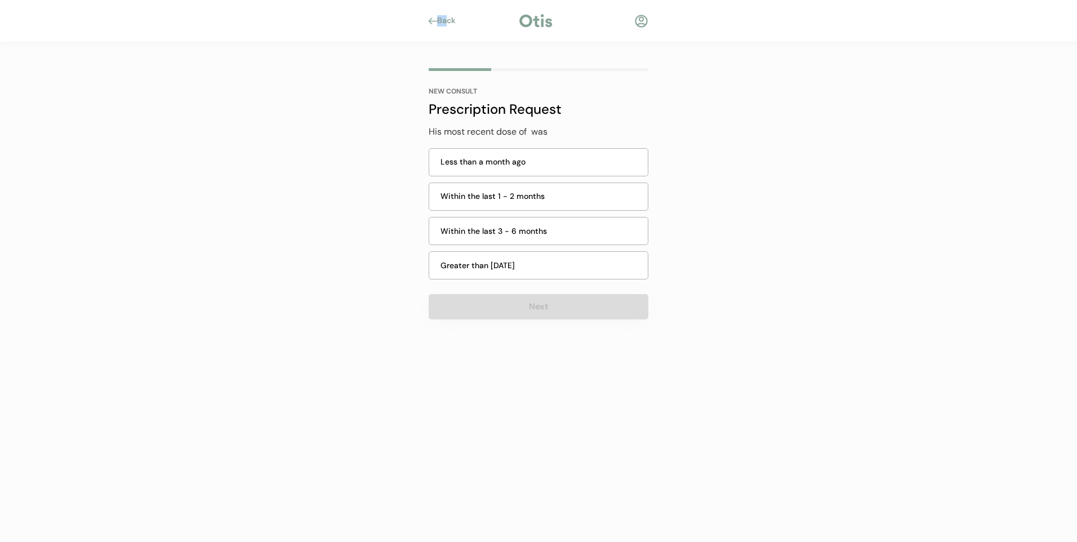
click at [435, 16] on div "Back" at bounding box center [446, 20] width 34 height 11
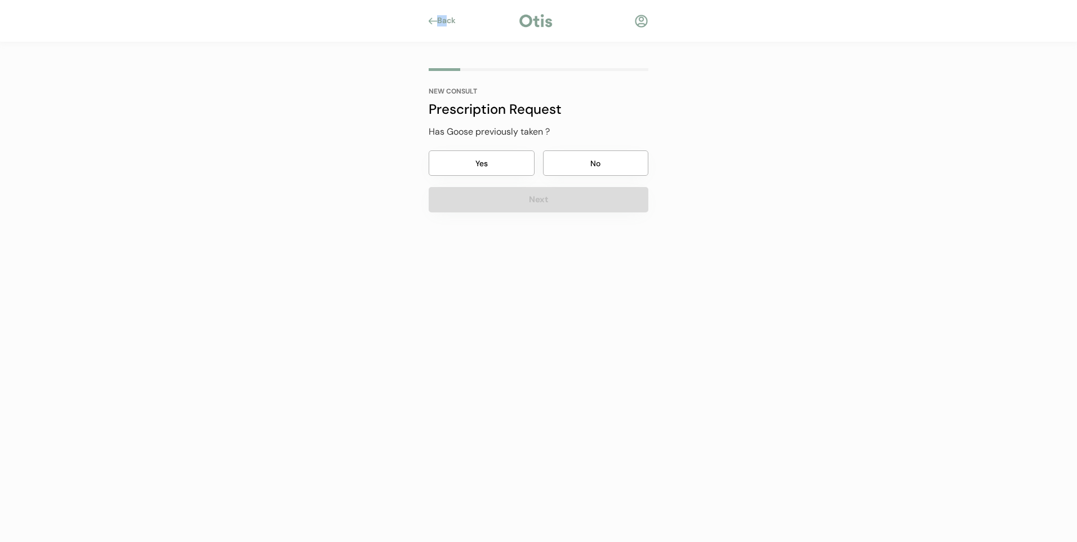
click at [435, 16] on div "Back" at bounding box center [446, 20] width 34 height 11
click at [437, 16] on div "Back" at bounding box center [449, 20] width 25 height 11
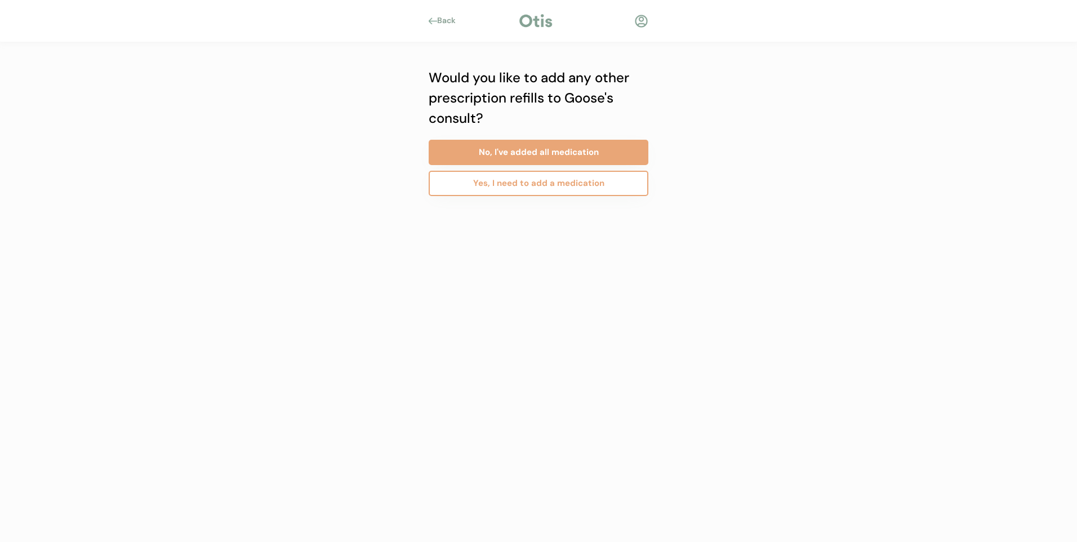
click at [575, 188] on button "Yes, I need to add a medication" at bounding box center [539, 183] width 220 height 25
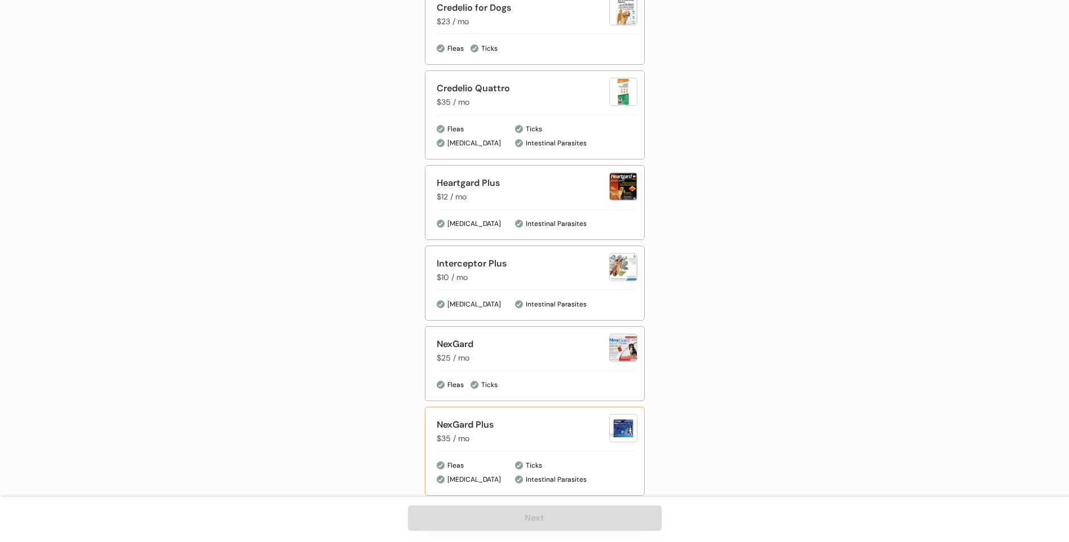
scroll to position [347, 0]
click at [572, 348] on div "NexGard" at bounding box center [523, 345] width 172 height 14
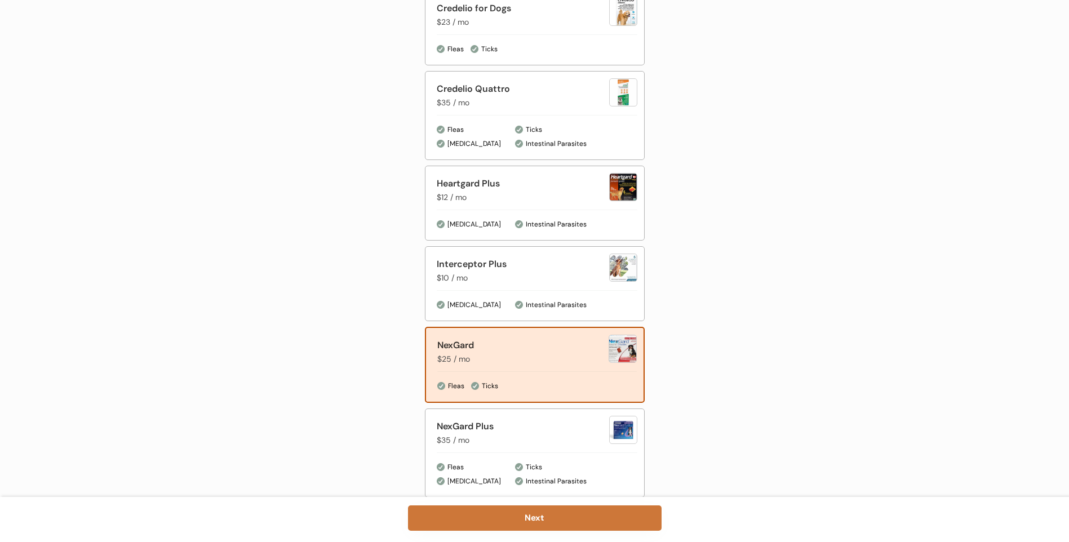
click at [541, 522] on button "Next" at bounding box center [534, 517] width 253 height 25
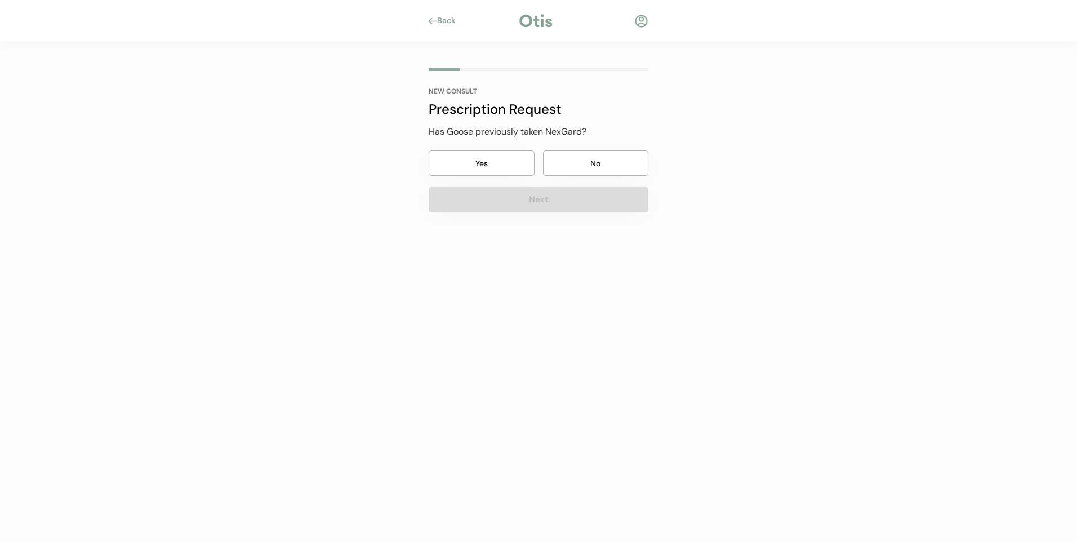
click at [494, 163] on button "Yes" at bounding box center [482, 162] width 106 height 25
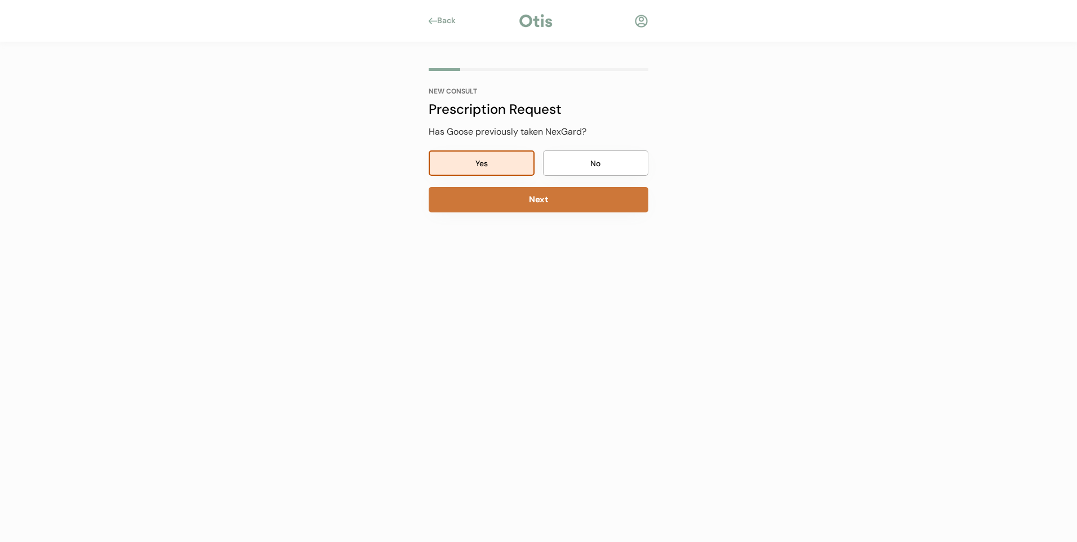
click at [525, 199] on button "Next" at bounding box center [539, 199] width 220 height 25
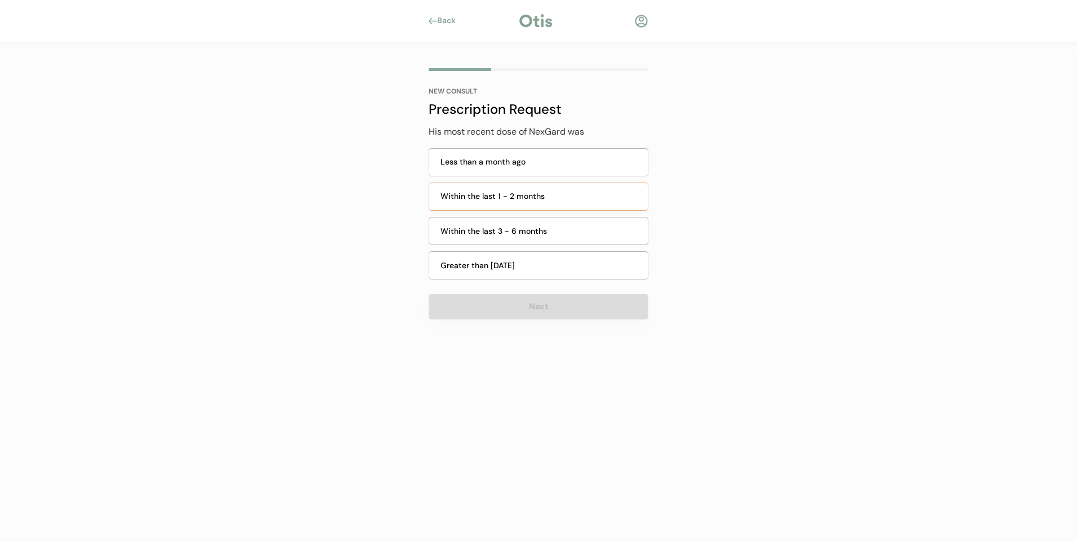
click at [526, 199] on div "Within the last 1 - 2 months" at bounding box center [541, 196] width 201 height 12
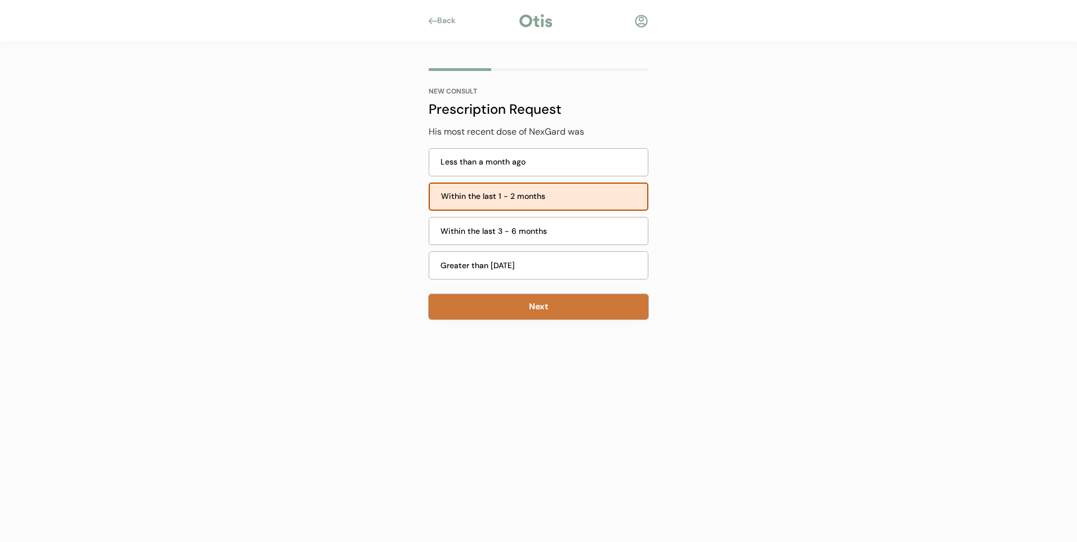
click at [539, 310] on button "Next" at bounding box center [539, 306] width 220 height 25
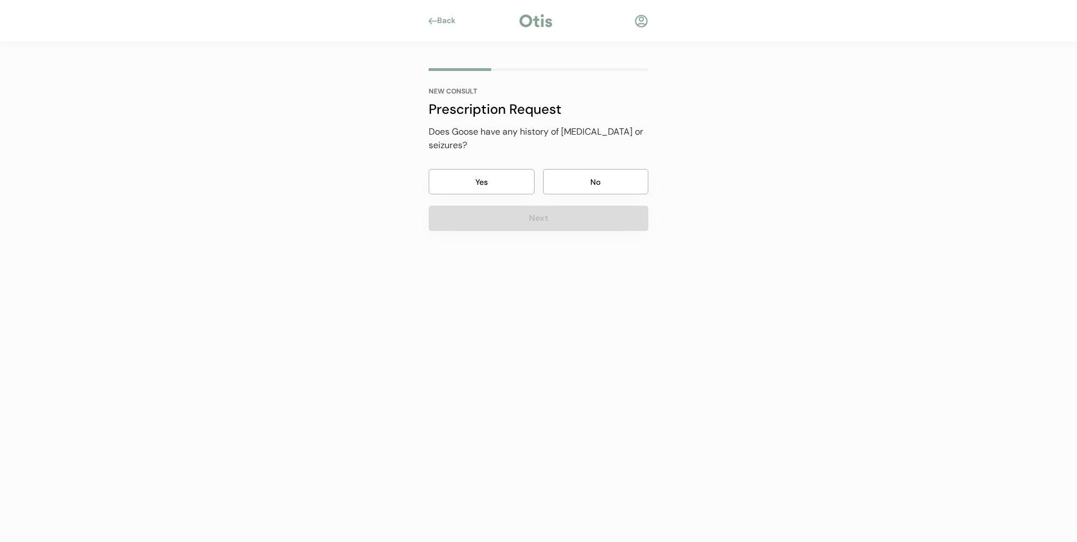
click at [580, 181] on button "No" at bounding box center [596, 181] width 106 height 25
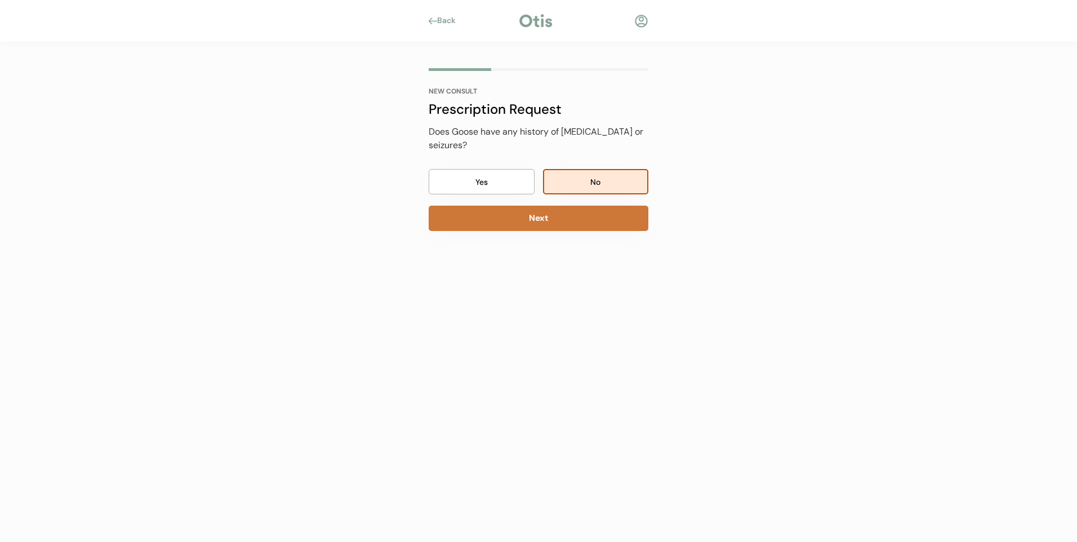
click at [559, 217] on button "Next" at bounding box center [539, 218] width 220 height 25
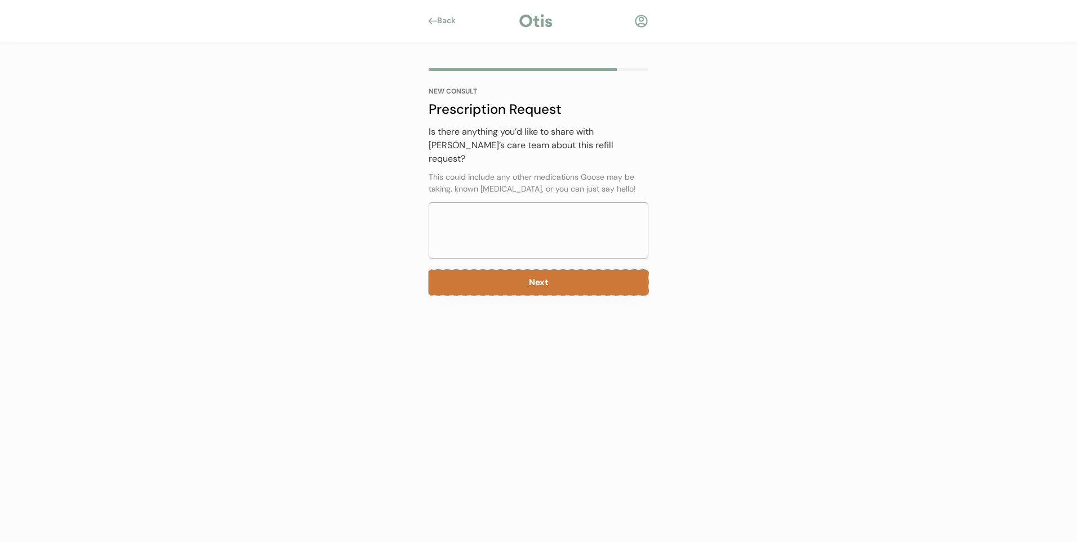
click at [531, 270] on button "Next" at bounding box center [539, 282] width 220 height 25
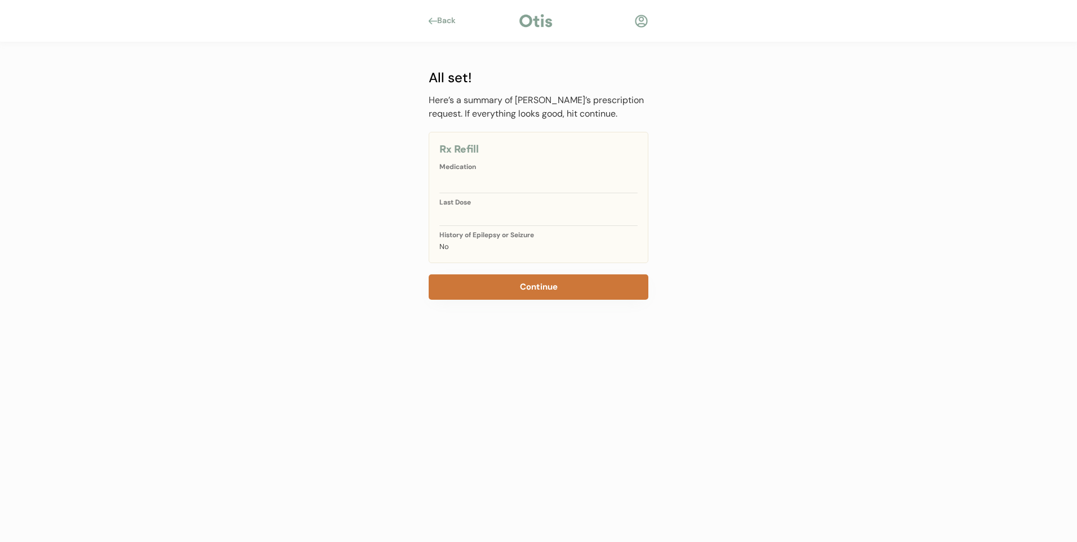
click at [541, 285] on button "Continue" at bounding box center [539, 286] width 220 height 25
click at [541, 286] on button "Continue" at bounding box center [539, 286] width 220 height 25
click at [456, 23] on div "Back" at bounding box center [449, 20] width 25 height 11
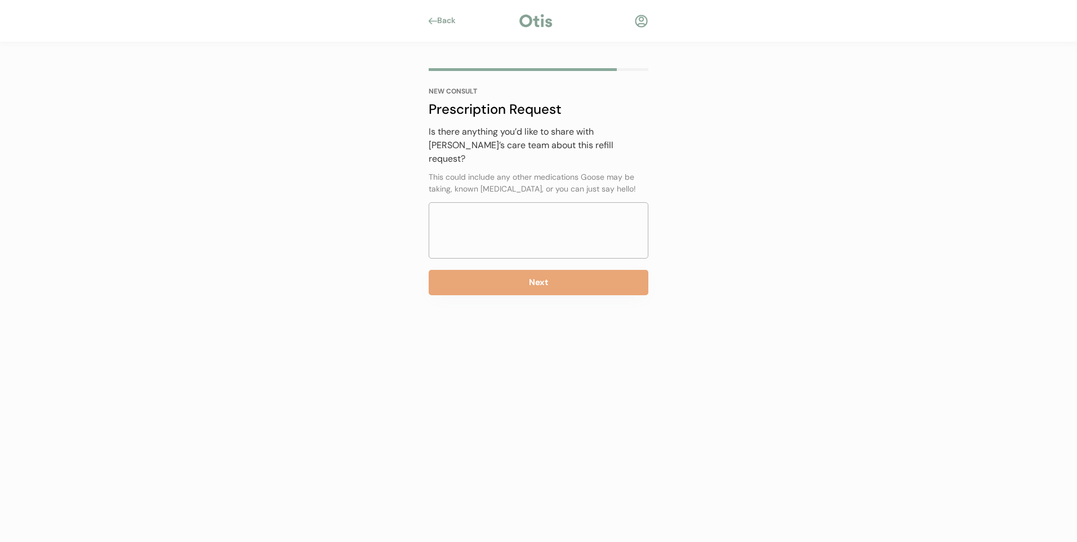
click at [456, 23] on div "Back" at bounding box center [449, 20] width 25 height 11
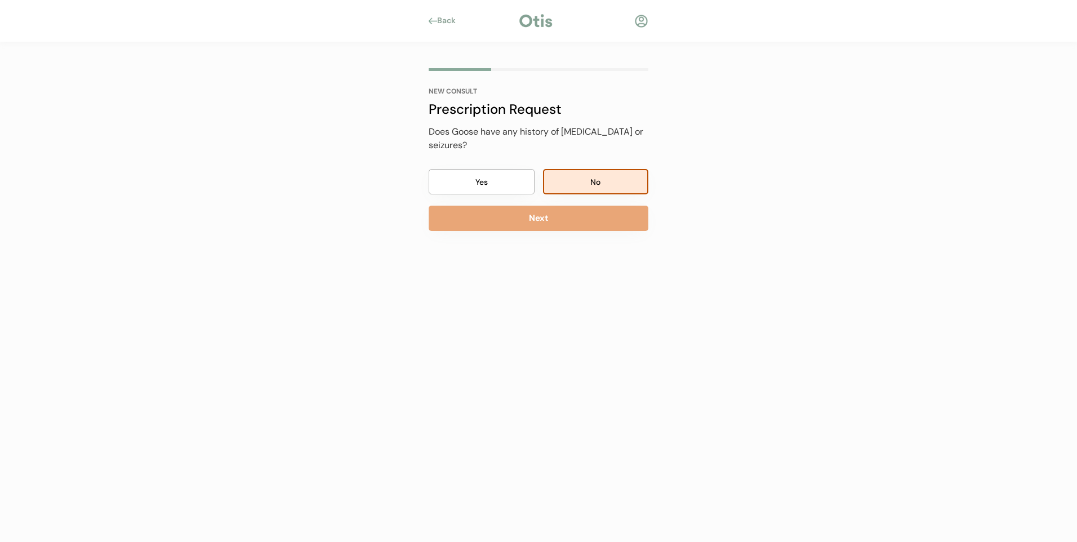
click at [456, 23] on div "Back" at bounding box center [449, 20] width 25 height 11
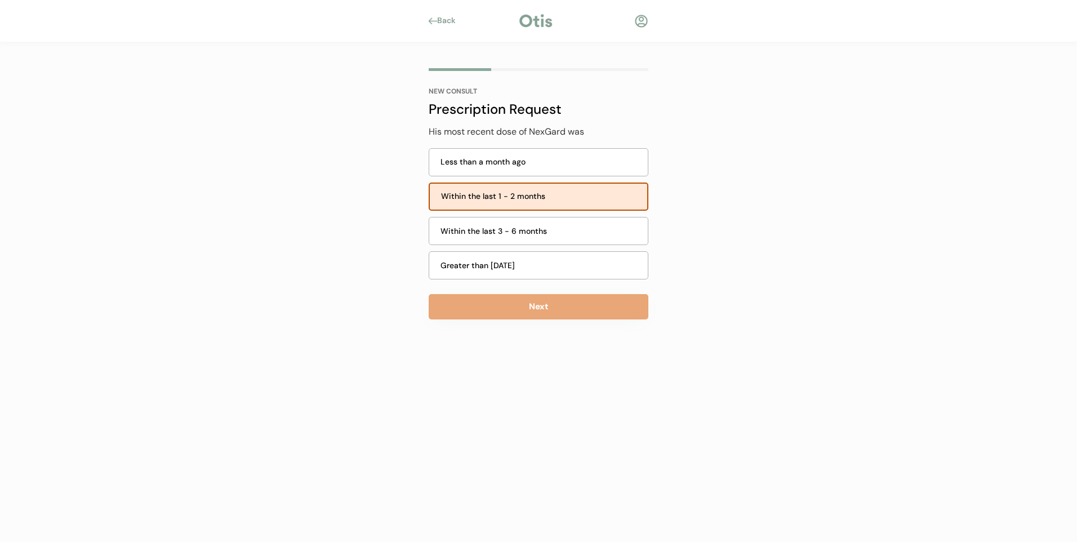
click at [456, 23] on div "Back" at bounding box center [449, 20] width 25 height 11
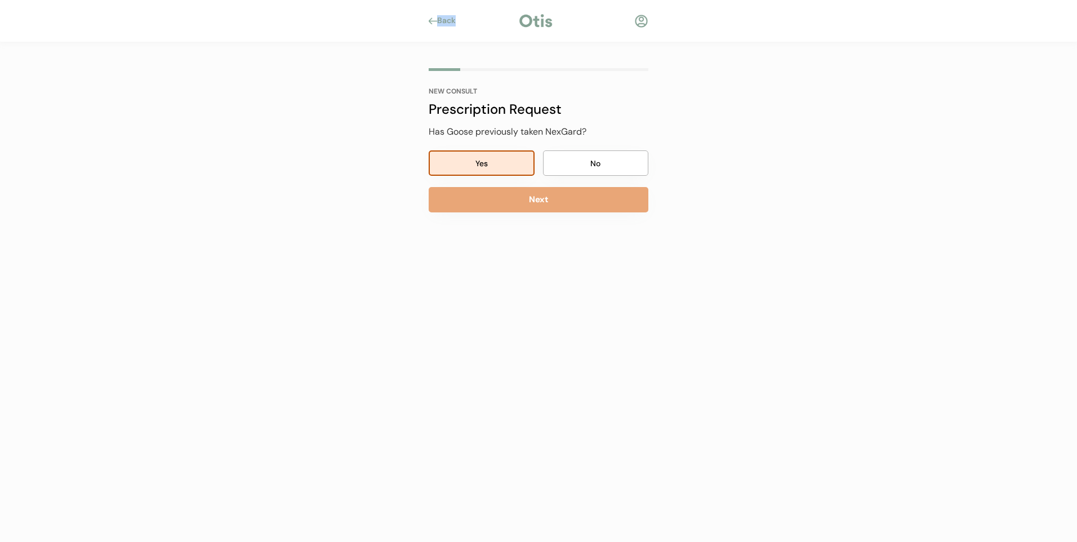
click at [456, 23] on div "Back" at bounding box center [449, 20] width 25 height 11
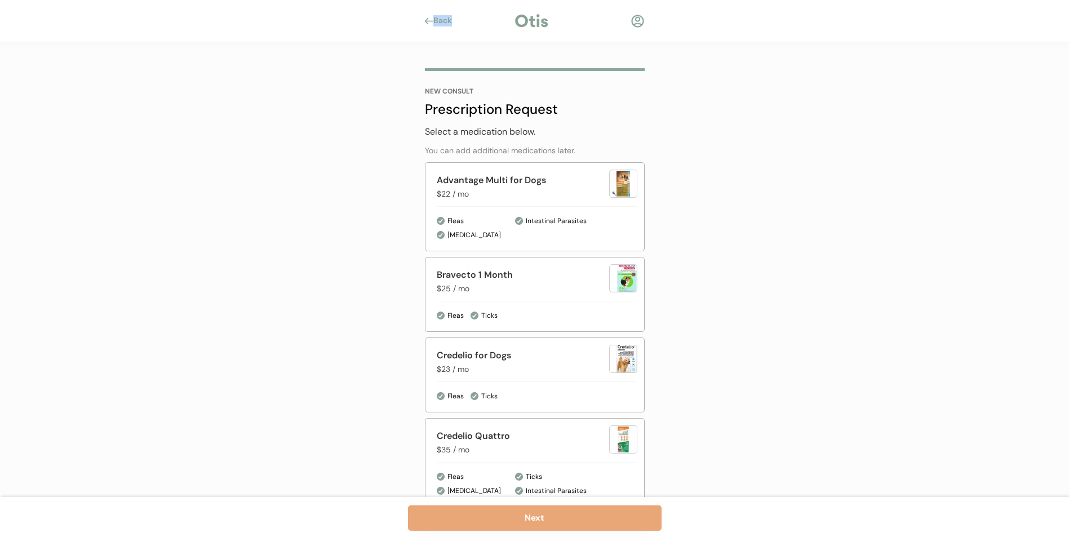
drag, startPoint x: 456, startPoint y: 23, endPoint x: 438, endPoint y: 21, distance: 17.5
click at [438, 21] on div "Back" at bounding box center [445, 20] width 25 height 11
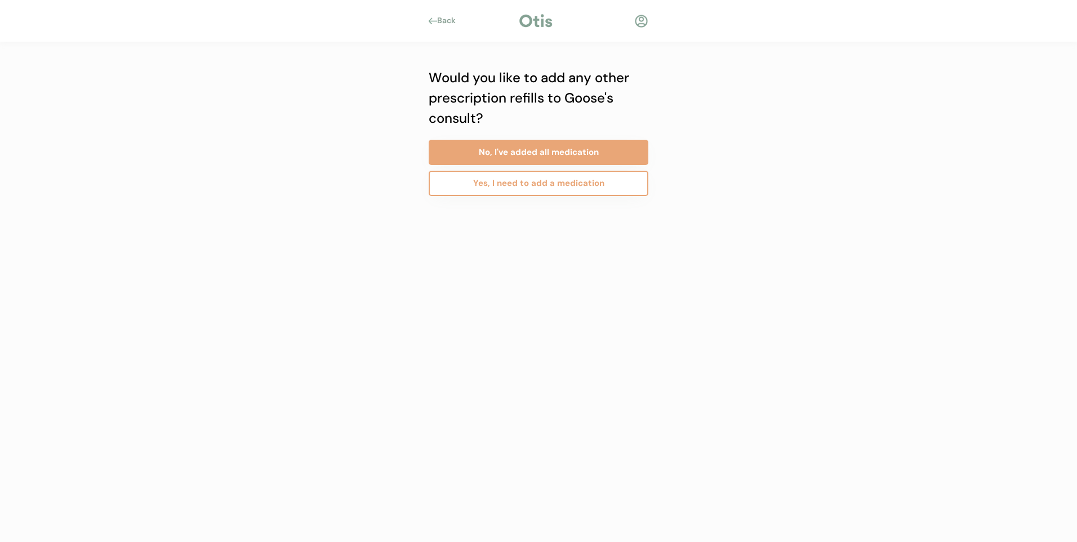
click at [639, 22] on div at bounding box center [641, 21] width 14 height 14
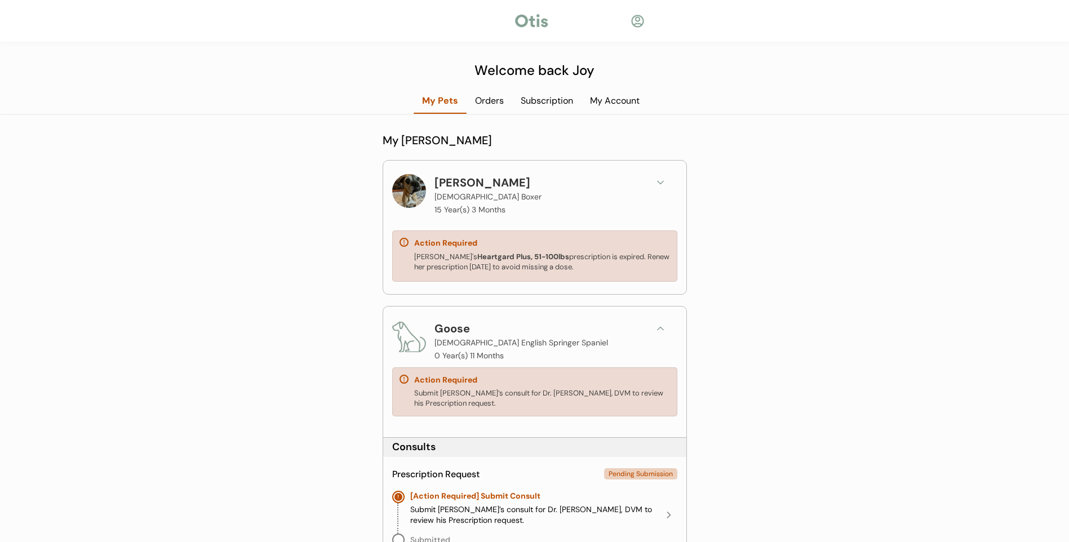
click at [614, 103] on div "My Account" at bounding box center [614, 101] width 66 height 12
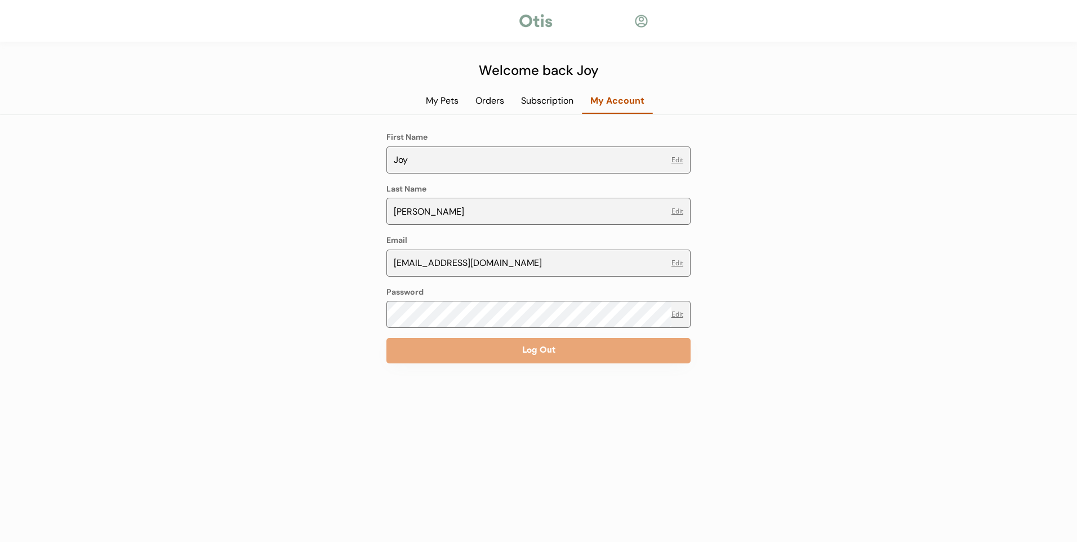
click at [487, 98] on div "Orders" at bounding box center [490, 101] width 46 height 12
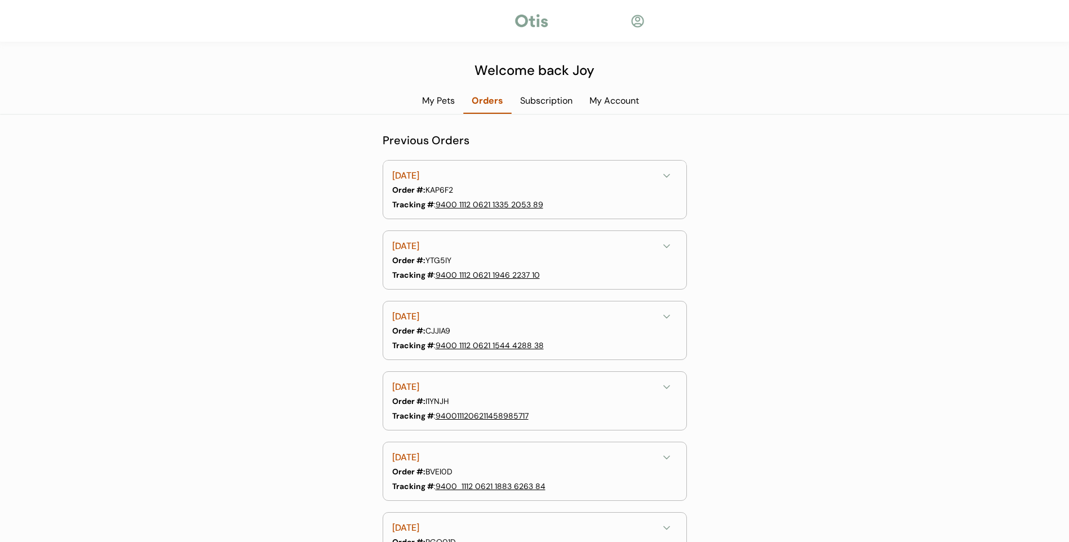
click at [452, 103] on div "My Pets" at bounding box center [438, 101] width 50 height 12
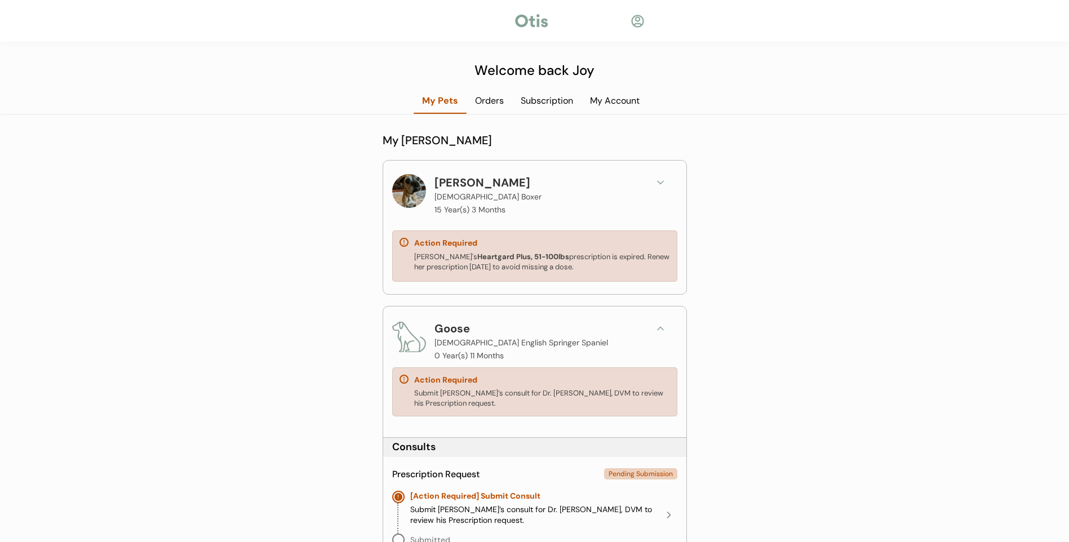
click at [657, 179] on icon at bounding box center [660, 182] width 11 height 11
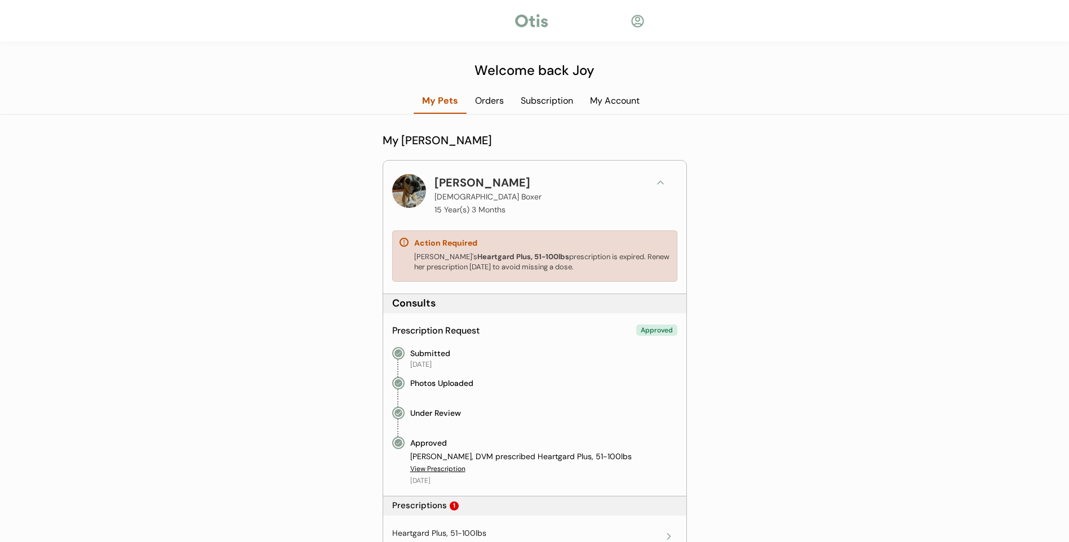
click at [660, 180] on icon at bounding box center [660, 182] width 11 height 11
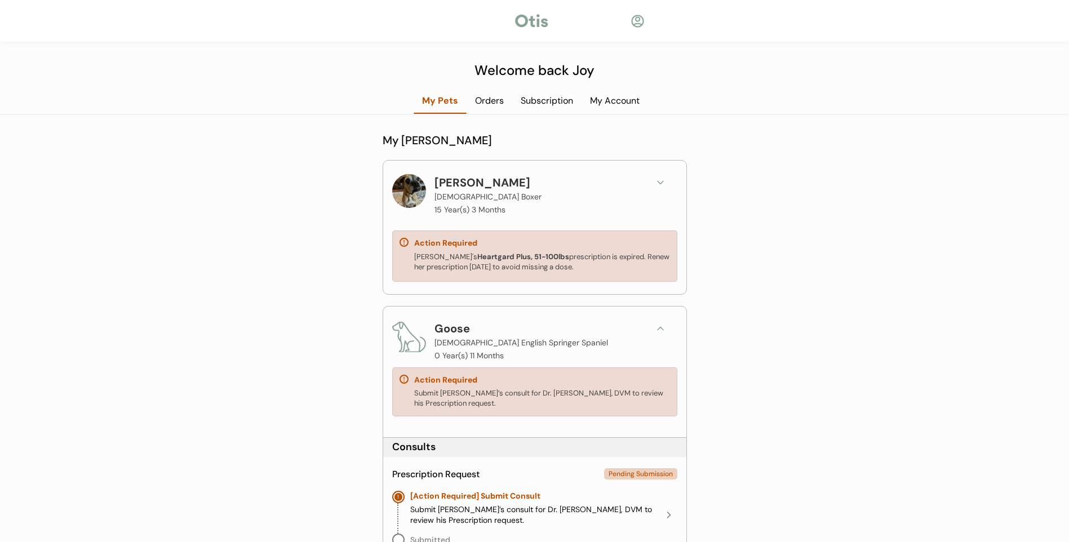
scroll to position [282, 0]
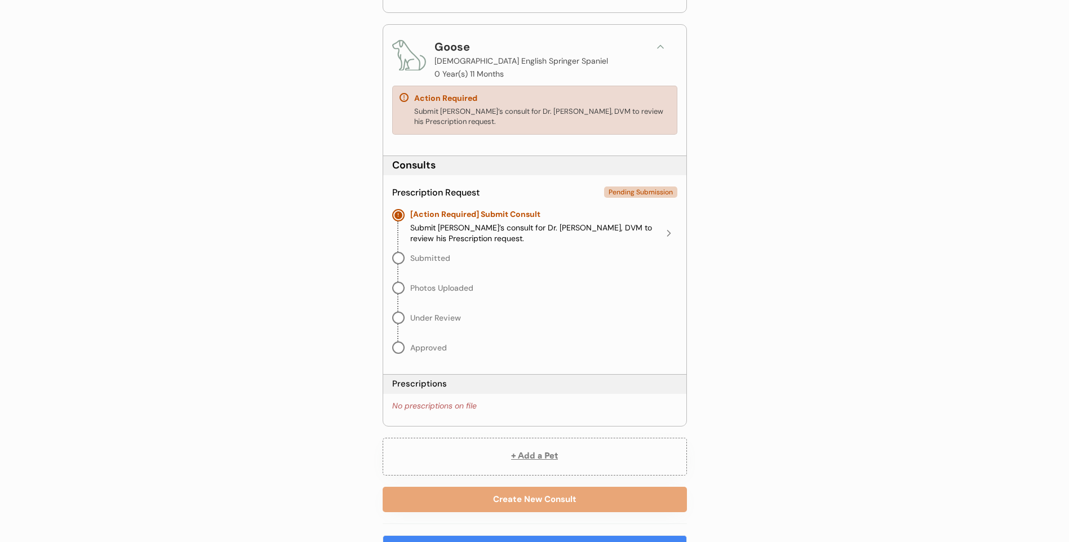
click at [566, 226] on div "Submit Goose’s consult for Dr. Kit Warren, DVM to review his Prescription reque…" at bounding box center [535, 234] width 250 height 22
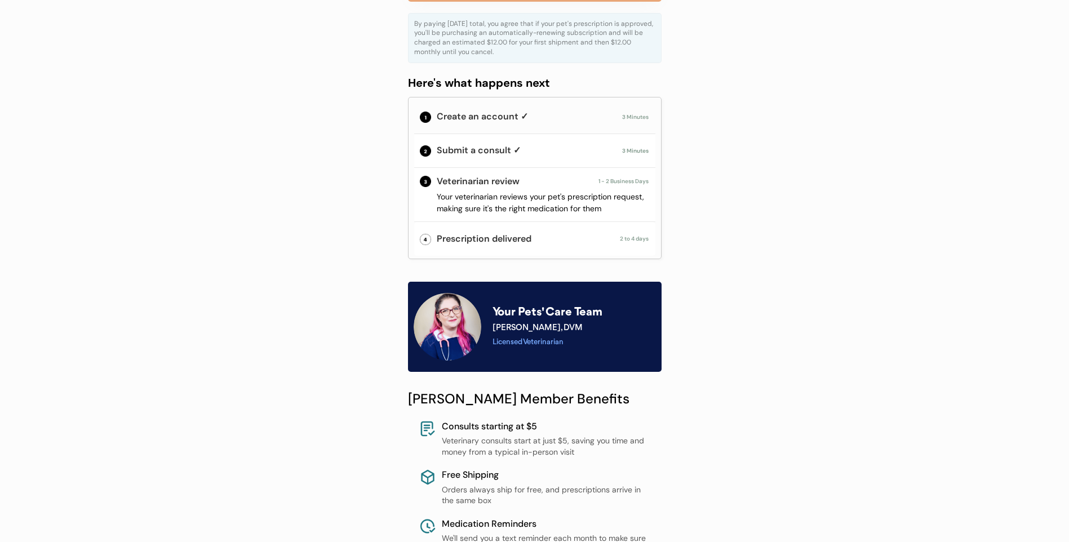
scroll to position [486, 0]
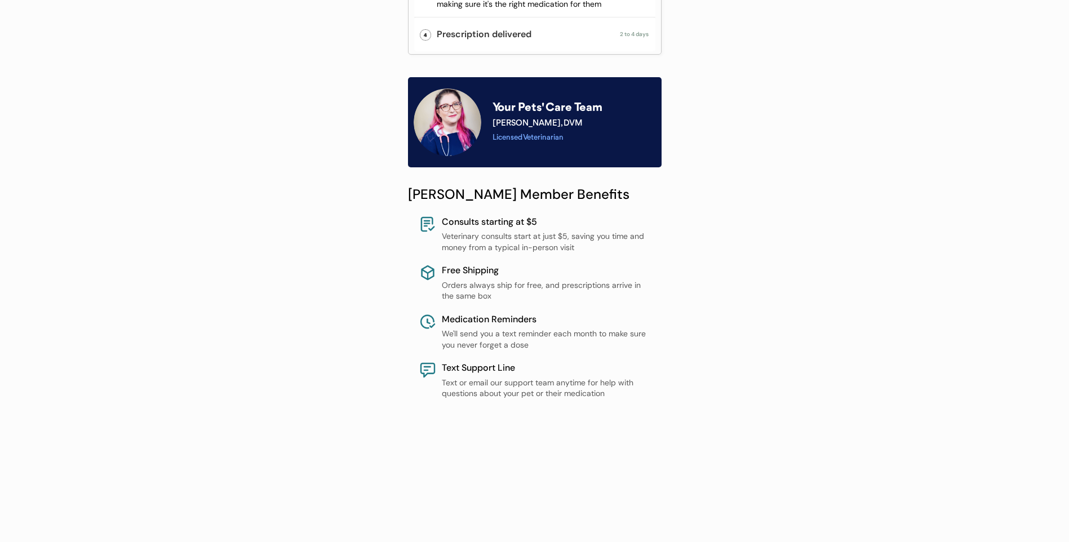
click at [460, 368] on div "Text Support Line" at bounding box center [546, 368] width 208 height 12
click at [417, 366] on div "Consults starting at $5 Veterinary consults start at just $5, saving you time a…" at bounding box center [534, 313] width 253 height 195
click at [419, 366] on div at bounding box center [427, 370] width 17 height 17
drag, startPoint x: 419, startPoint y: 366, endPoint x: 427, endPoint y: 370, distance: 8.6
click at [420, 367] on div at bounding box center [427, 370] width 17 height 17
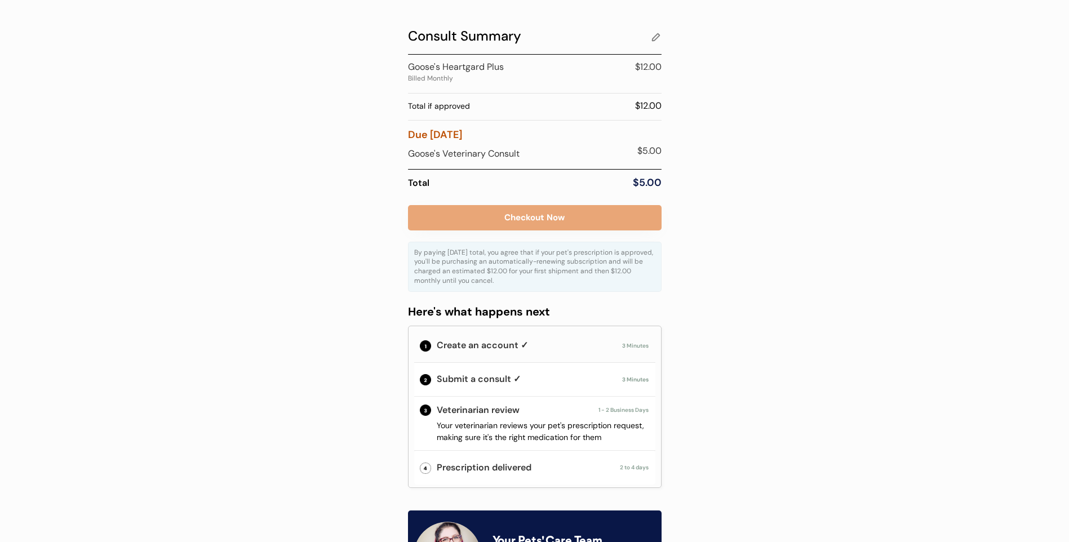
scroll to position [0, 0]
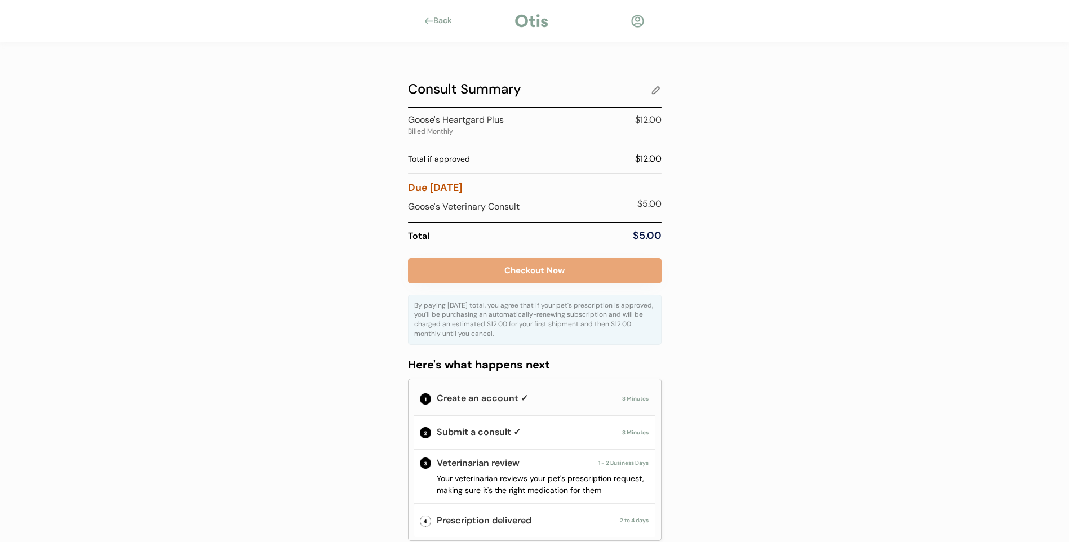
click at [437, 22] on div "Back" at bounding box center [445, 20] width 25 height 11
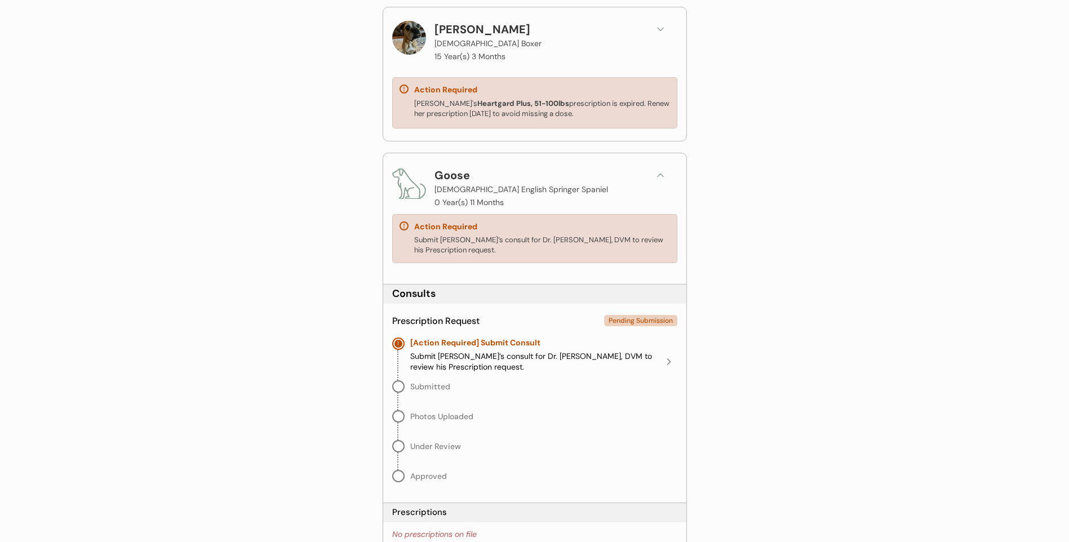
scroll to position [169, 0]
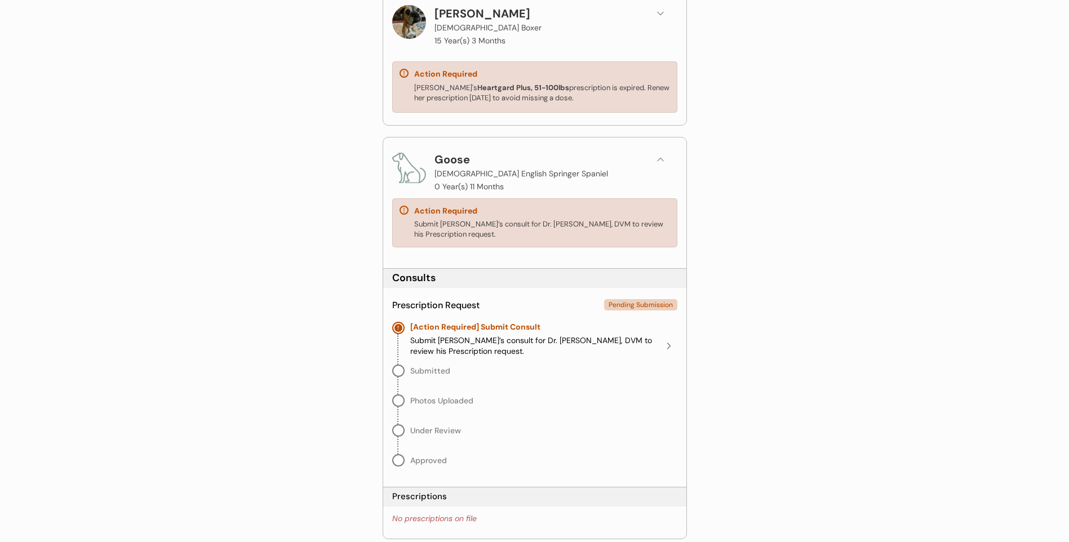
click at [404, 164] on img at bounding box center [409, 168] width 34 height 34
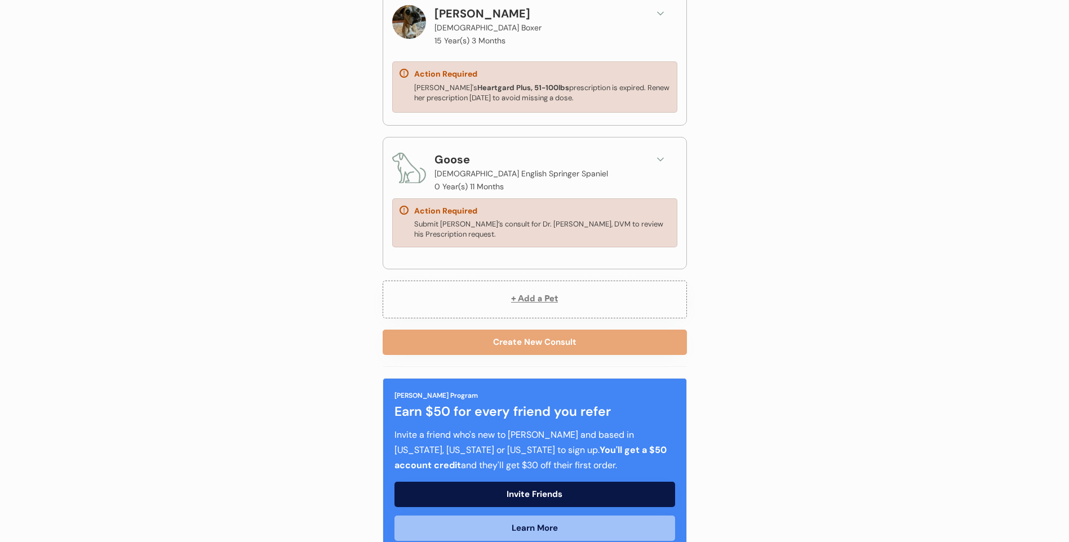
click at [662, 152] on button at bounding box center [660, 159] width 17 height 17
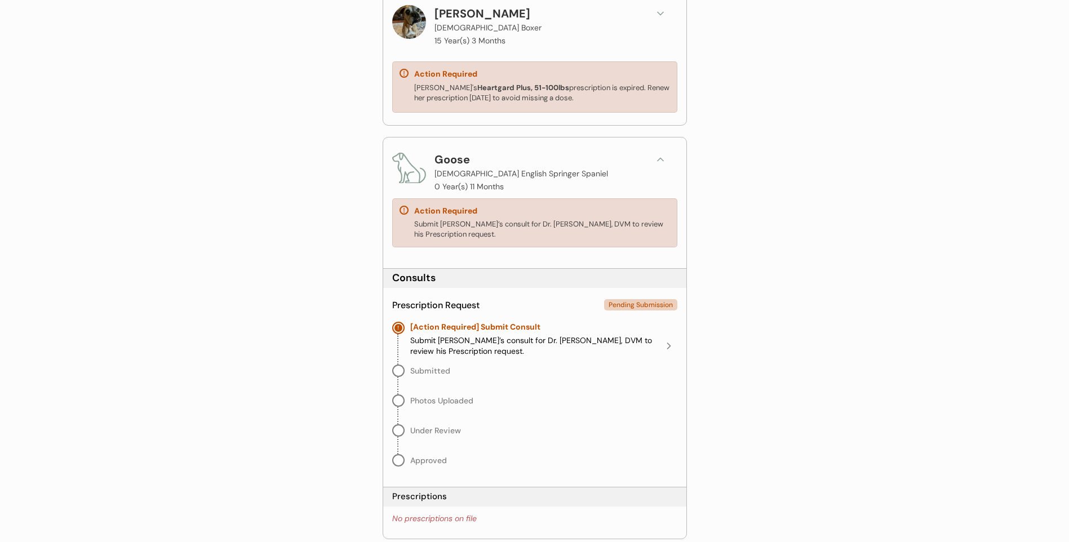
click at [575, 374] on div "Submitted" at bounding box center [543, 370] width 267 height 12
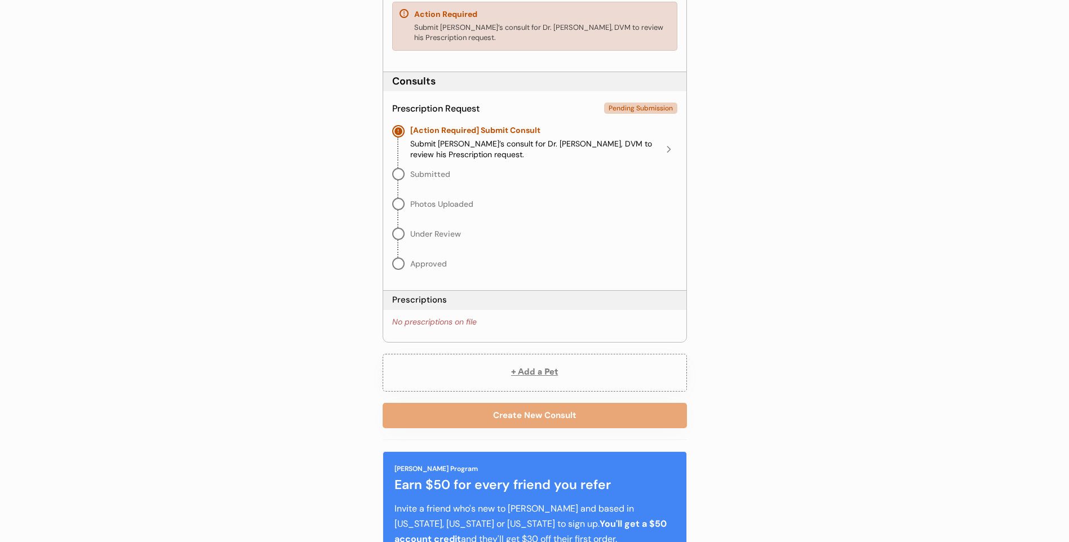
scroll to position [490, 0]
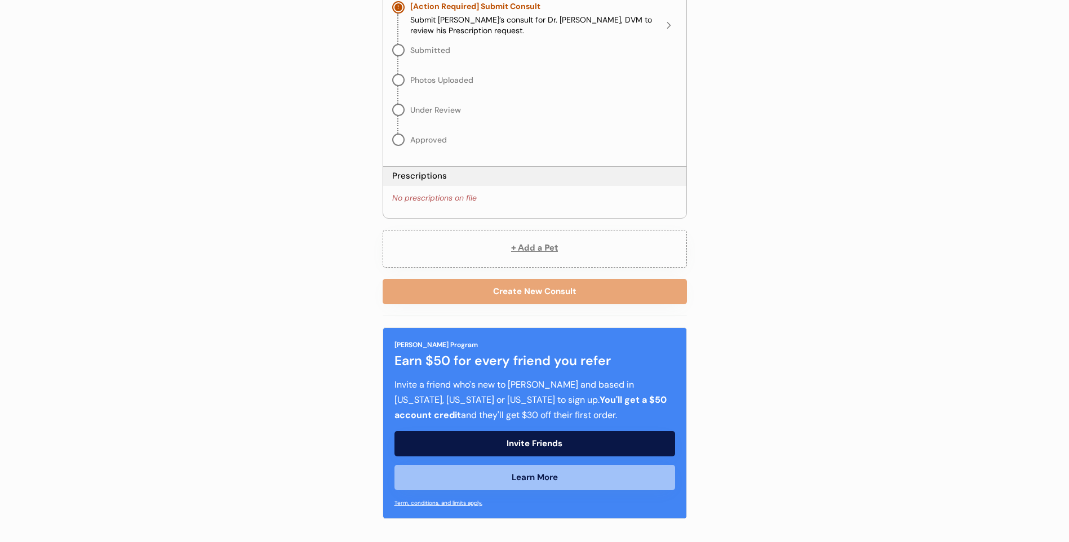
click at [436, 192] on div "No prescriptions on file" at bounding box center [534, 198] width 285 height 16
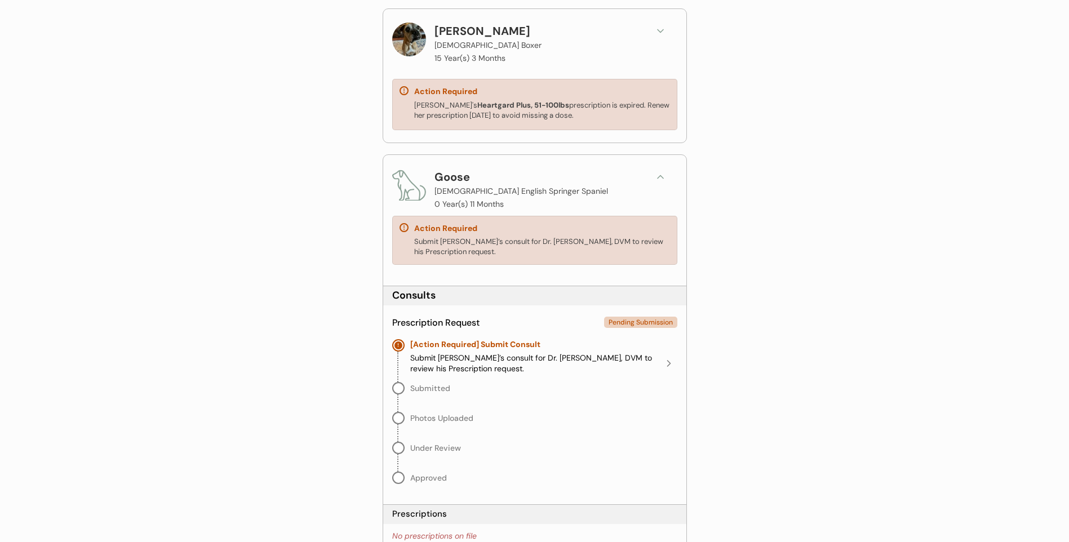
scroll to position [0, 0]
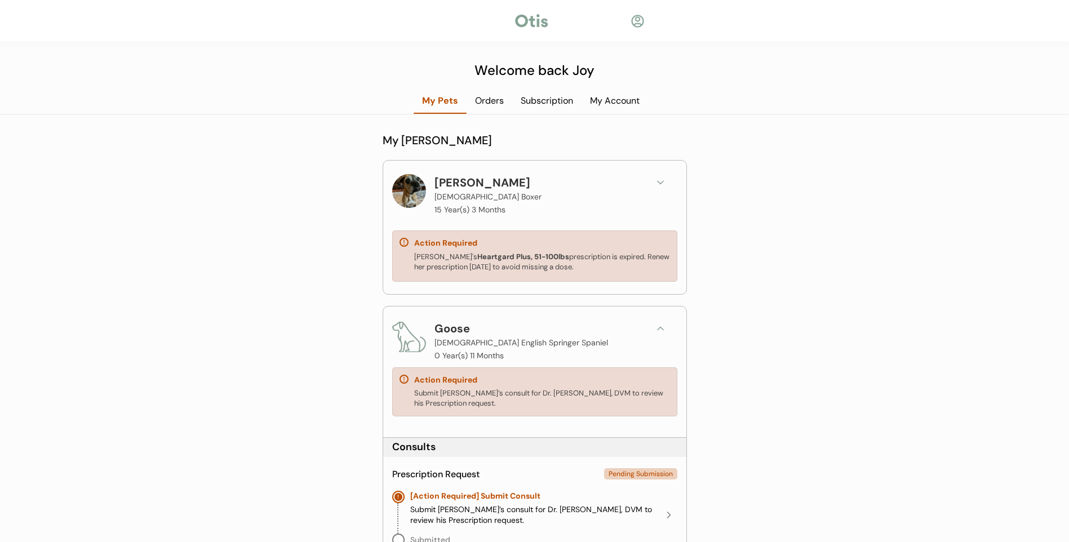
click at [507, 339] on div "[DEMOGRAPHIC_DATA] English Springer Spaniel" at bounding box center [520, 343] width 173 height 12
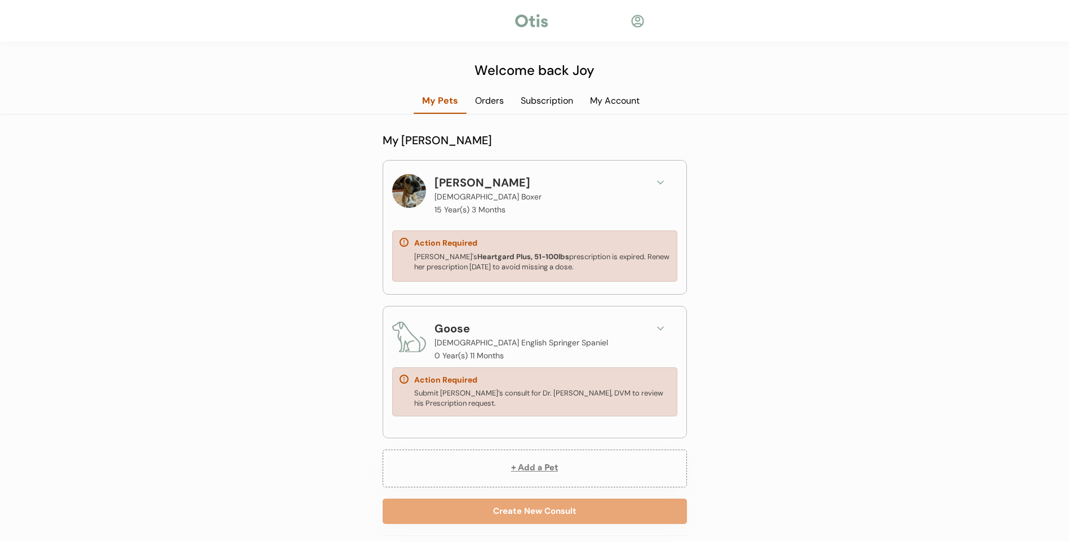
click at [518, 380] on div "Action Required" at bounding box center [534, 380] width 270 height 11
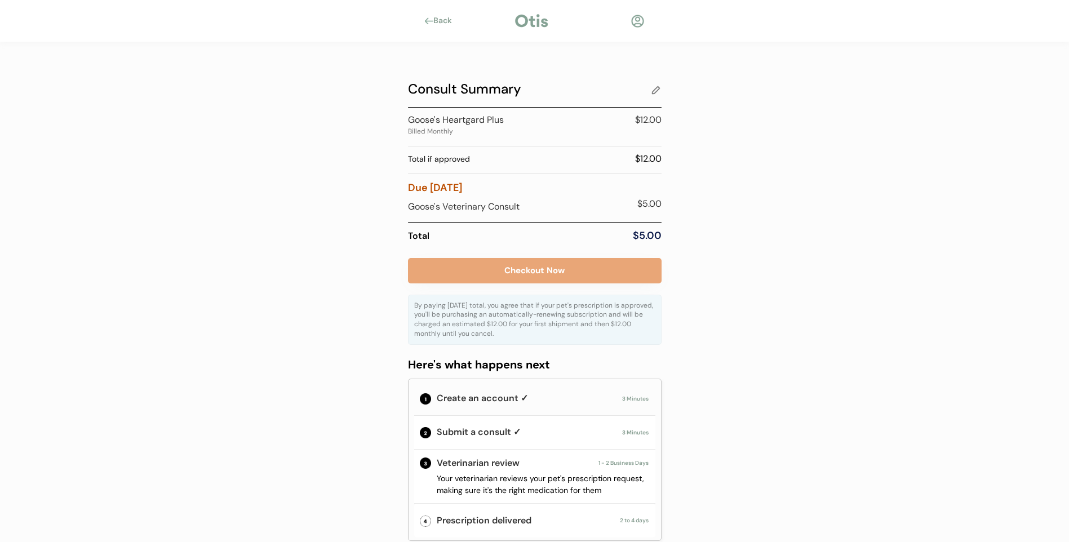
click at [432, 126] on div "Goose's Heartgard Plus" at bounding box center [504, 120] width 192 height 14
click at [660, 92] on div at bounding box center [655, 89] width 11 height 11
click at [465, 131] on div "Goose's Heartgard Plus Billed Monthly" at bounding box center [495, 125] width 175 height 25
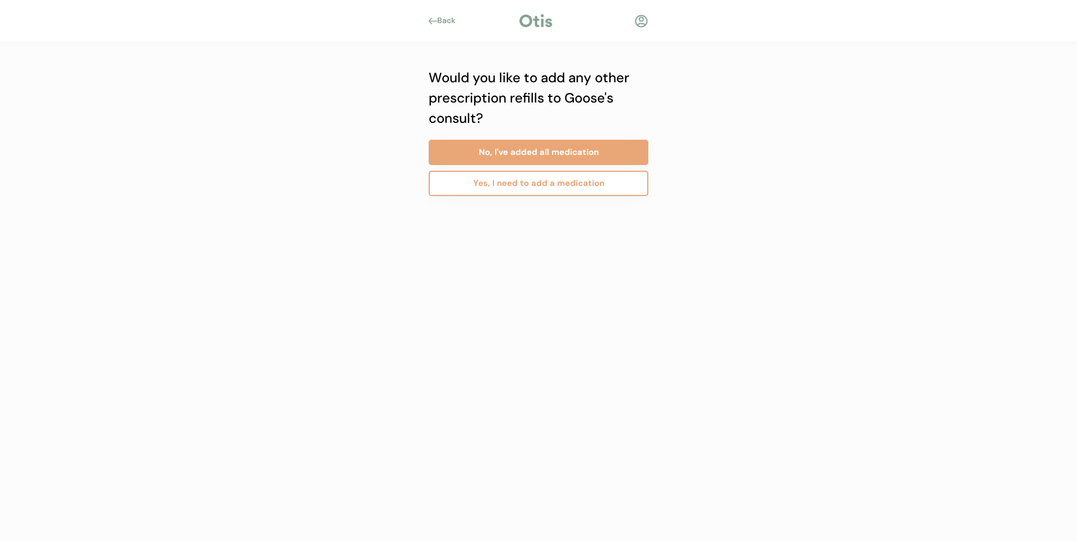
click at [569, 186] on button "Yes, I need to add a medication" at bounding box center [539, 183] width 220 height 25
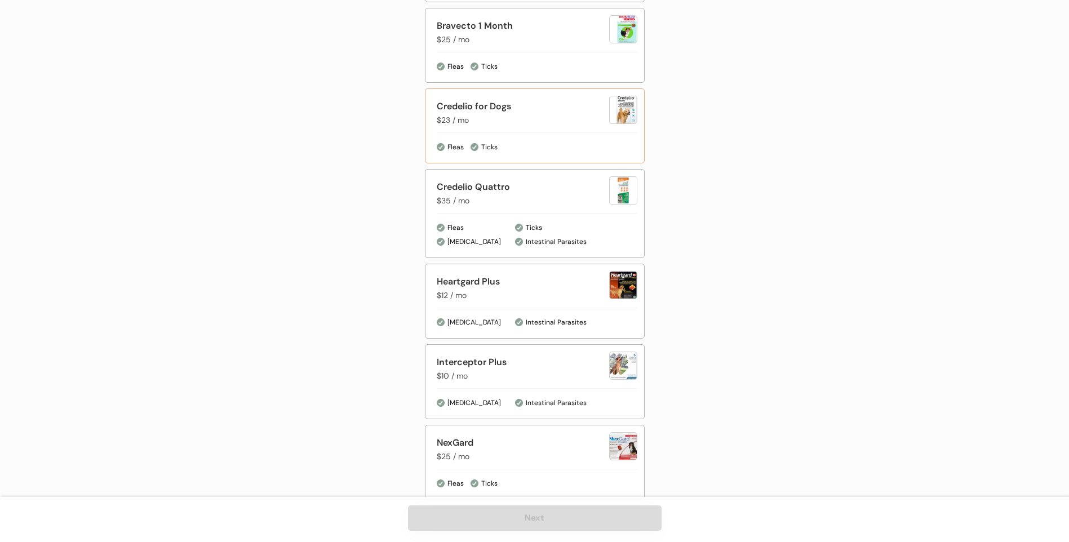
scroll to position [338, 0]
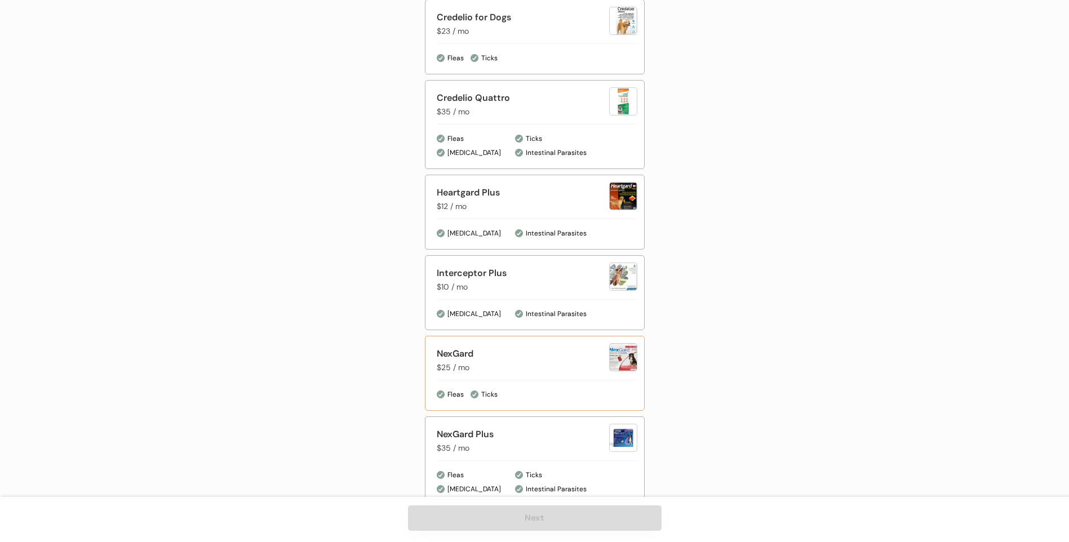
click at [582, 372] on div "NexGard $25 / mo" at bounding box center [523, 360] width 172 height 26
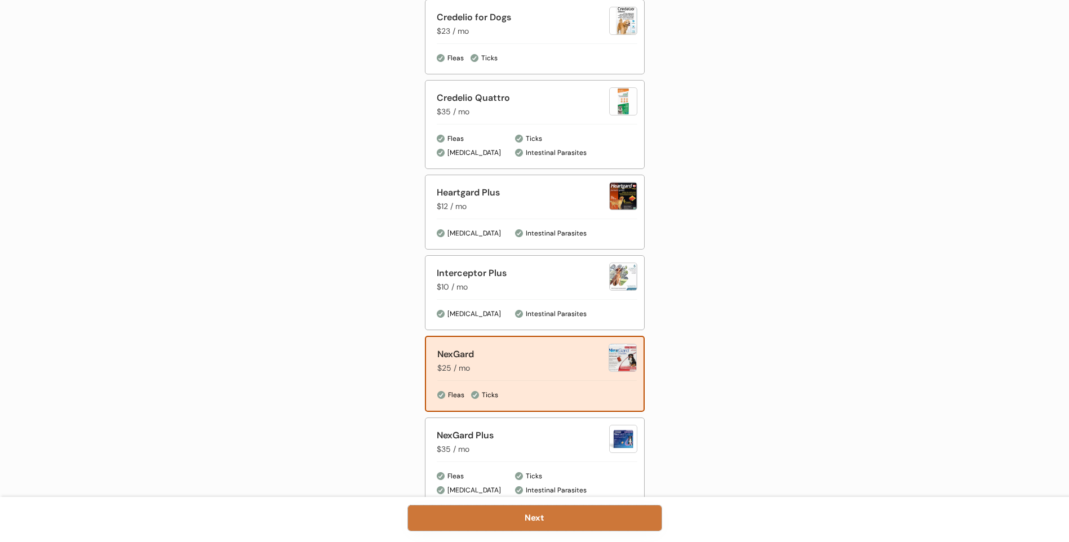
click at [537, 518] on button "Next" at bounding box center [534, 517] width 253 height 25
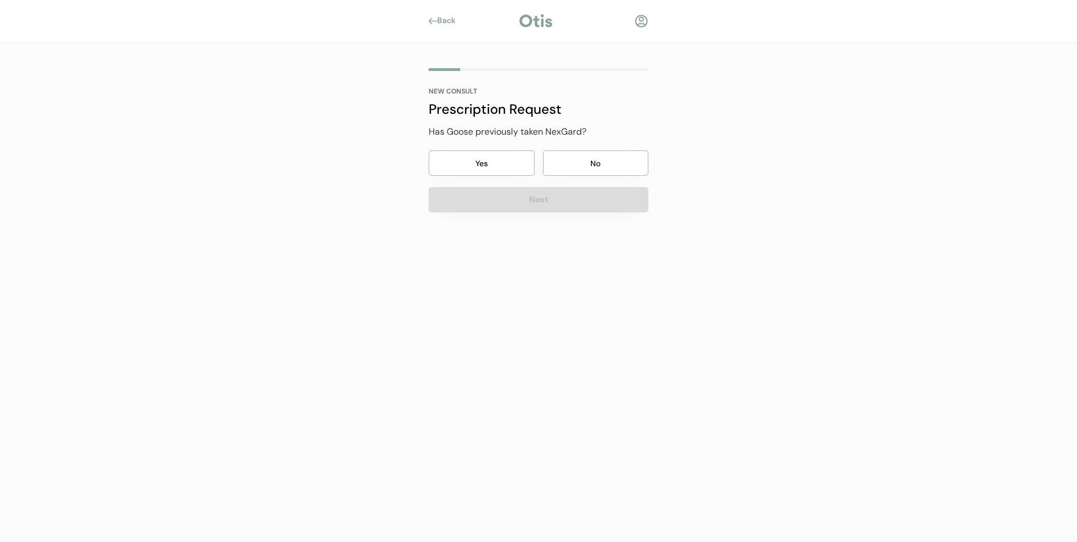
click at [488, 163] on button "Yes" at bounding box center [482, 162] width 106 height 25
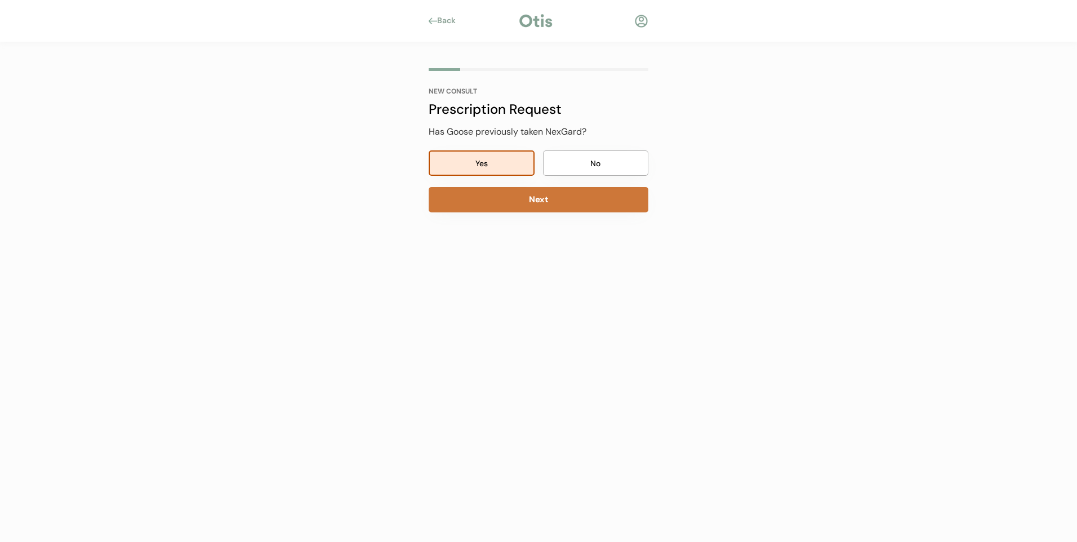
click at [515, 203] on button "Next" at bounding box center [539, 199] width 220 height 25
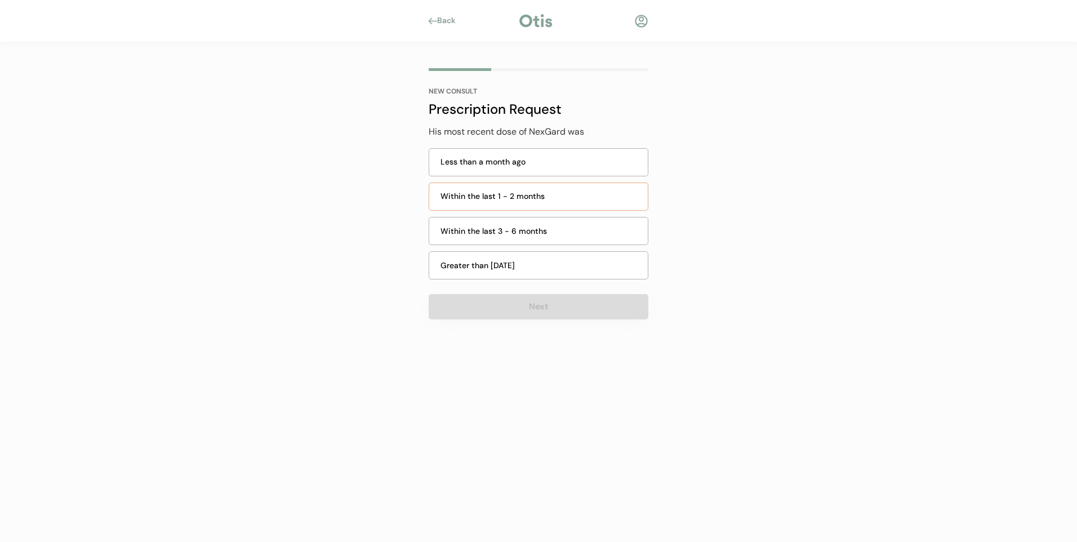
click at [517, 201] on div "Within the last 1 - 2 months" at bounding box center [541, 196] width 201 height 12
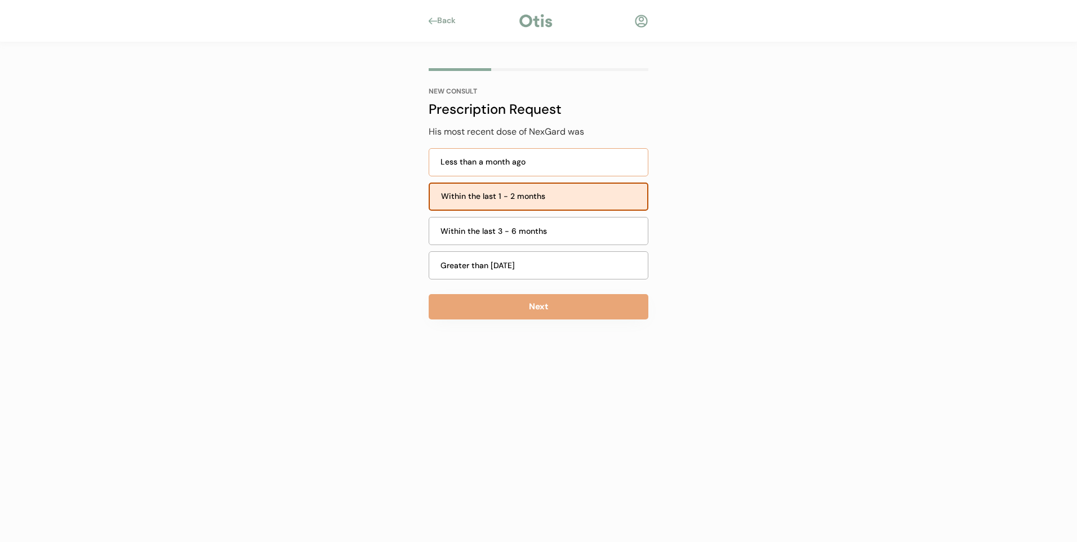
click at [511, 164] on div "Less than a month ago" at bounding box center [541, 162] width 201 height 12
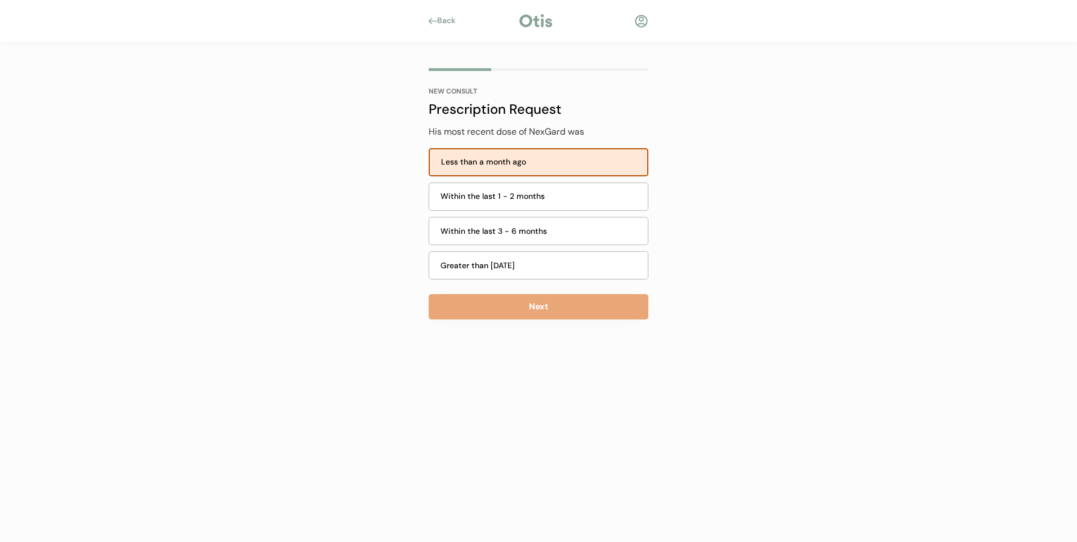
click at [452, 21] on div "Back" at bounding box center [449, 20] width 25 height 11
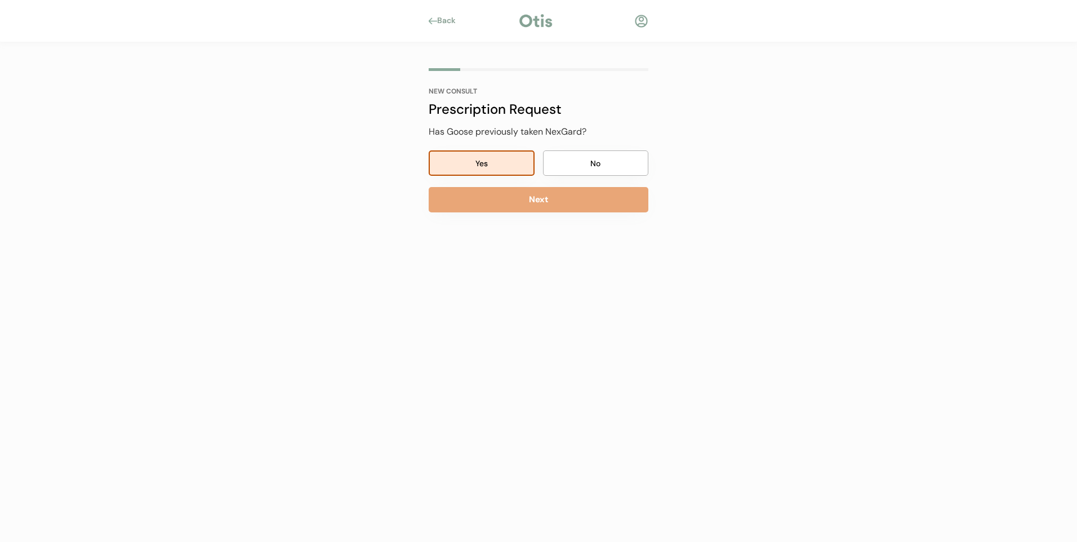
click at [452, 21] on div "Back" at bounding box center [449, 20] width 25 height 11
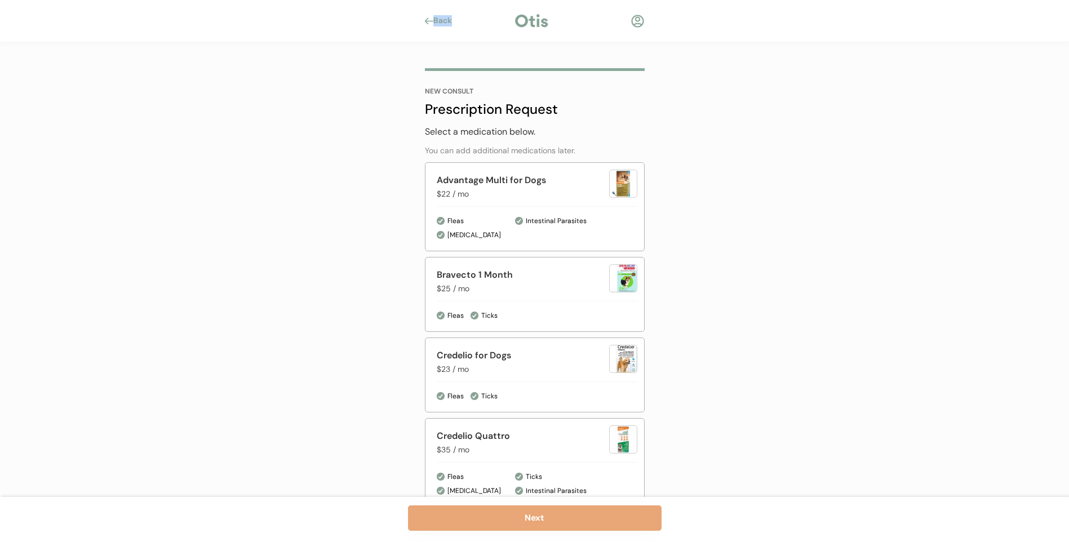
click at [452, 21] on div "Back" at bounding box center [445, 20] width 25 height 11
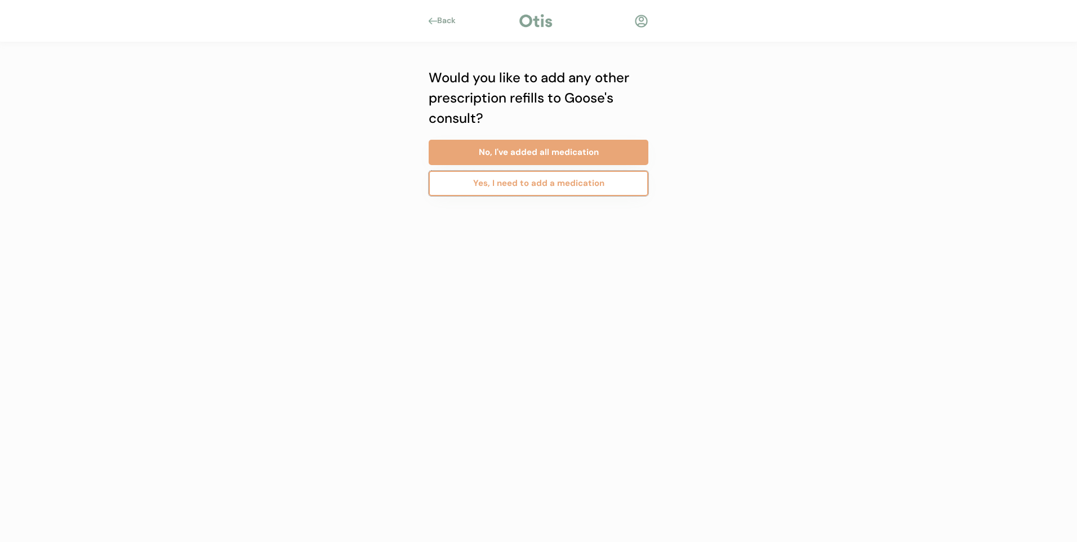
drag, startPoint x: 0, startPoint y: 0, endPoint x: 495, endPoint y: 189, distance: 529.9
click at [495, 189] on button "Yes, I need to add a medication" at bounding box center [539, 183] width 220 height 25
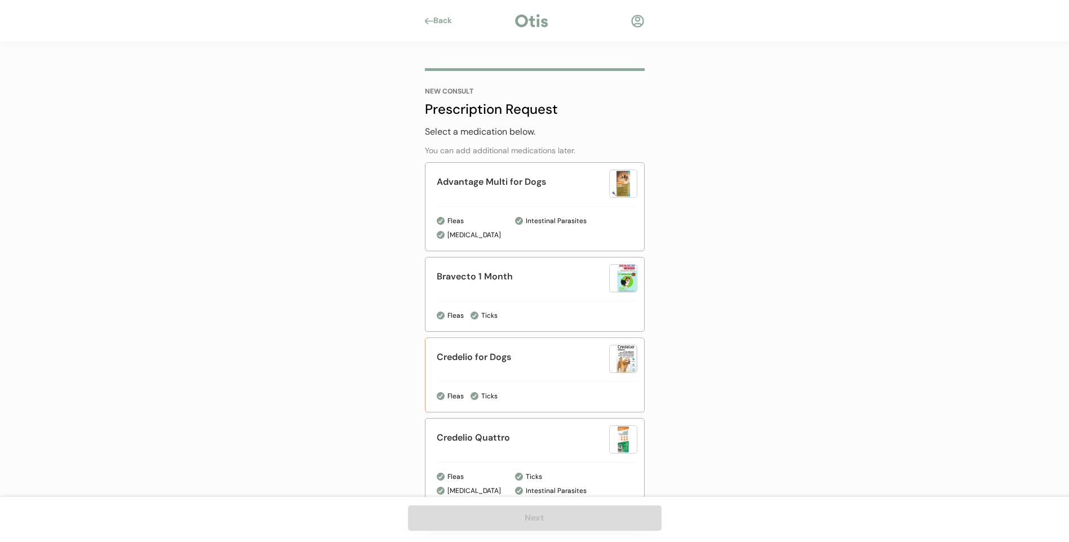
scroll to position [394, 0]
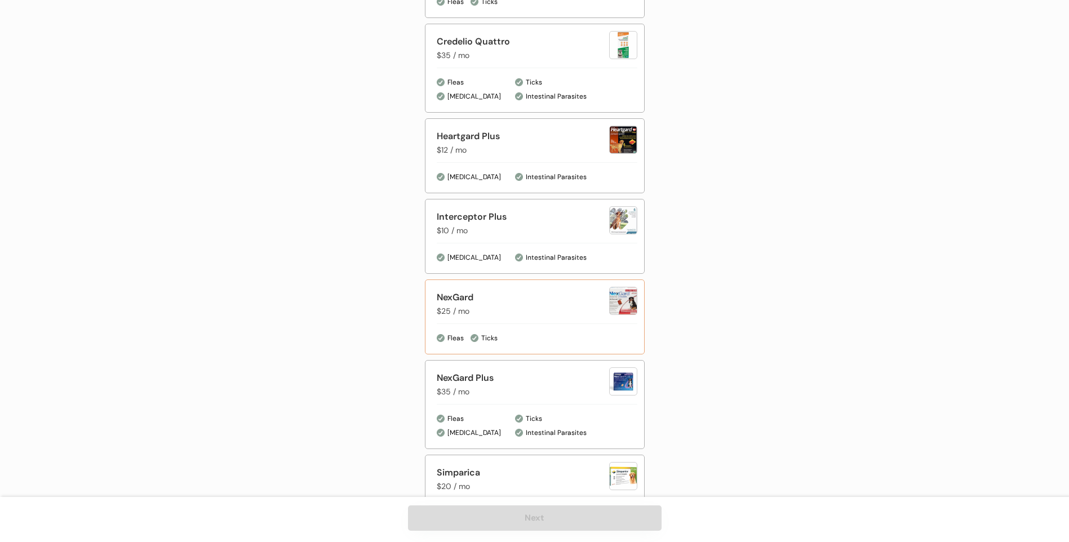
click at [550, 327] on div "NexGard $25 / mo Fleas Ticks" at bounding box center [535, 316] width 220 height 75
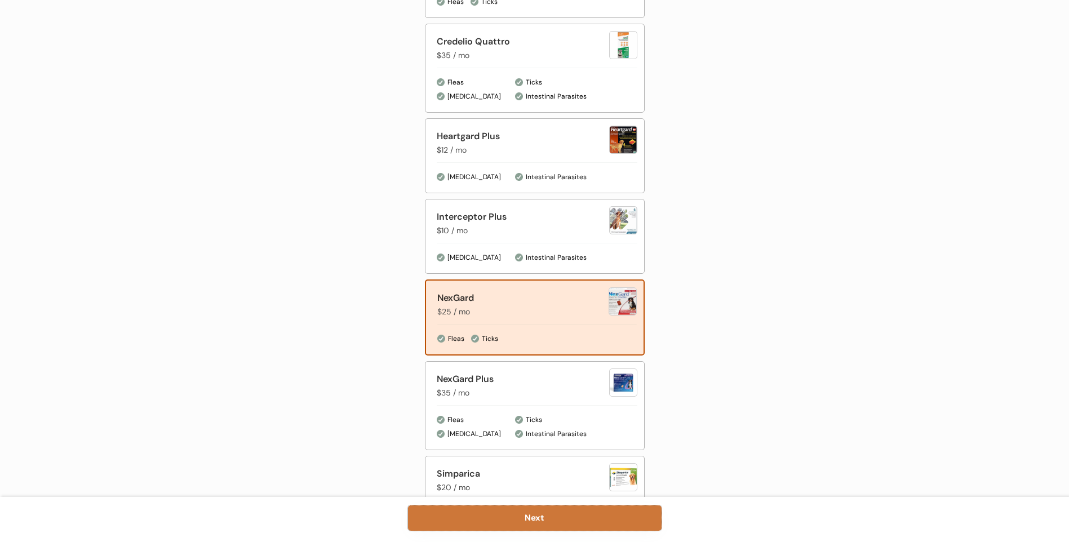
click at [528, 518] on button "Next" at bounding box center [534, 517] width 253 height 25
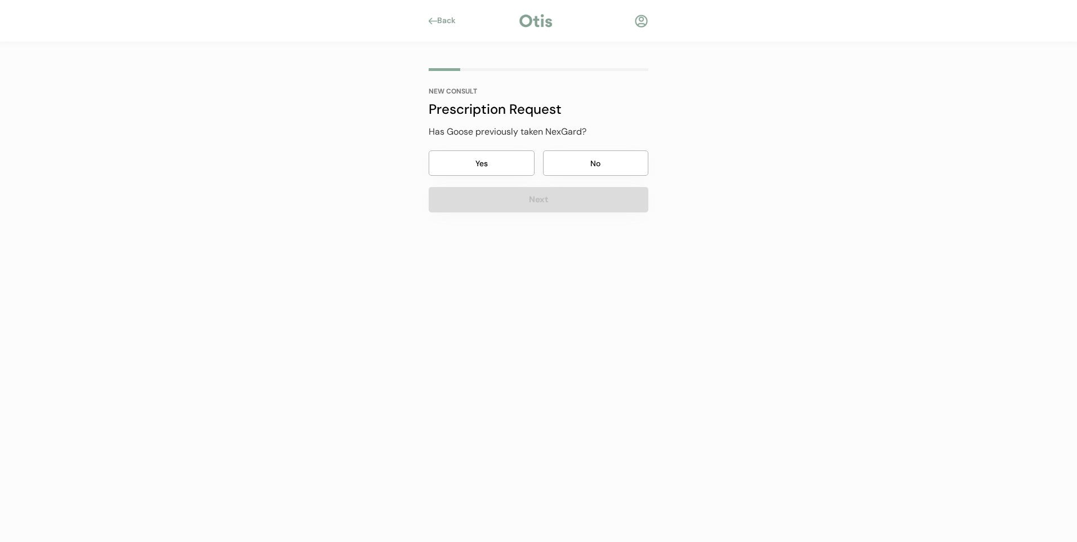
click at [486, 171] on button "Yes" at bounding box center [482, 162] width 106 height 25
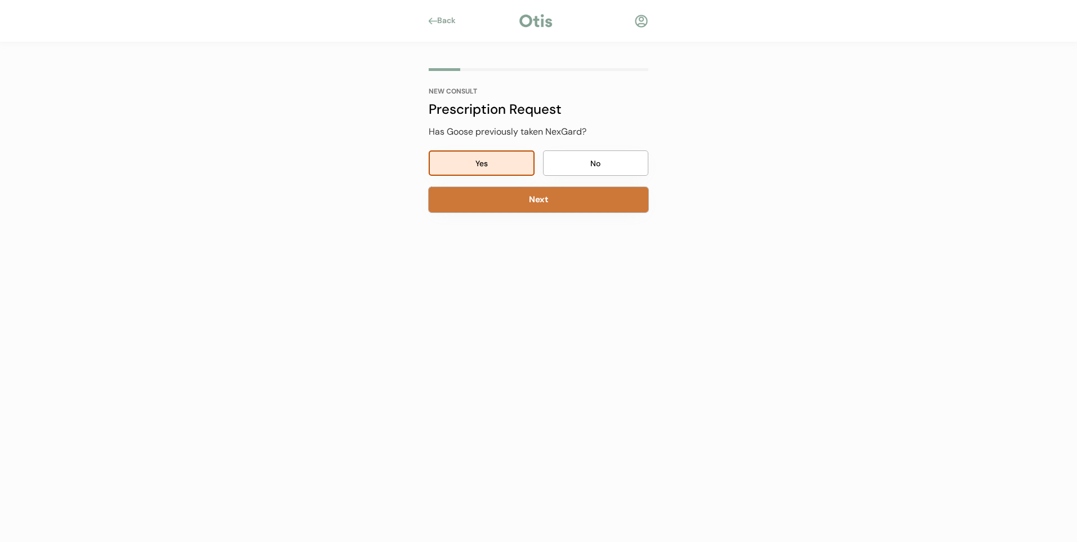
click at [519, 201] on button "Next" at bounding box center [539, 199] width 220 height 25
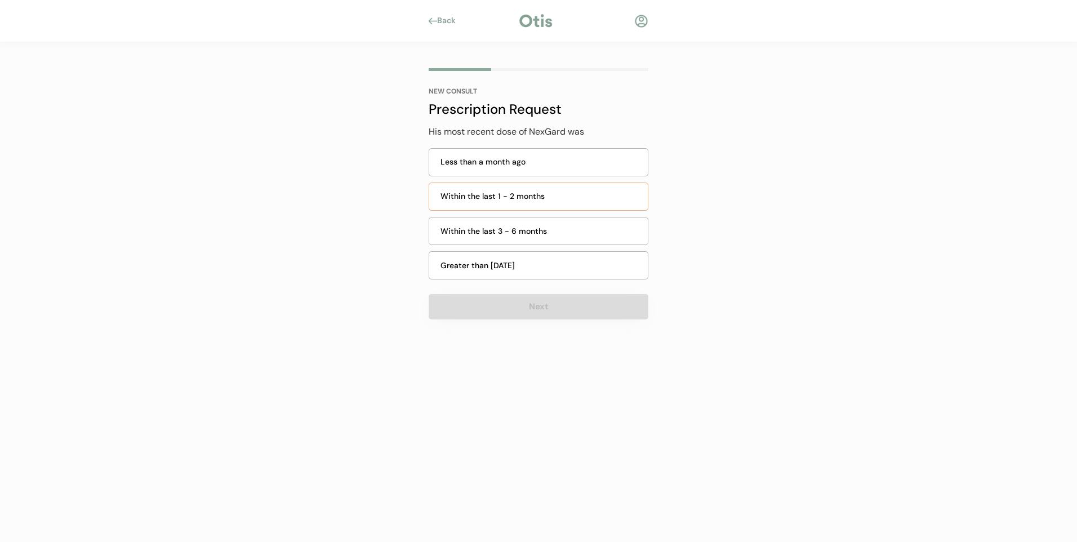
click at [523, 198] on div "Within the last 1 - 2 months" at bounding box center [541, 196] width 201 height 12
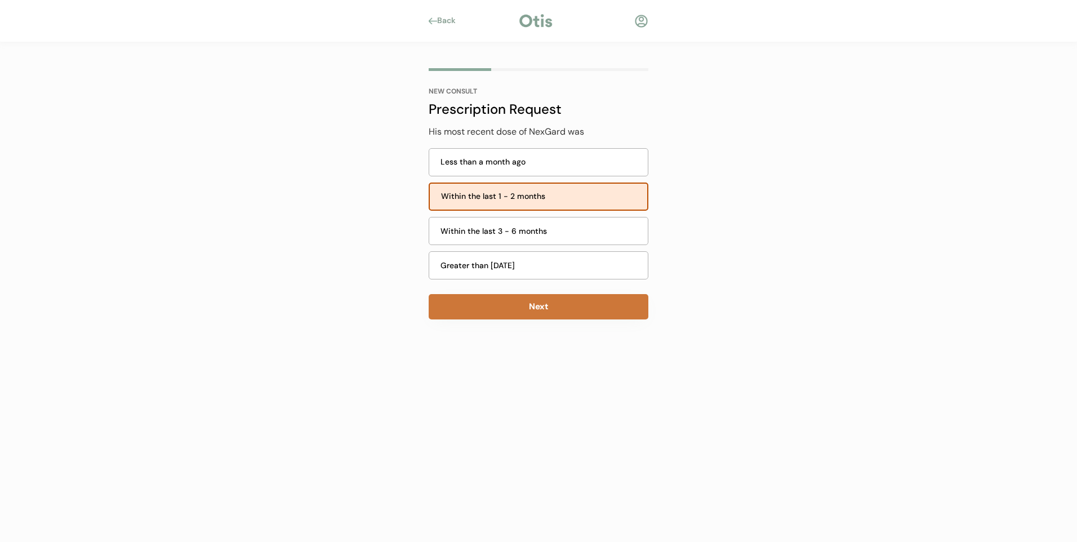
click at [548, 301] on button "Next" at bounding box center [539, 306] width 220 height 25
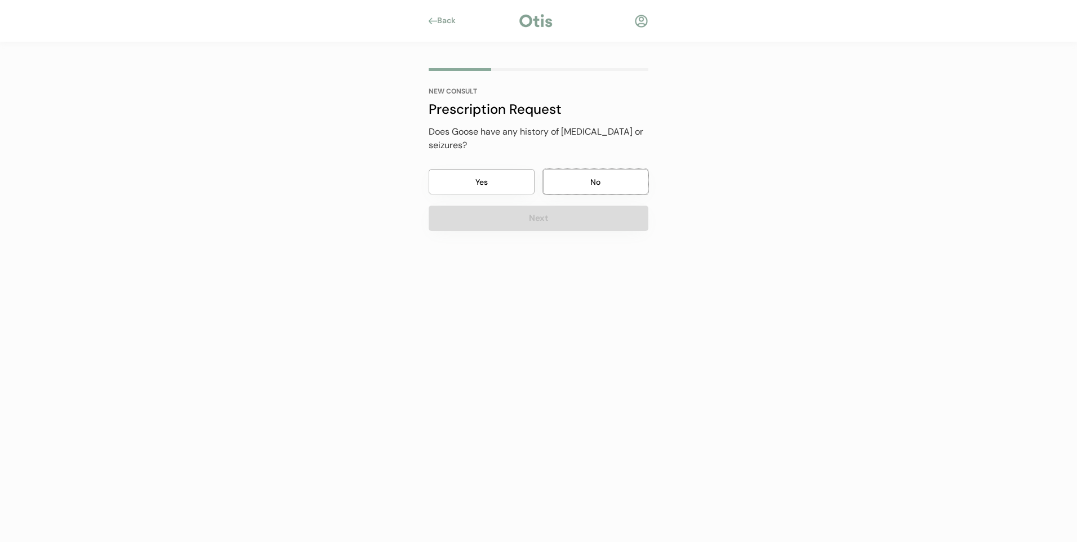
click at [591, 185] on button "No" at bounding box center [596, 181] width 106 height 25
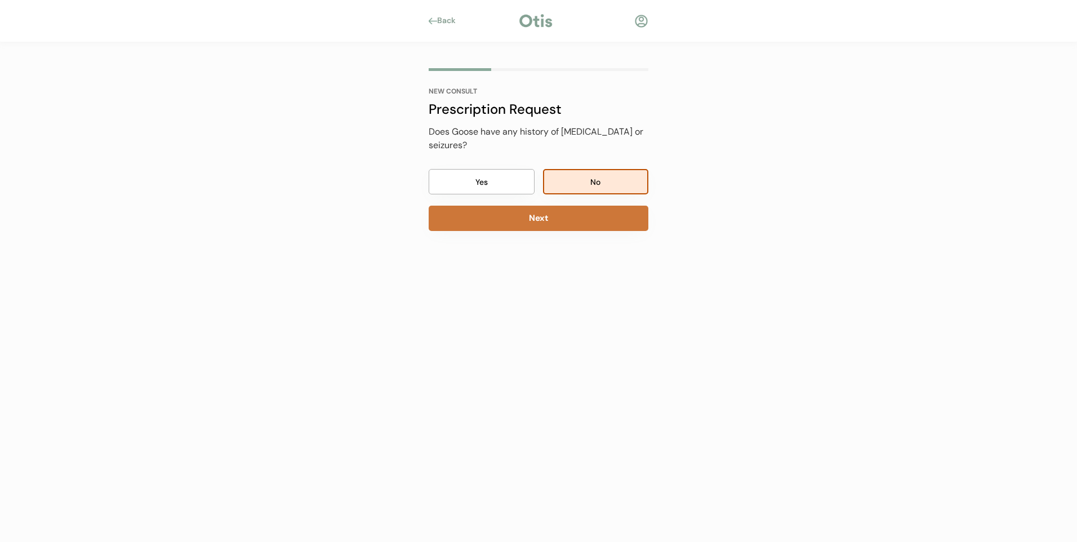
click at [535, 214] on button "Next" at bounding box center [539, 218] width 220 height 25
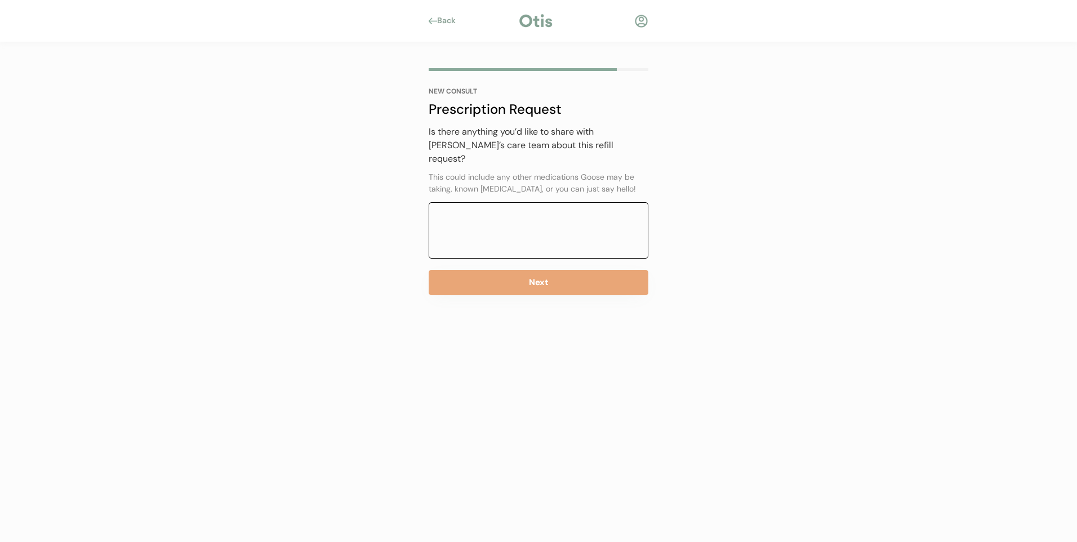
click at [535, 214] on textarea at bounding box center [539, 230] width 220 height 56
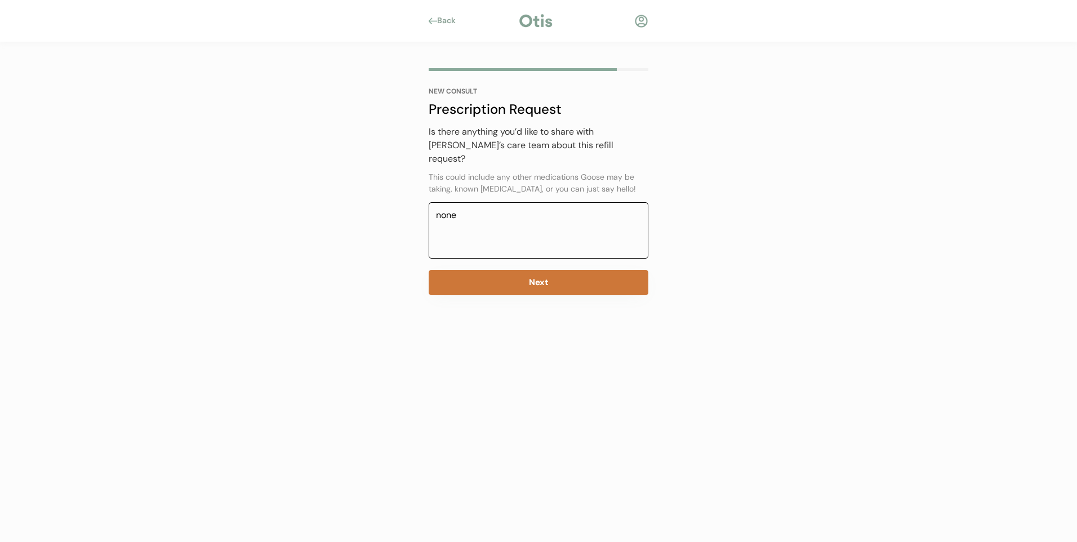
type textarea "none"
click at [542, 270] on button "Next" at bounding box center [539, 282] width 220 height 25
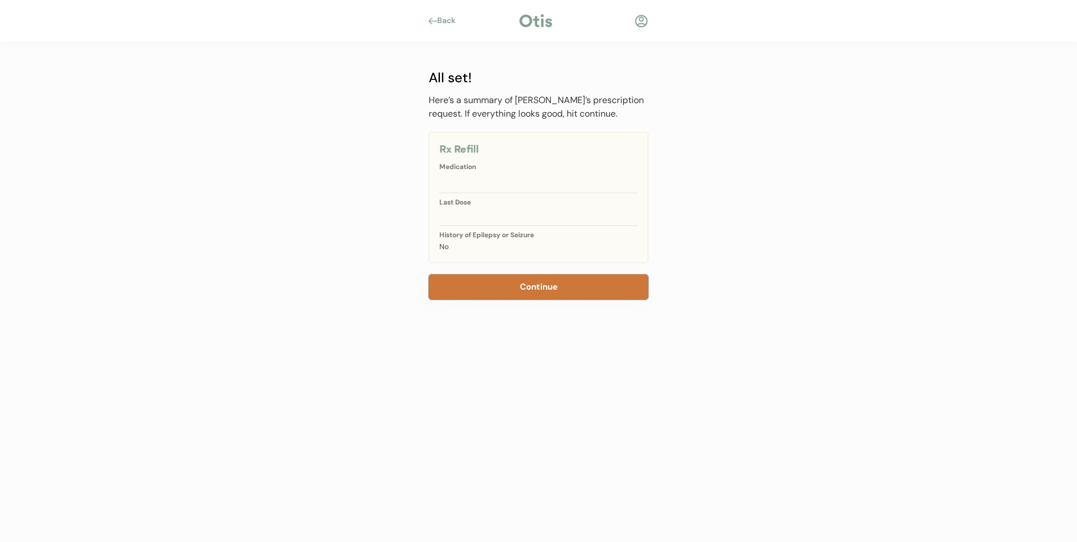
click at [546, 290] on button "Continue" at bounding box center [539, 286] width 220 height 25
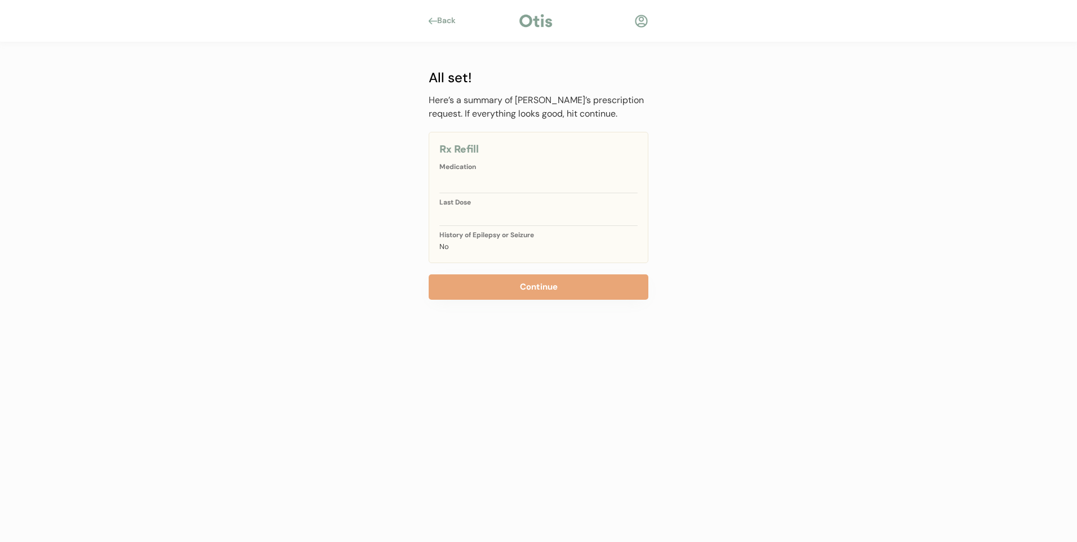
click at [528, 26] on div at bounding box center [536, 20] width 37 height 17
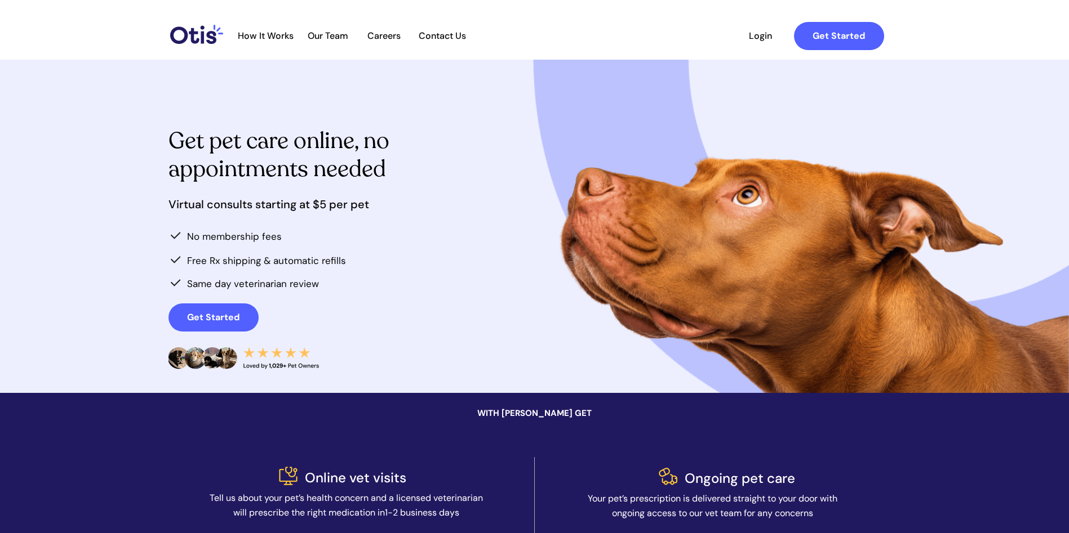
click at [445, 36] on span "Contact Us" at bounding box center [442, 35] width 59 height 11
